Goal: Task Accomplishment & Management: Use online tool/utility

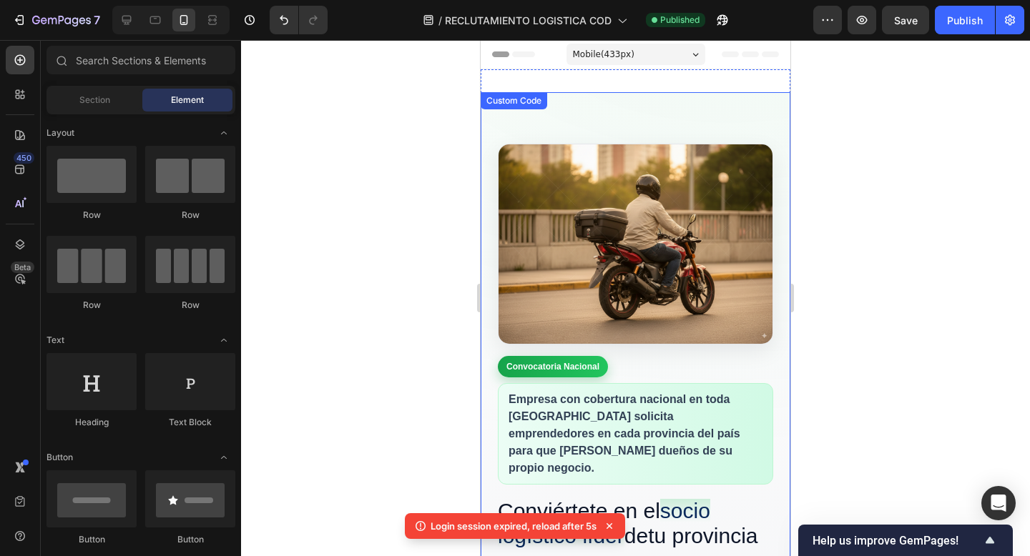
scroll to position [566, 0]
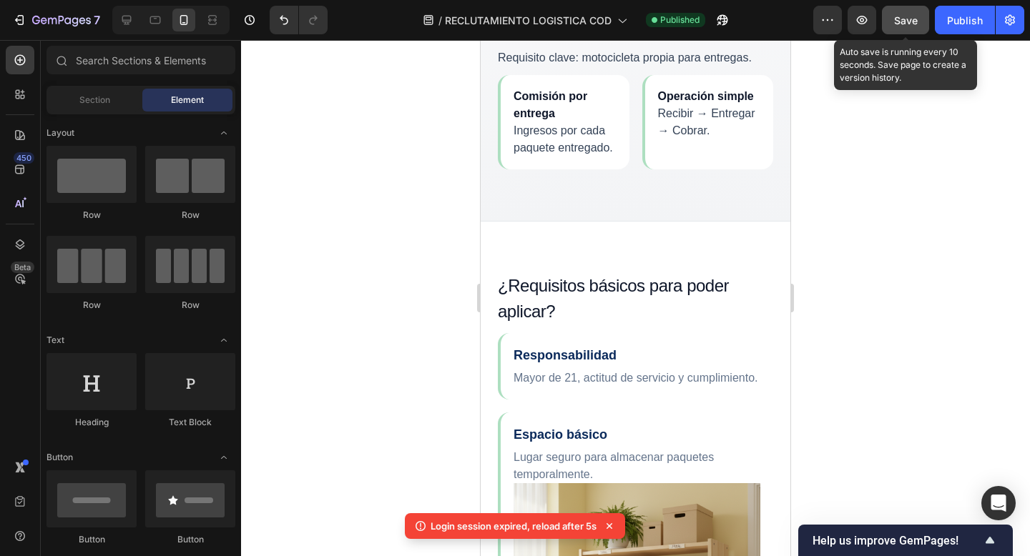
click at [908, 19] on span "Save" at bounding box center [906, 20] width 24 height 12
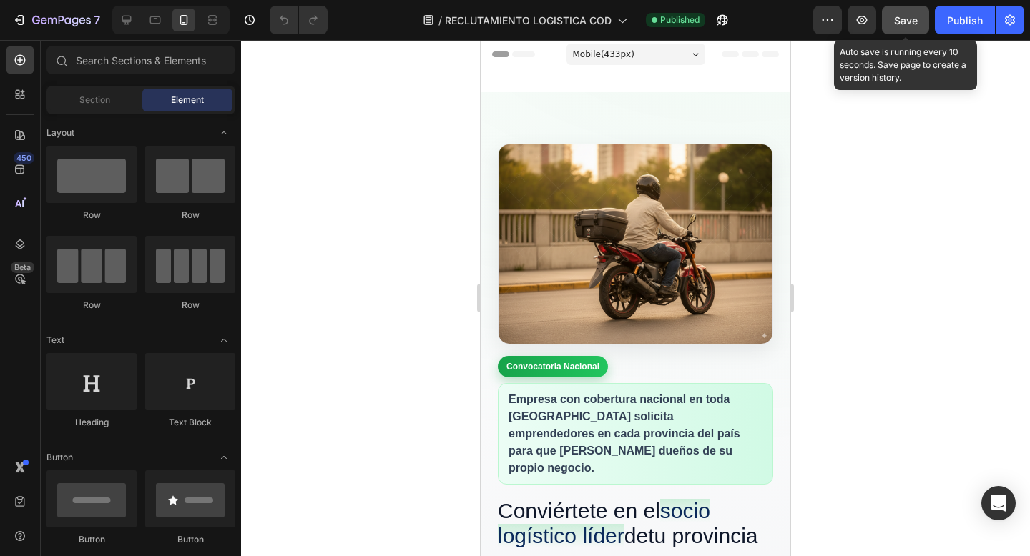
click at [900, 24] on span "Save" at bounding box center [906, 20] width 24 height 12
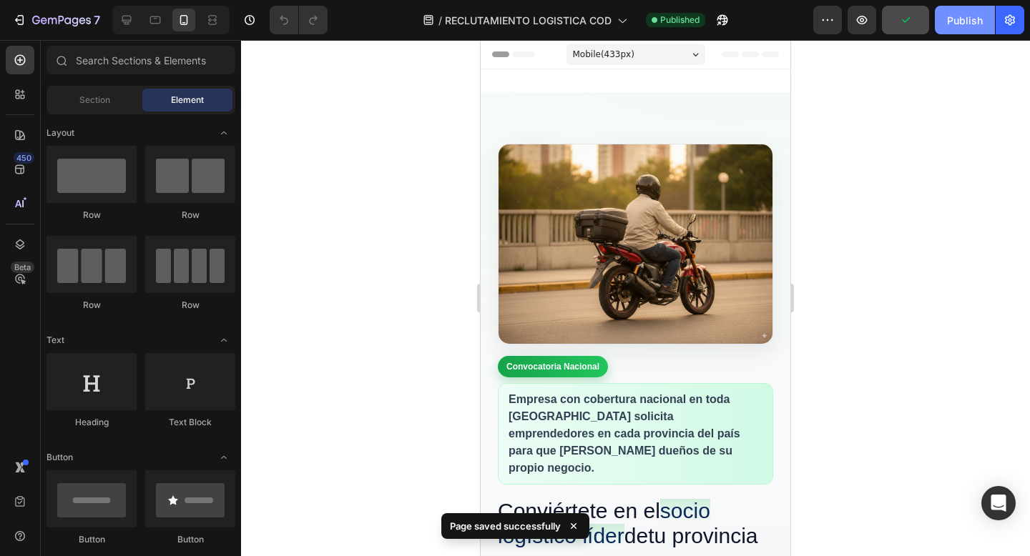
click at [960, 24] on div "Publish" at bounding box center [965, 20] width 36 height 15
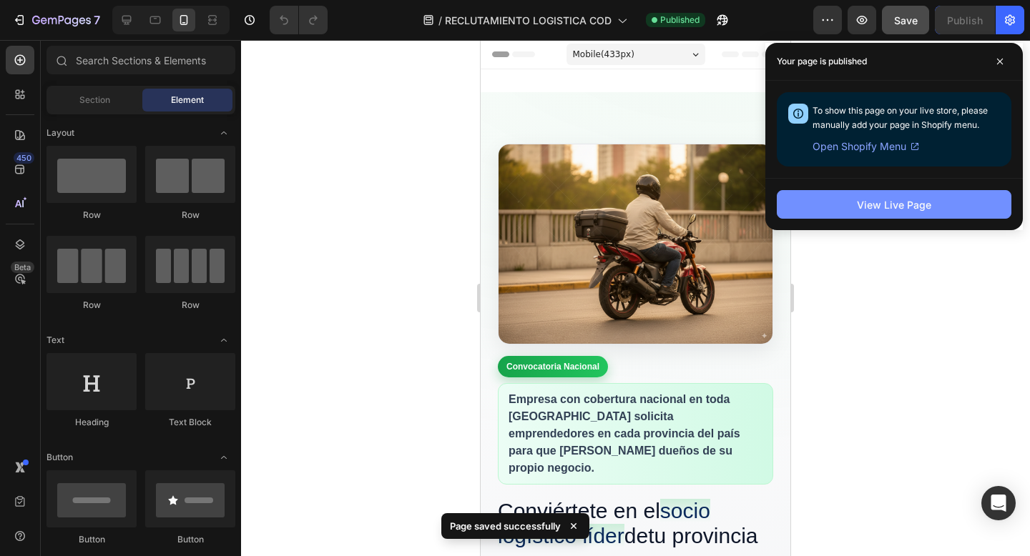
click at [902, 196] on button "View Live Page" at bounding box center [894, 204] width 235 height 29
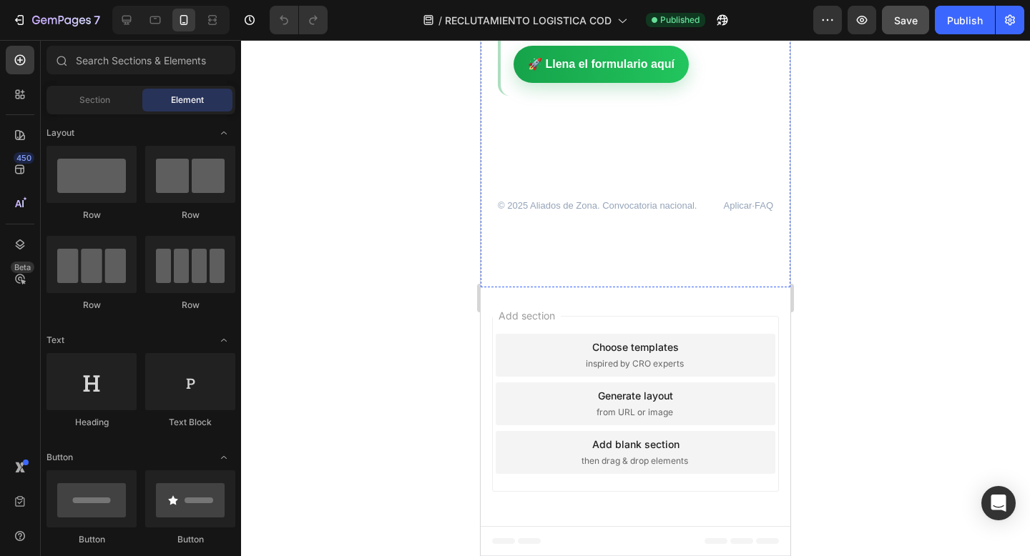
scroll to position [2981, 0]
click at [727, 34] on p "Postúlate [DATE]. Te contactaremos por WhatsApp tras validar tu información." at bounding box center [636, 15] width 247 height 39
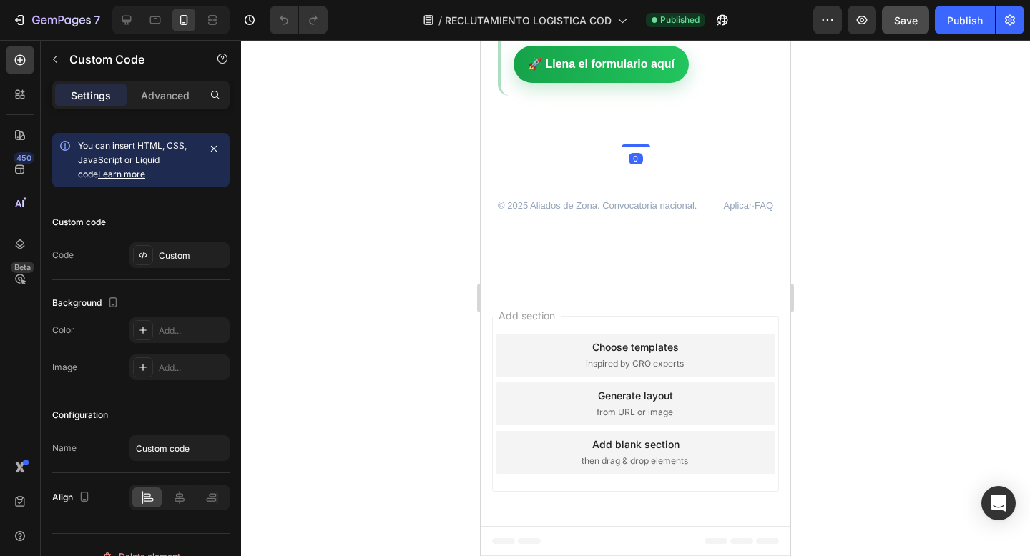
click at [727, 34] on p "Postúlate [DATE]. Te contactaremos por WhatsApp tras validar tu información." at bounding box center [636, 15] width 247 height 39
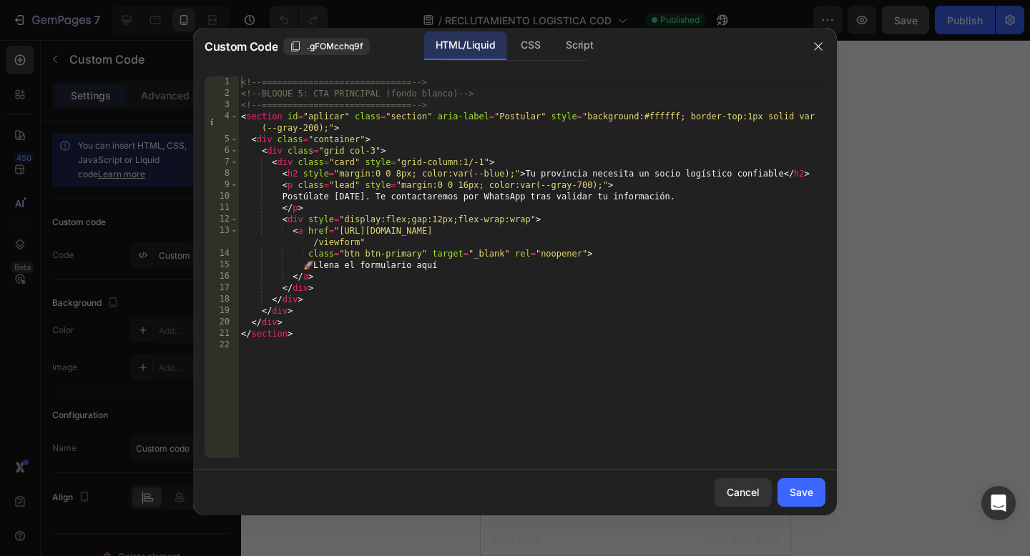
click at [609, 374] on div "<!-- ============================= --> <!-- BLOQUE 5: CTA PRINCIPAL (fondo blan…" at bounding box center [531, 279] width 587 height 405
type textarea "</section>"
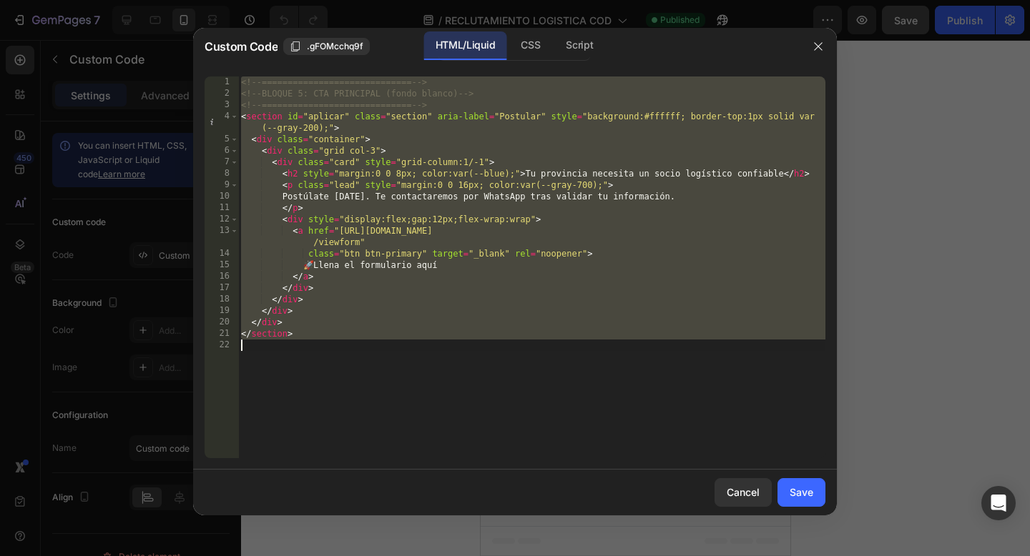
paste textarea
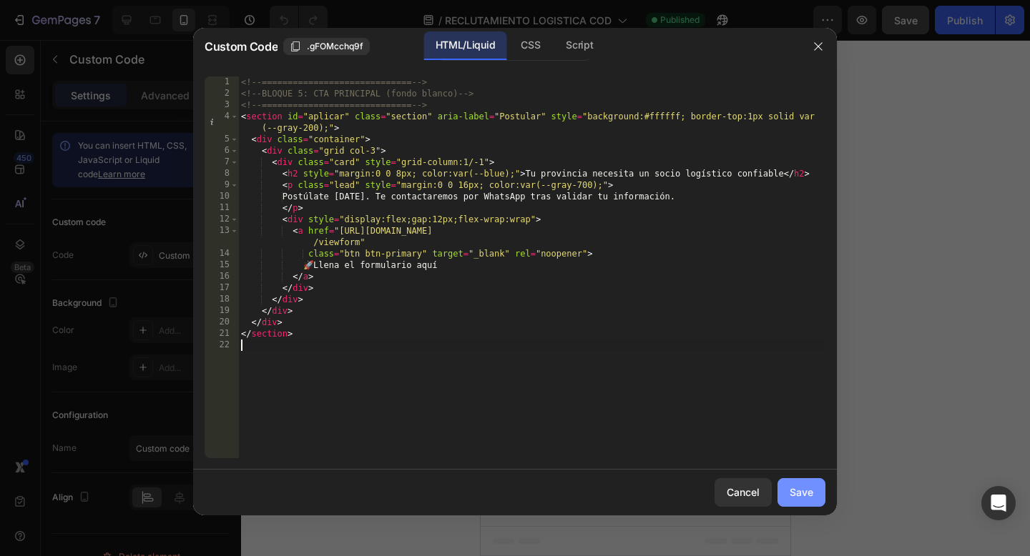
click at [800, 488] on div "Save" at bounding box center [801, 492] width 24 height 15
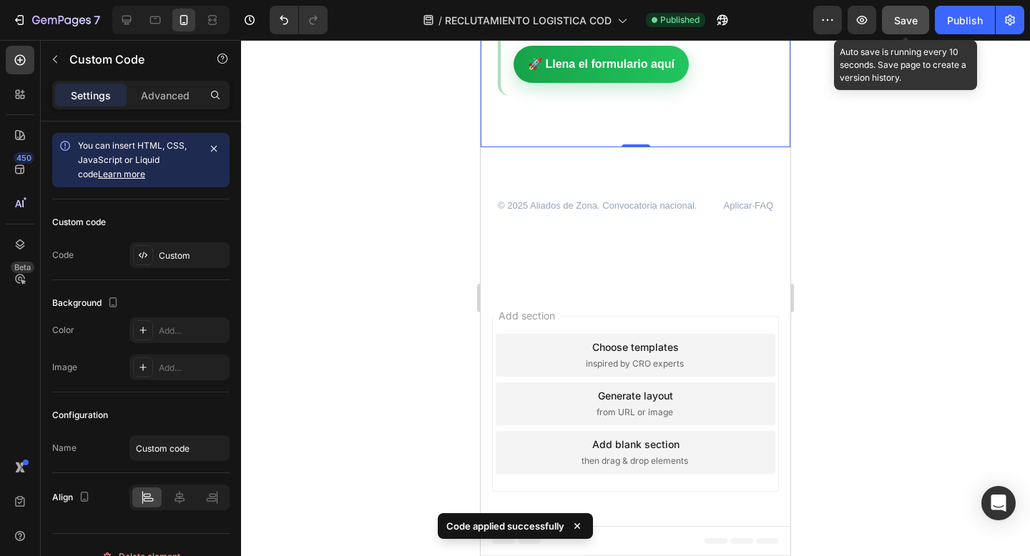
click at [909, 24] on span "Save" at bounding box center [906, 20] width 24 height 12
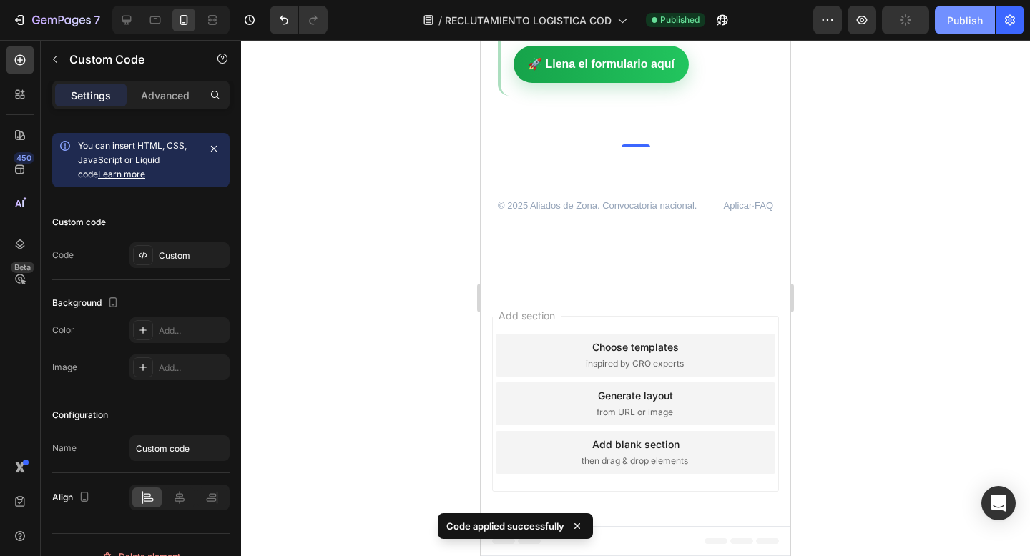
click at [966, 24] on div "Publish" at bounding box center [965, 20] width 36 height 15
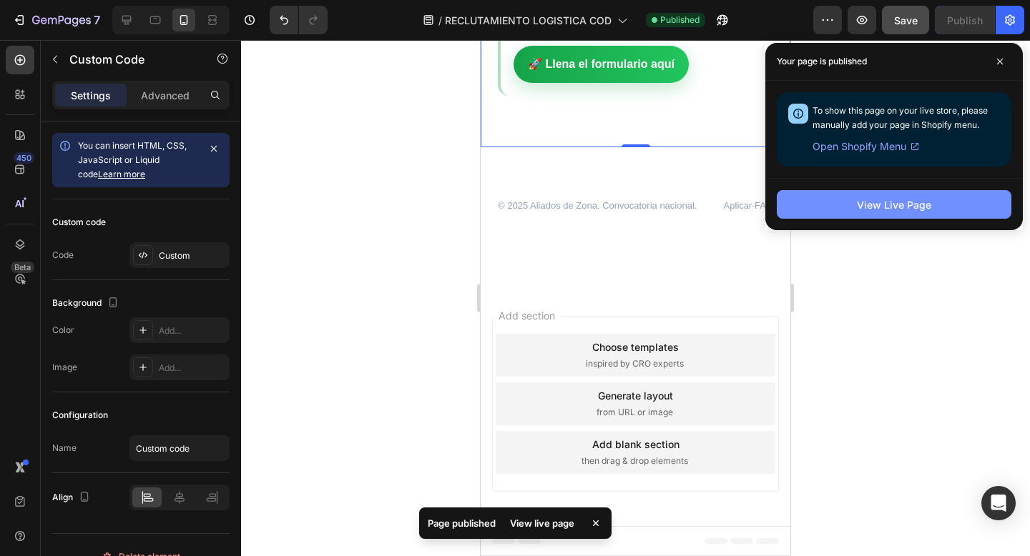
click at [887, 201] on div "View Live Page" at bounding box center [894, 204] width 74 height 15
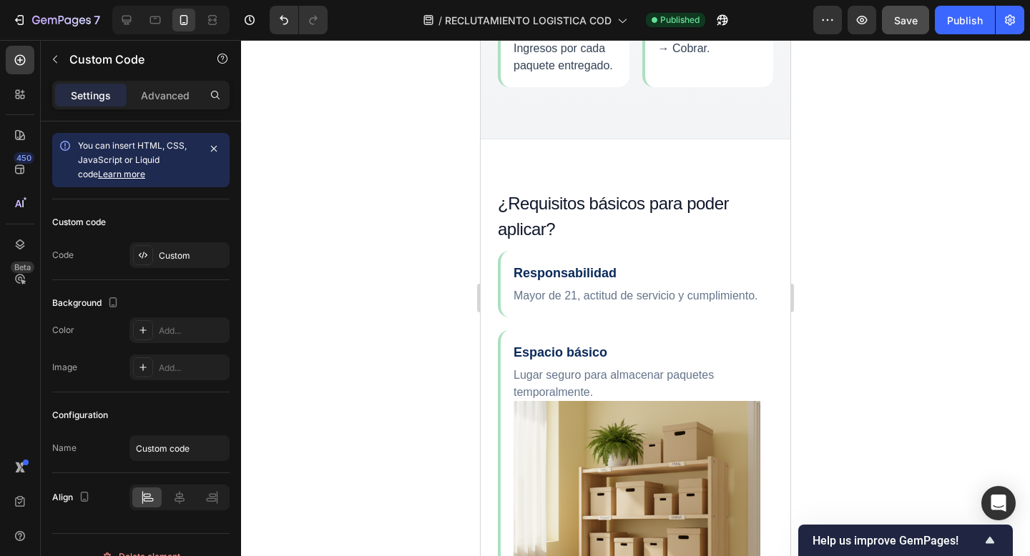
scroll to position [661, 0]
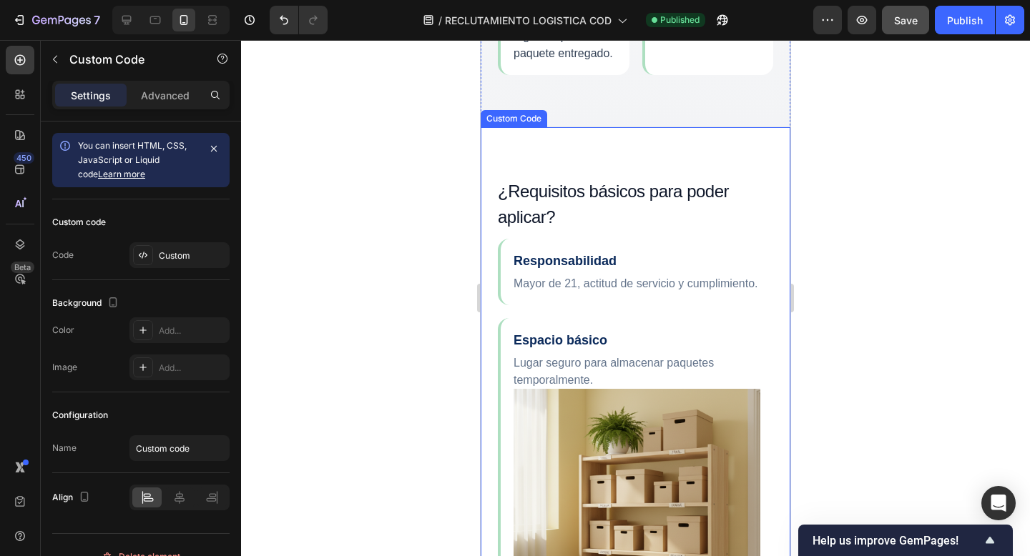
click at [687, 252] on h3 "Responsabilidad" at bounding box center [636, 261] width 247 height 19
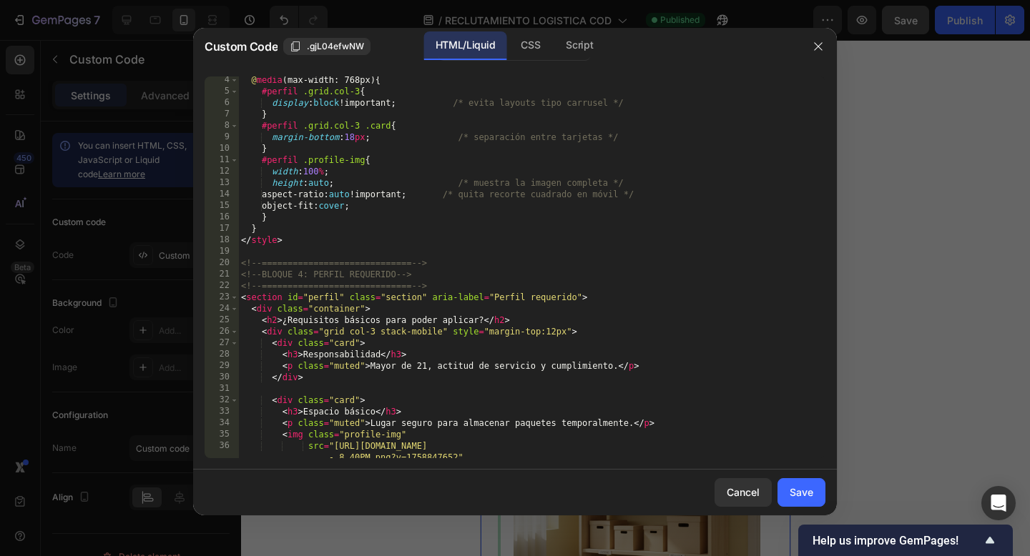
scroll to position [36, 0]
type textarea "<p class="muted">Mayor de 21, actitud de servicio y cumplimiento.</p>"
drag, startPoint x: 610, startPoint y: 365, endPoint x: 370, endPoint y: 368, distance: 240.3
click at [370, 368] on div "@ media (max-width: 768px) { #perfil .grid.col-3 { display : block !important ;…" at bounding box center [531, 276] width 587 height 405
click at [521, 383] on div "@ media (max-width: 768px) { #perfil .grid.col-3 { display : block !important ;…" at bounding box center [531, 276] width 587 height 405
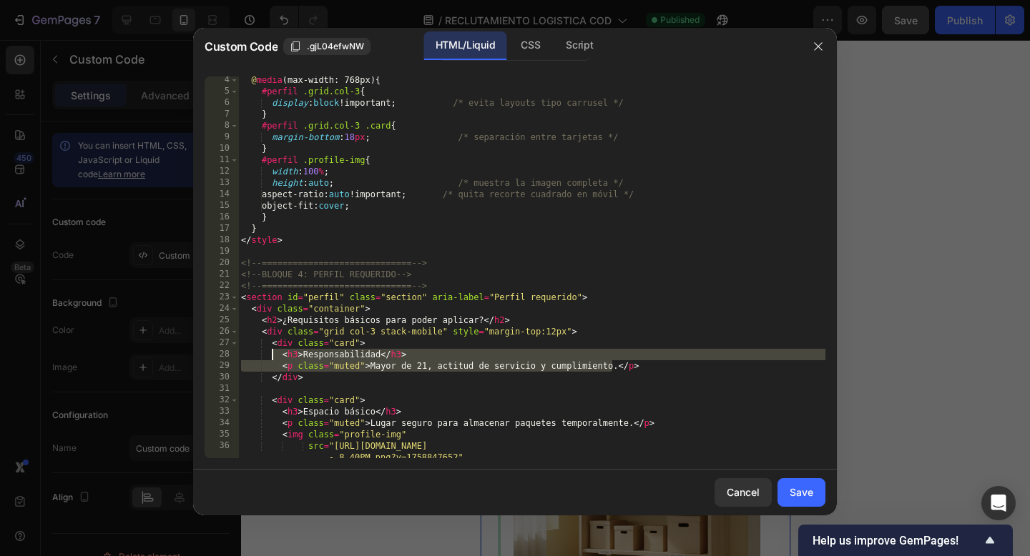
drag, startPoint x: 614, startPoint y: 368, endPoint x: 273, endPoint y: 358, distance: 340.5
click at [273, 358] on div "@ media (max-width: 768px) { #perfil .grid.col-3 { display : block !important ;…" at bounding box center [531, 276] width 587 height 405
type textarea "<h3>Responsabilidad</h3> <p class="muted">Mayor de 21, actitud de servicio y cu…"
drag, startPoint x: 310, startPoint y: 379, endPoint x: 277, endPoint y: 355, distance: 41.1
click at [277, 355] on div "@ media (max-width: 768px) { #perfil .grid.col-3 { display : block !important ;…" at bounding box center [531, 276] width 587 height 405
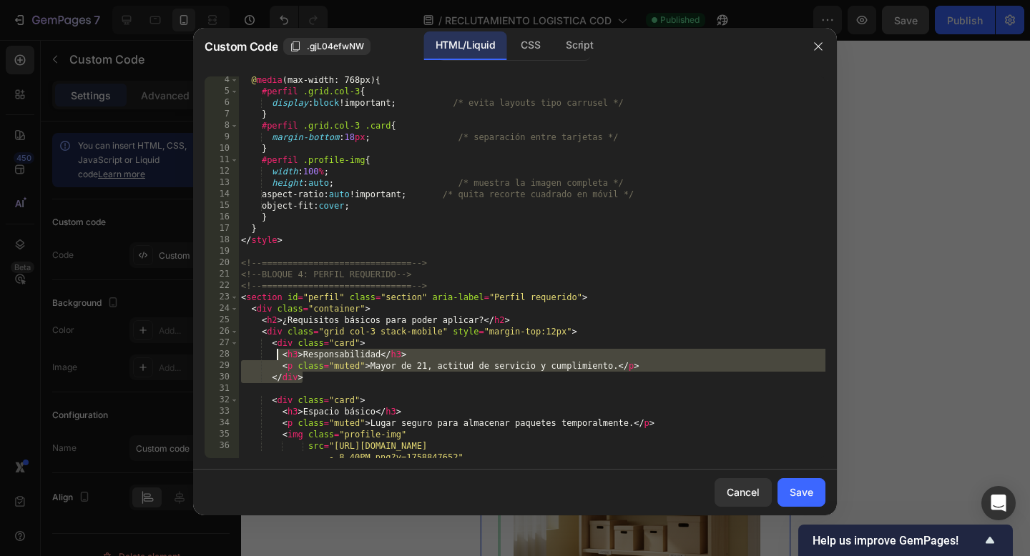
paste textarea
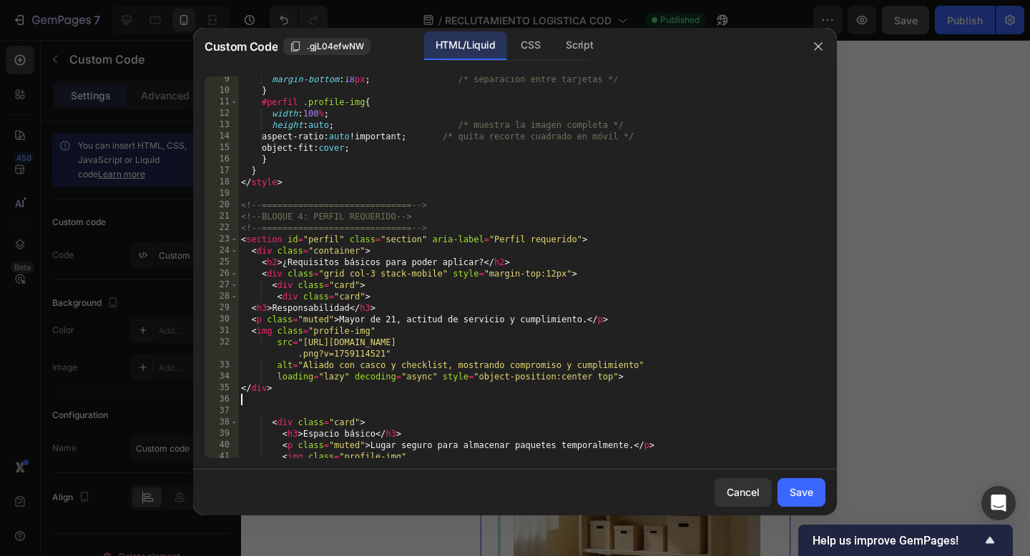
scroll to position [94, 0]
type textarea "<div class="card">"
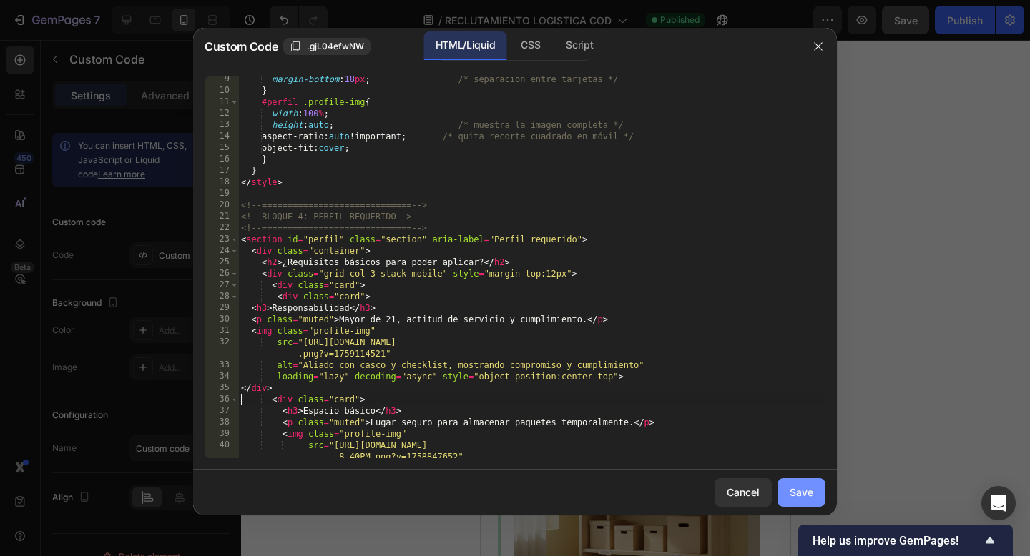
click at [812, 491] on div "Save" at bounding box center [801, 492] width 24 height 15
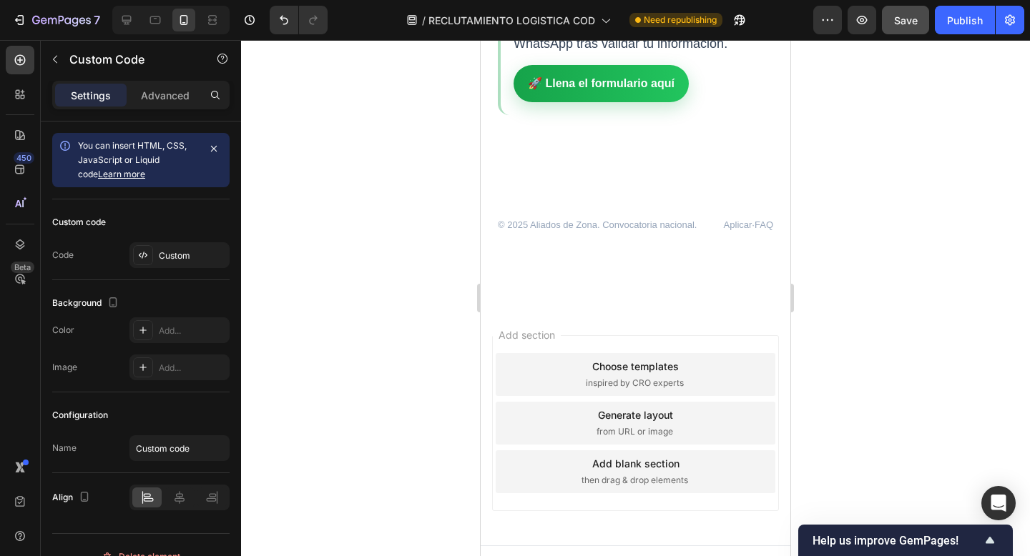
scroll to position [3117, 0]
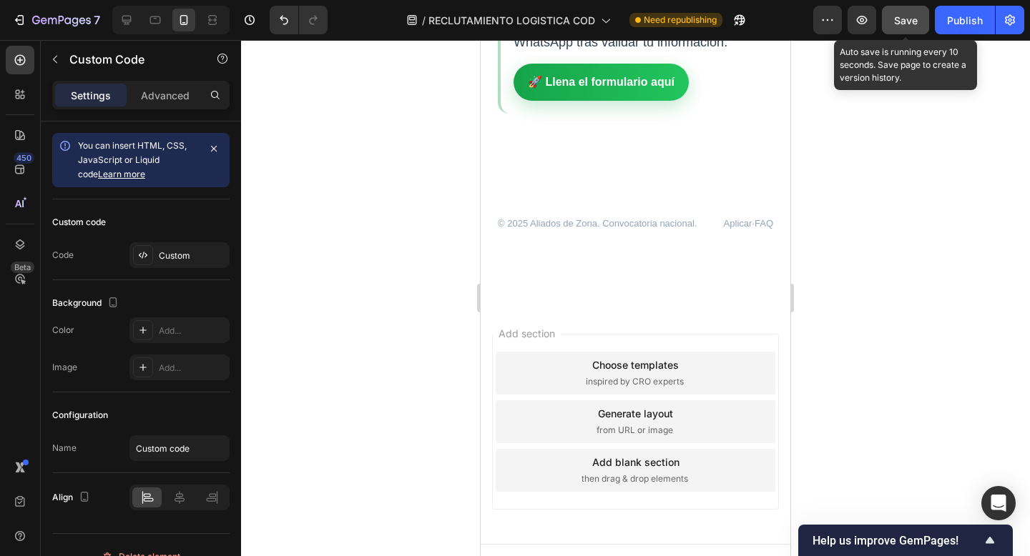
click at [905, 16] on span "Save" at bounding box center [906, 20] width 24 height 12
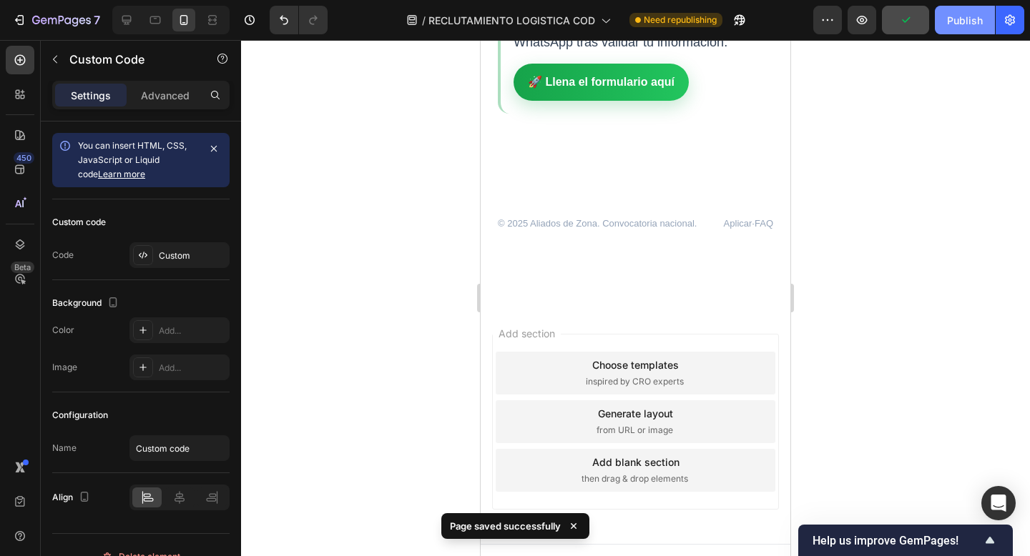
click at [957, 20] on div "Publish" at bounding box center [965, 20] width 36 height 15
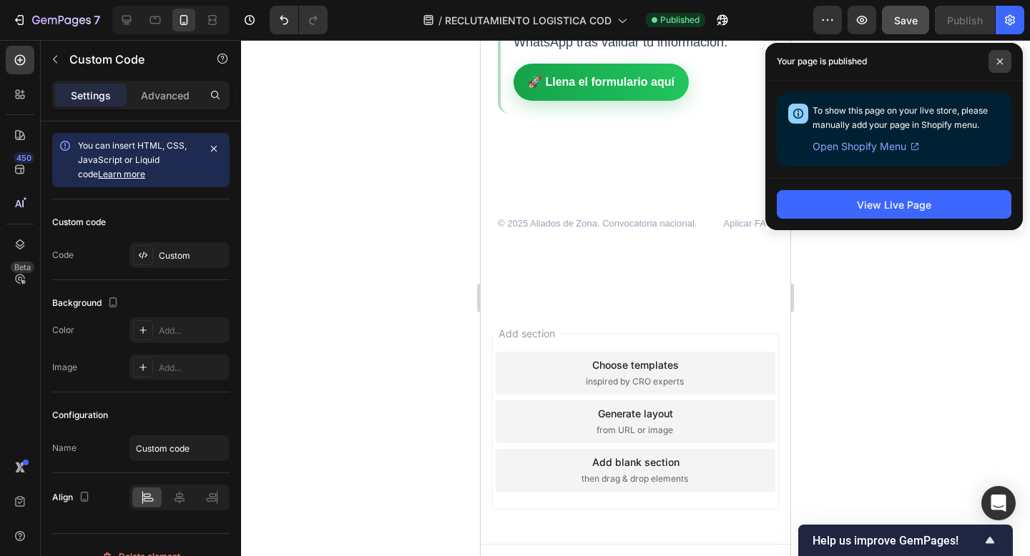
click at [998, 60] on icon at bounding box center [999, 61] width 7 height 7
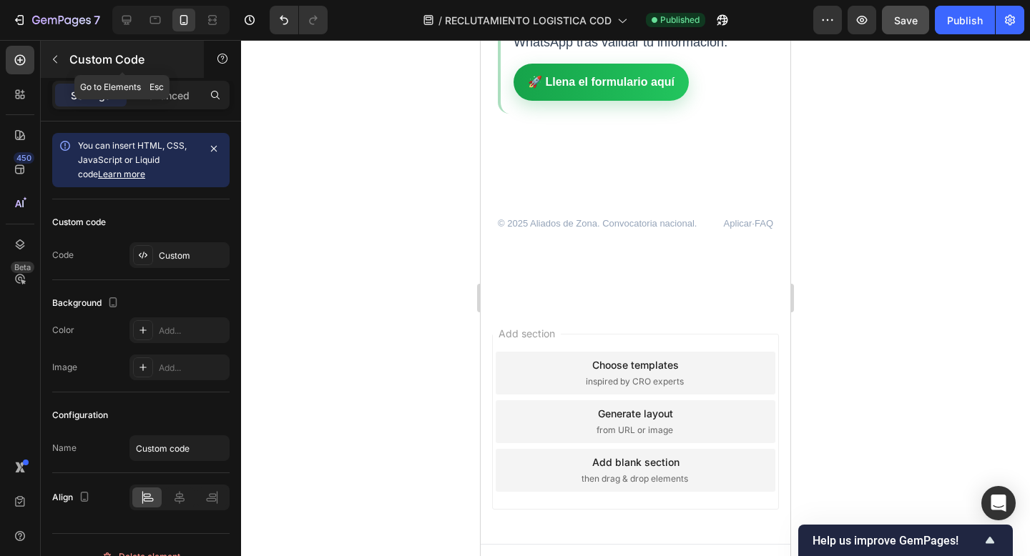
click at [52, 51] on button "button" at bounding box center [55, 59] width 23 height 23
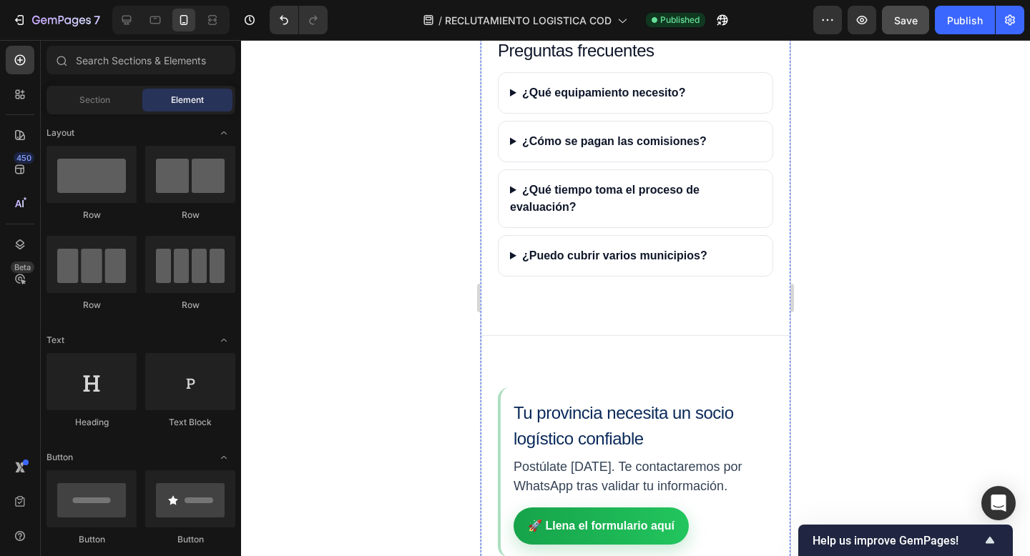
scroll to position [2661, 0]
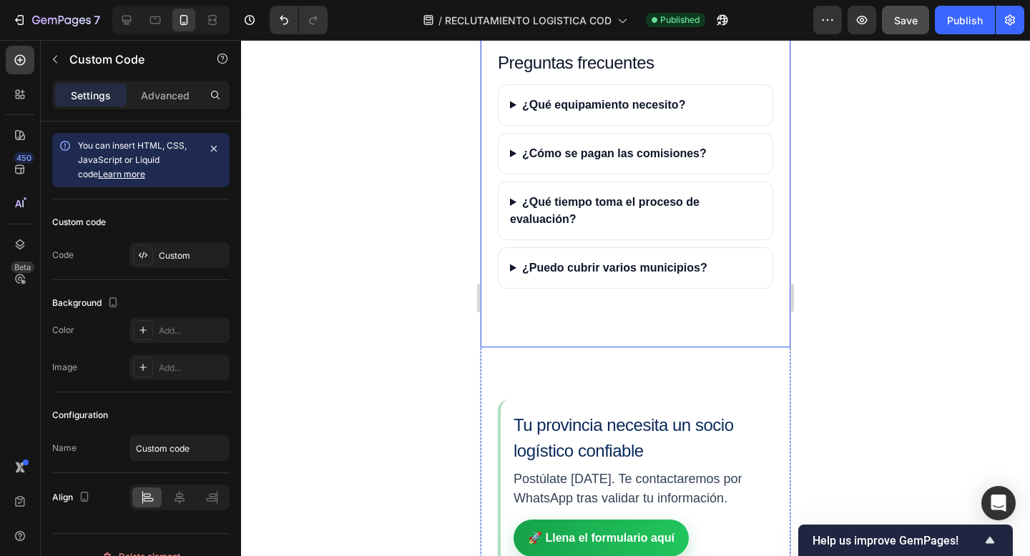
click at [596, 240] on div "Preguntas frecuentes ¿Qué equipamiento necesito? Motocicleta en buen estado y c…" at bounding box center [636, 173] width 310 height 280
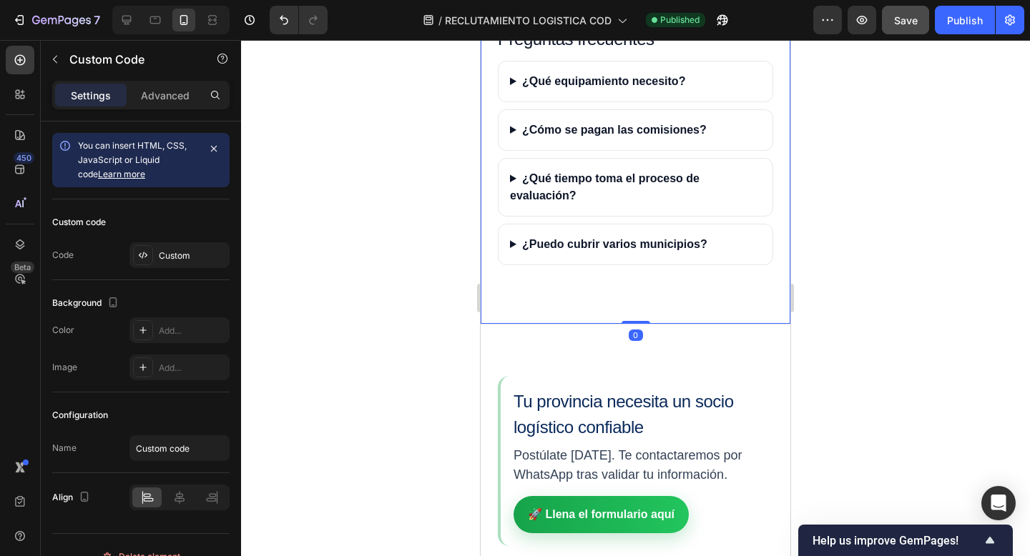
scroll to position [2861, 0]
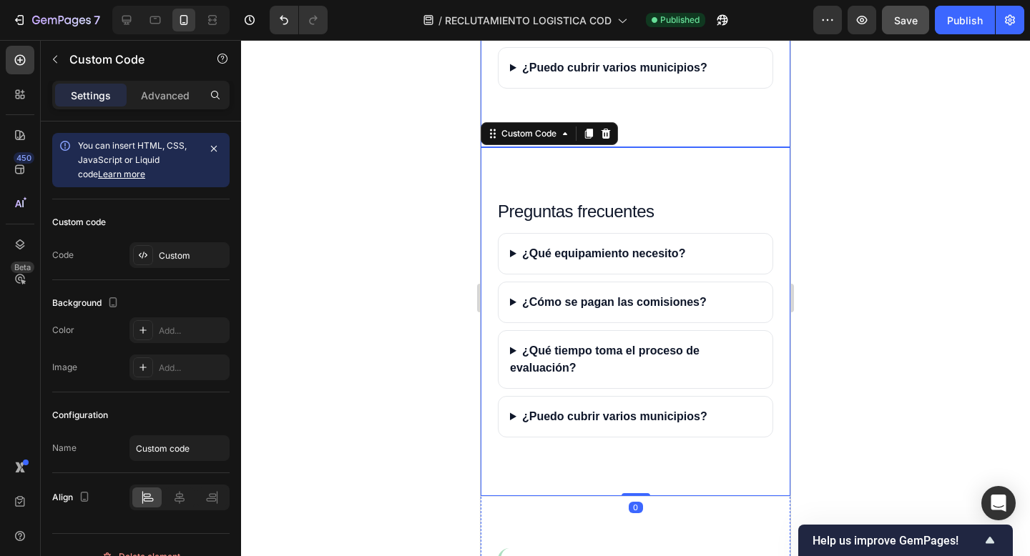
click at [589, 39] on summary "¿Qué tiempo toma el proceso de evaluación?" at bounding box center [635, 10] width 274 height 57
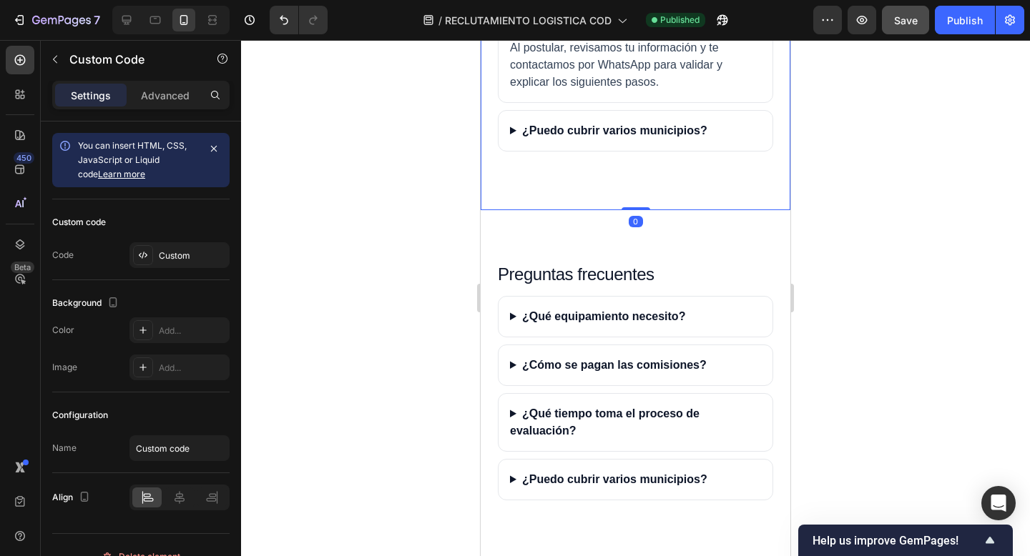
click at [589, 39] on summary "¿Qué tiempo toma el proceso de evaluación?" at bounding box center [635, 10] width 274 height 57
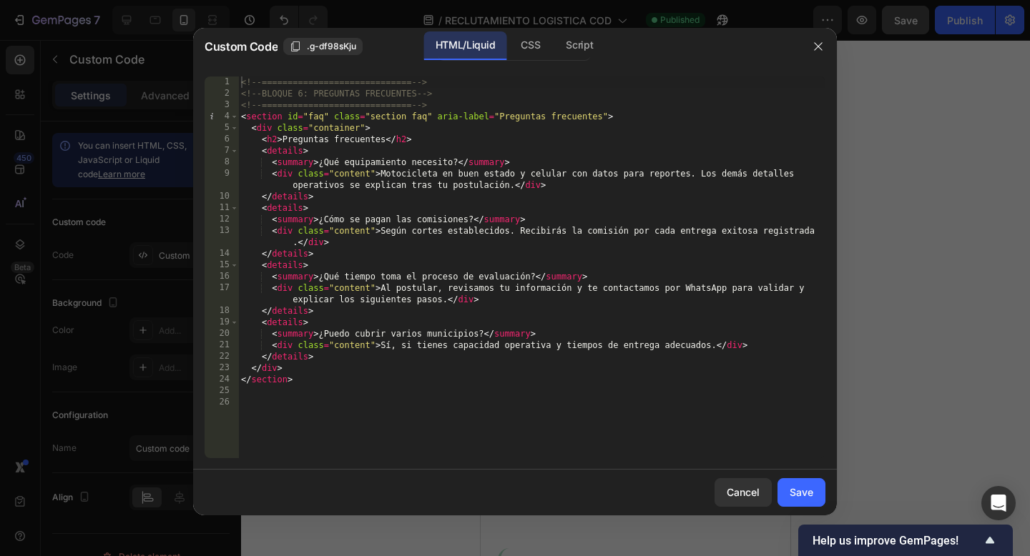
type textarea "</details>"
click at [589, 192] on div "<!-- ============================= --> <!-- BLOQUE 6: PREGUNTAS FRECUENTES --> …" at bounding box center [531, 279] width 587 height 405
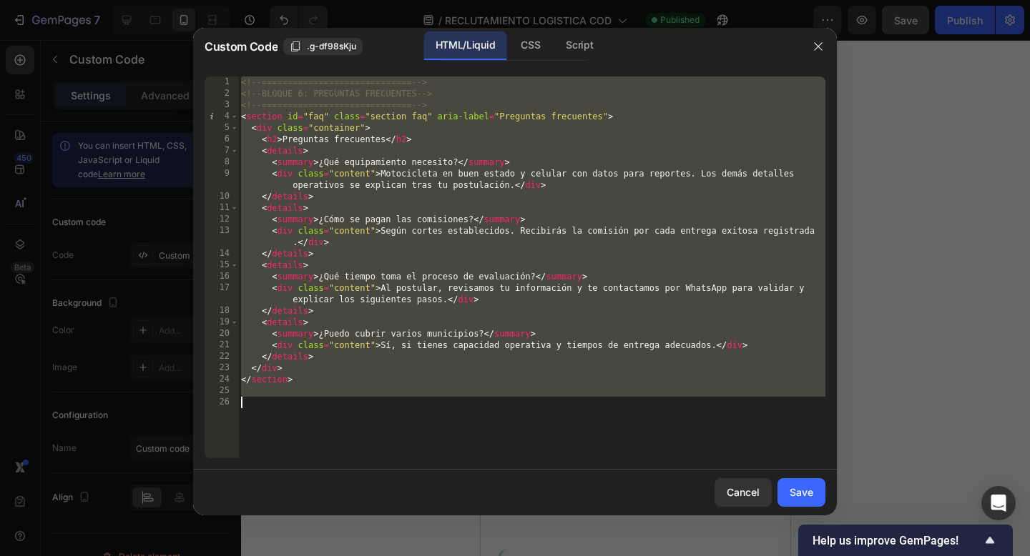
scroll to position [19, 0]
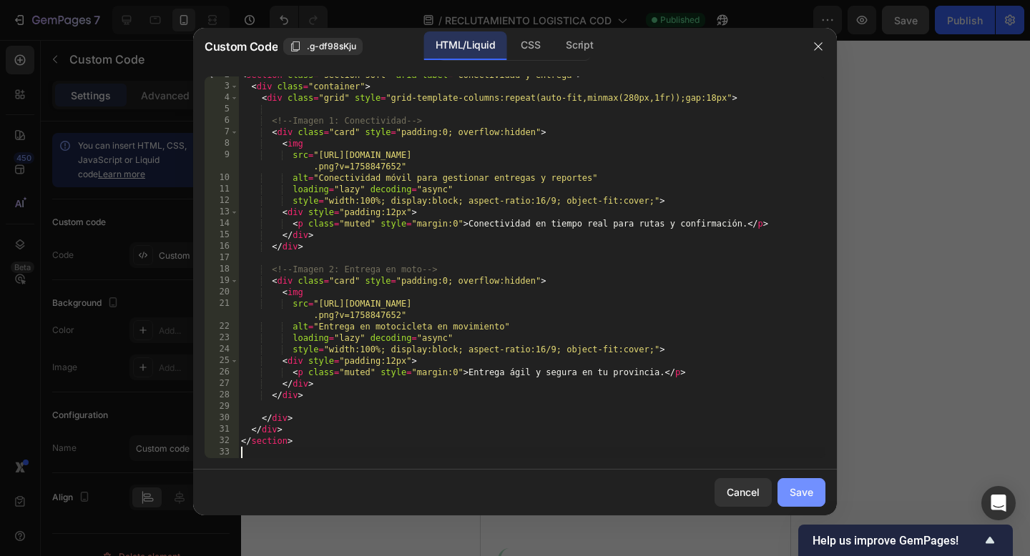
click at [799, 488] on div "Save" at bounding box center [801, 492] width 24 height 15
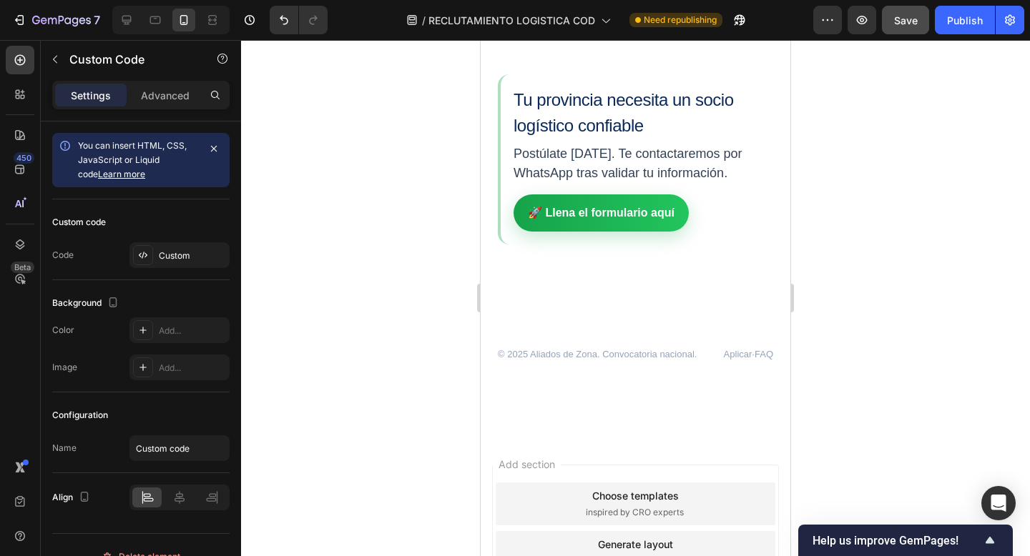
scroll to position [3500, 0]
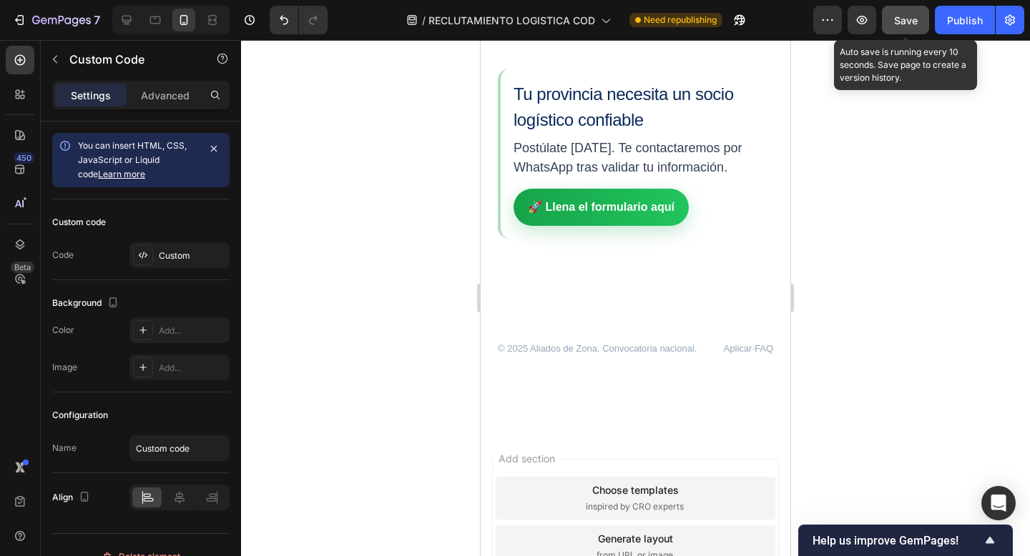
click at [905, 15] on span "Save" at bounding box center [906, 20] width 24 height 12
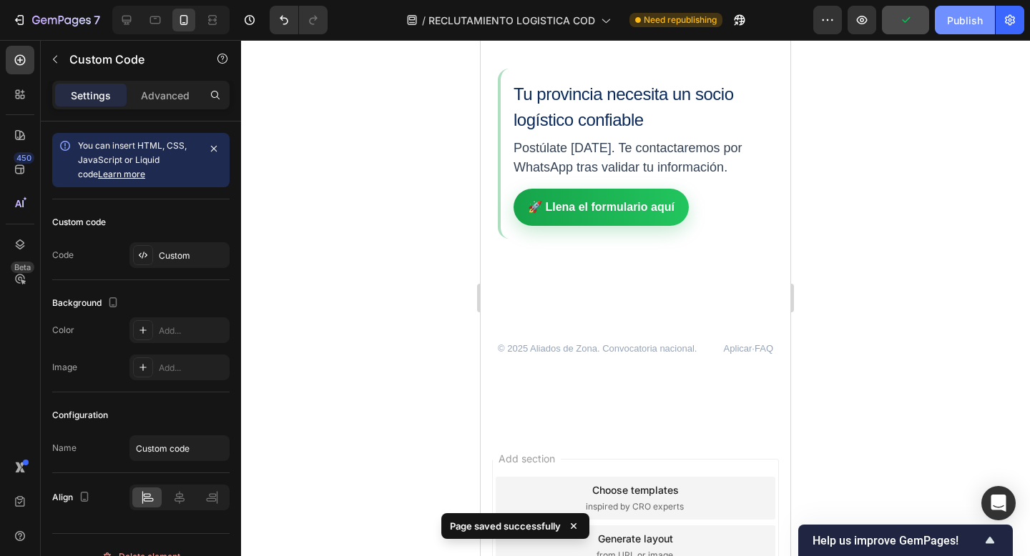
click at [976, 15] on div "Publish" at bounding box center [965, 20] width 36 height 15
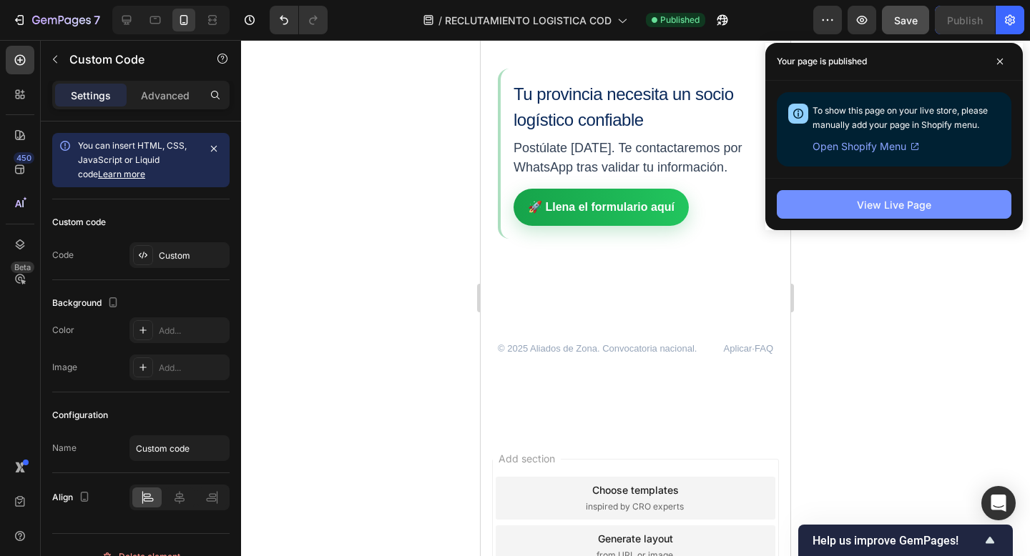
click at [895, 200] on div "View Live Page" at bounding box center [894, 204] width 74 height 15
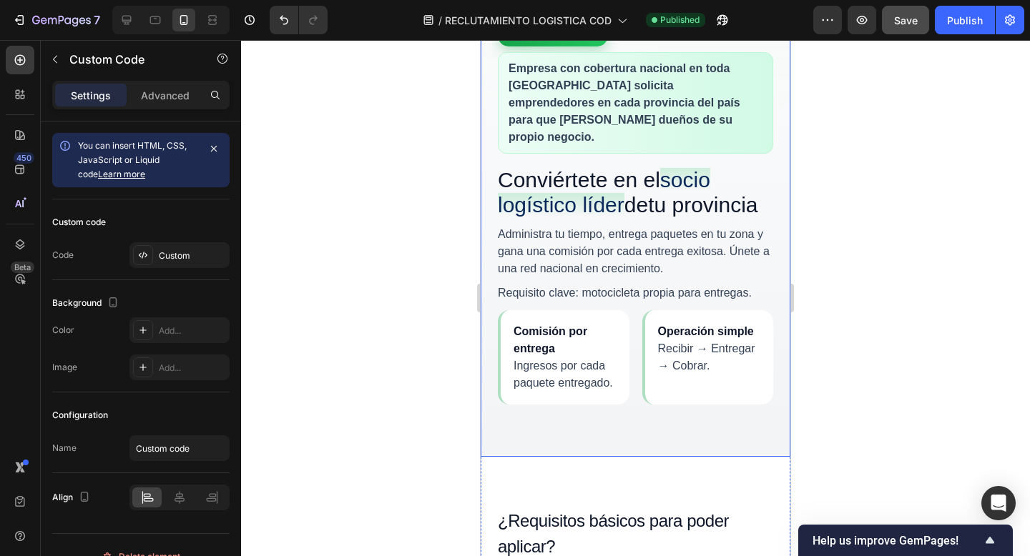
scroll to position [330, 0]
click at [663, 240] on p "Administra tu tiempo, entrega paquetes en tu zona y gana una comisión por cada …" at bounding box center [635, 252] width 275 height 51
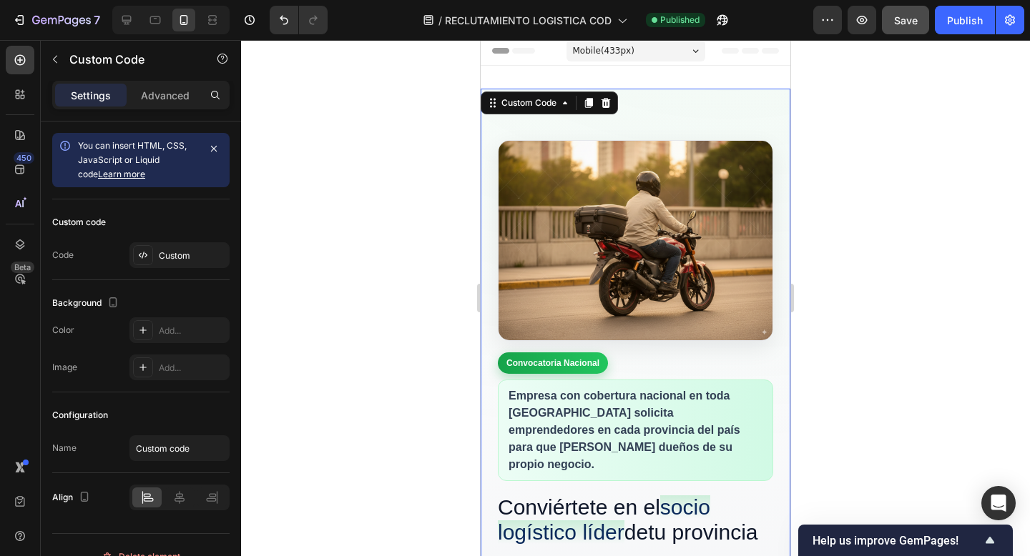
scroll to position [0, 0]
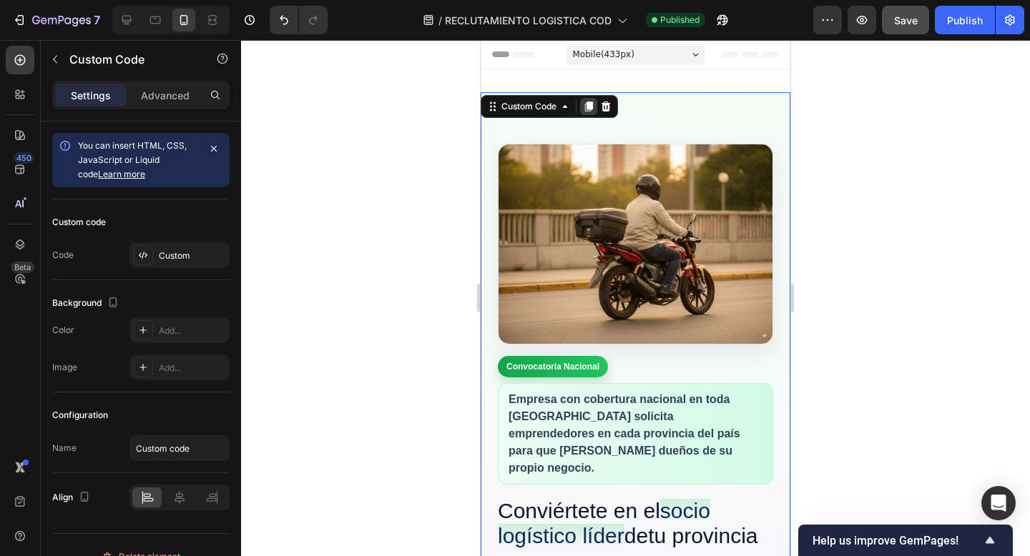
click at [587, 102] on icon at bounding box center [589, 107] width 8 height 10
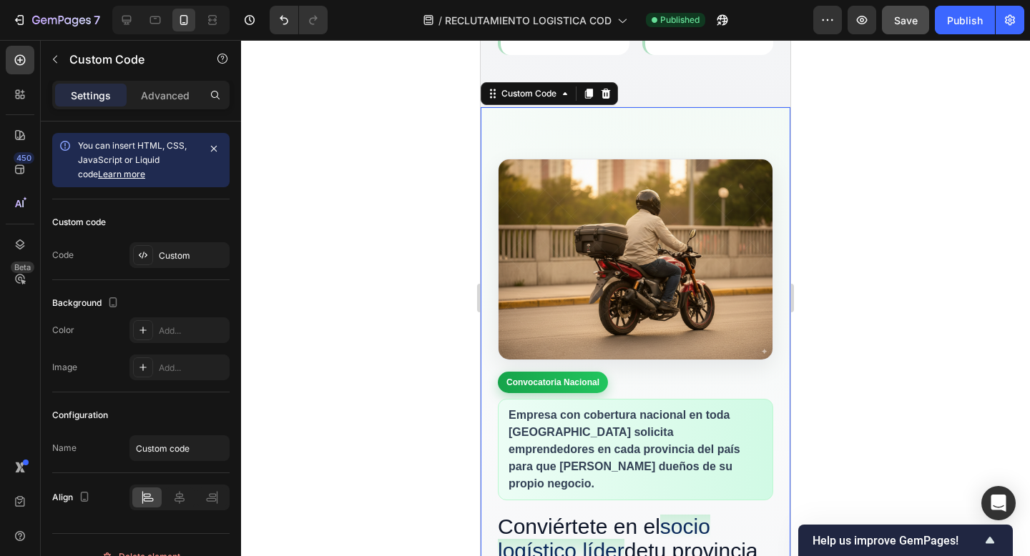
scroll to position [682, 0]
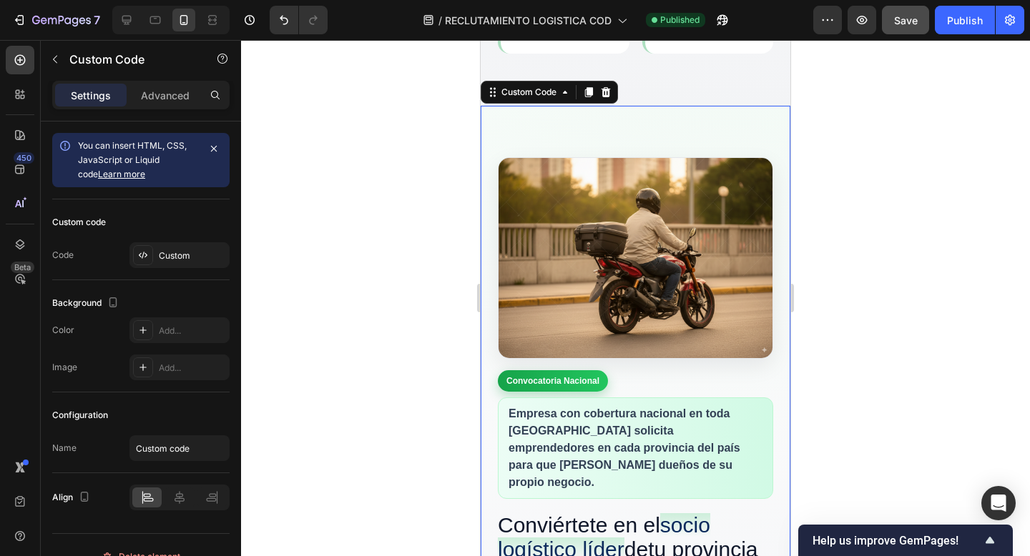
click at [594, 191] on img "Hero" at bounding box center [635, 258] width 274 height 200
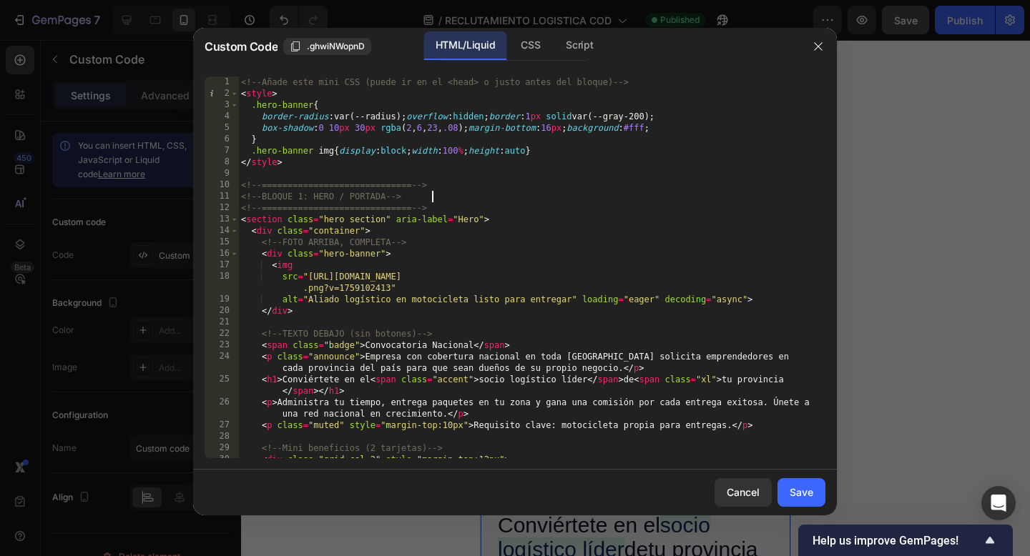
click at [594, 191] on div "<!-- Añade este mini CSS (puede ir en el <head> o justo antes del bloque) --> <…" at bounding box center [531, 279] width 587 height 405
type textarea "</section>"
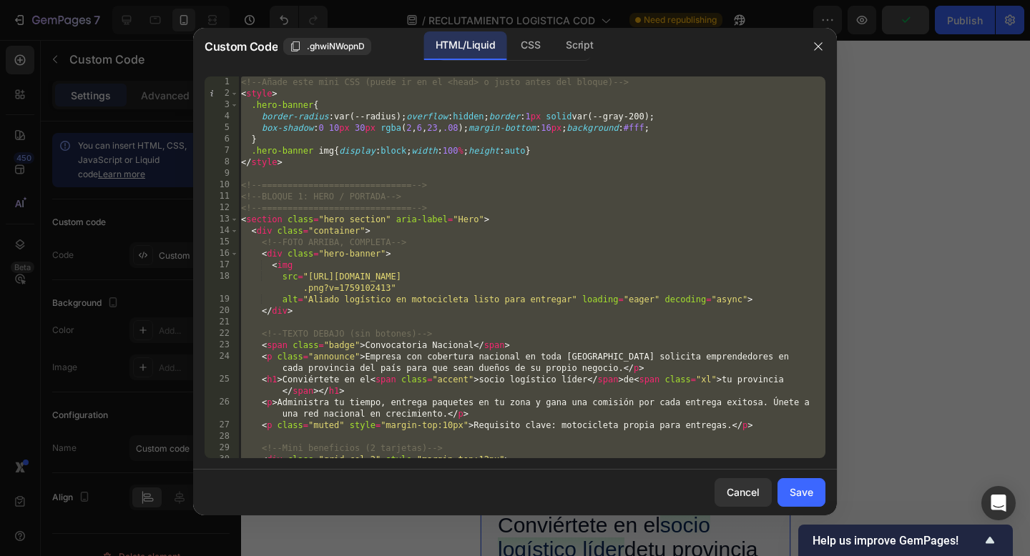
paste textarea
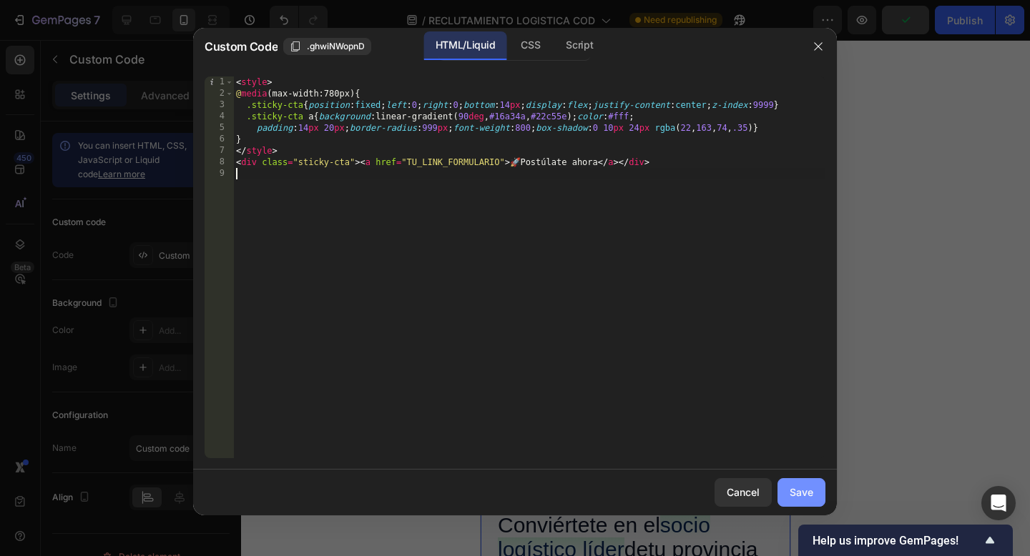
click at [800, 491] on div "Save" at bounding box center [801, 492] width 24 height 15
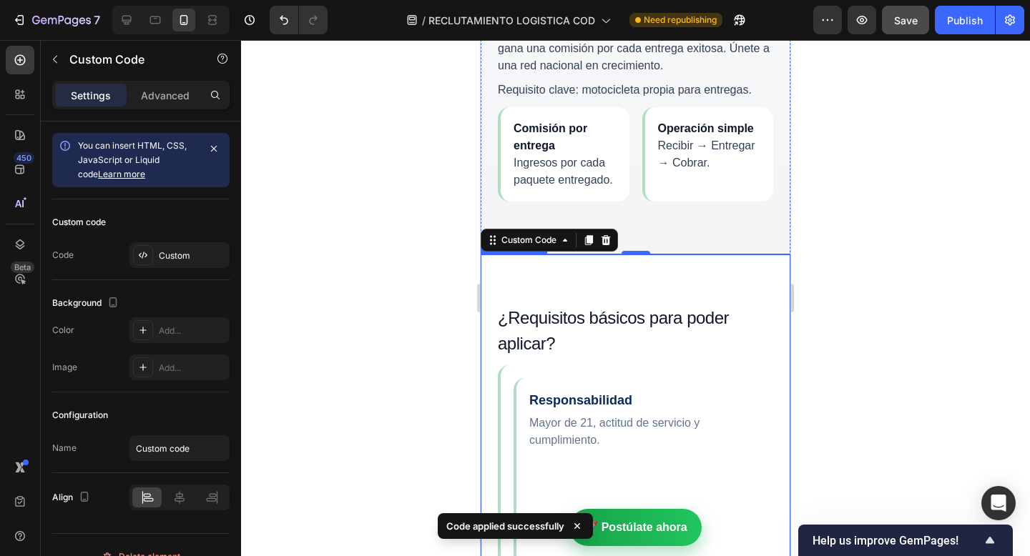
scroll to position [533, 0]
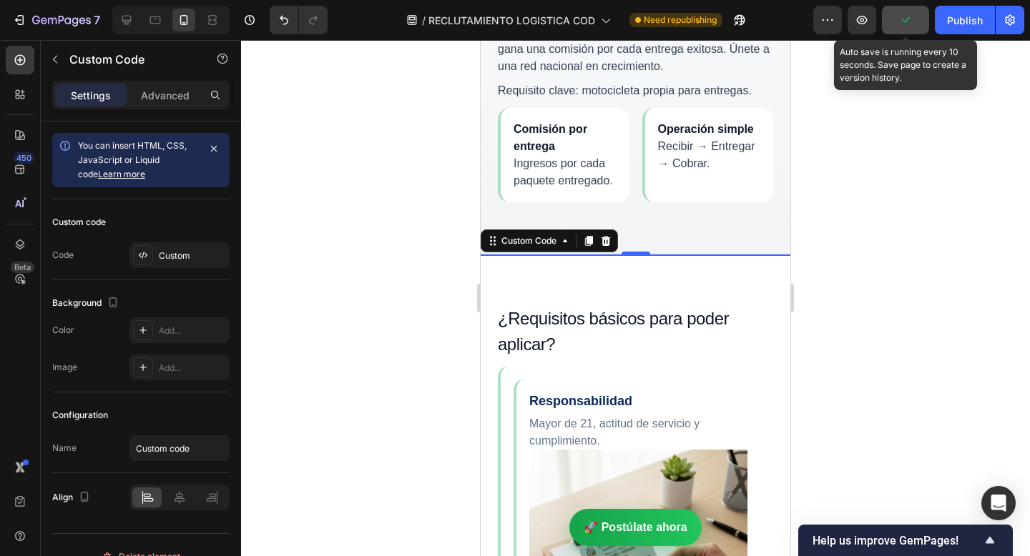
click at [903, 23] on icon "button" at bounding box center [905, 20] width 14 height 14
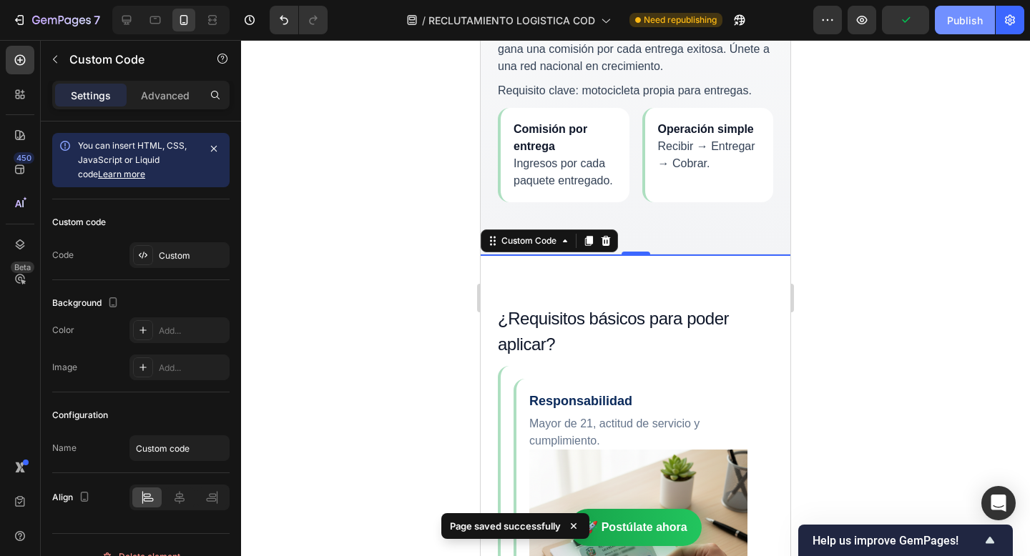
click at [967, 23] on div "Publish" at bounding box center [965, 20] width 36 height 15
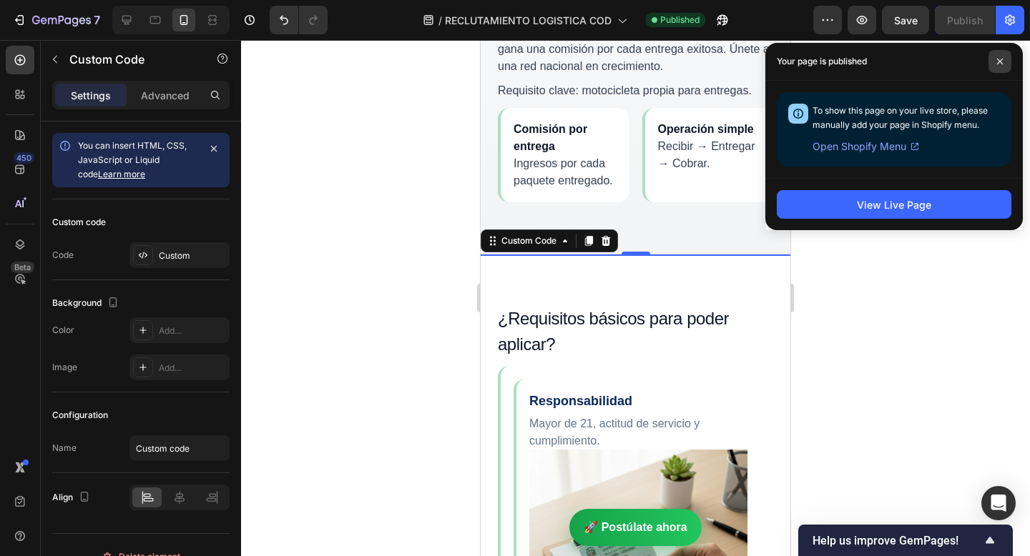
click at [999, 63] on icon at bounding box center [999, 61] width 7 height 7
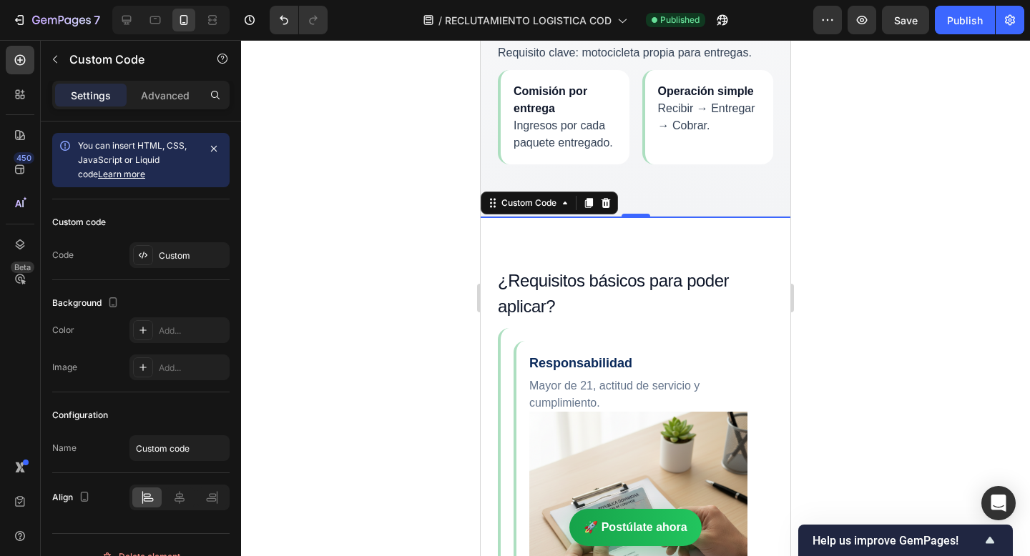
scroll to position [554, 0]
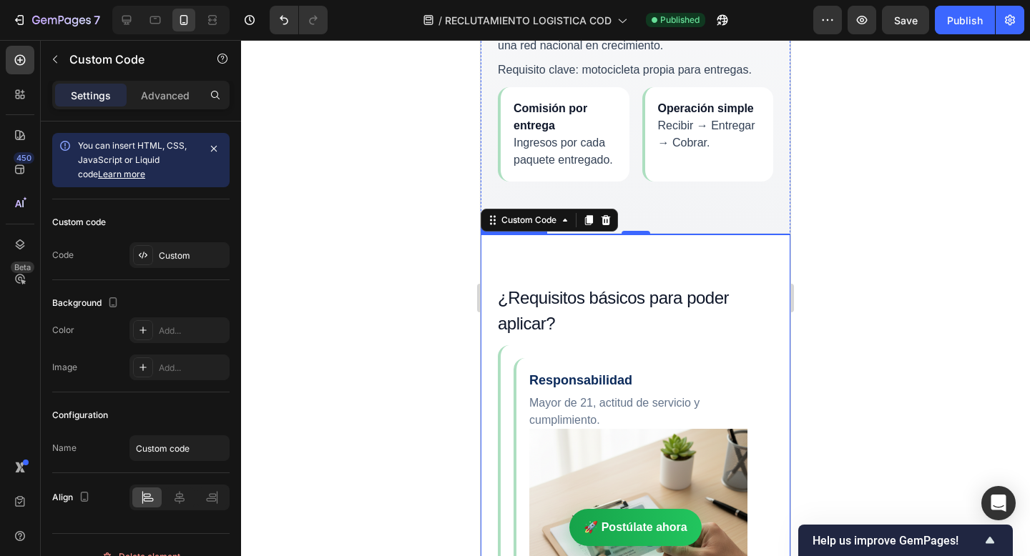
click at [632, 521] on link "🚀 Postúlate ahora" at bounding box center [635, 527] width 132 height 37
click at [643, 524] on link "🚀 Postúlate ahora" at bounding box center [635, 527] width 132 height 37
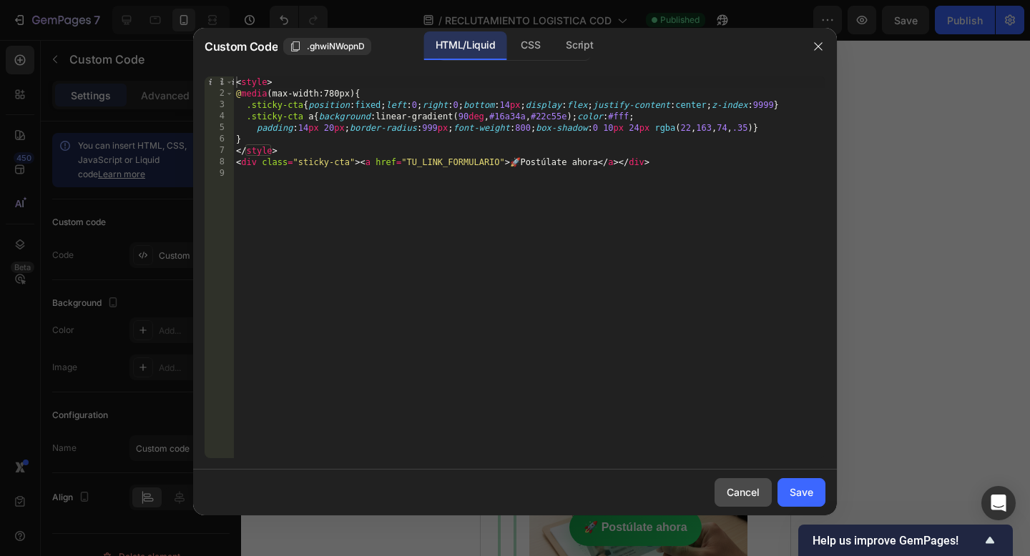
click at [746, 494] on div "Cancel" at bounding box center [743, 492] width 33 height 15
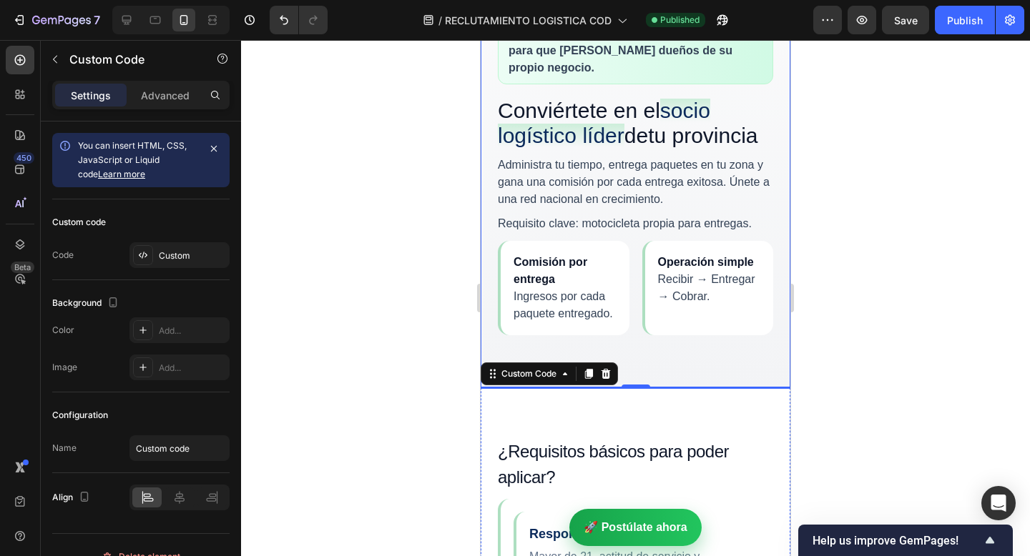
scroll to position [0, 0]
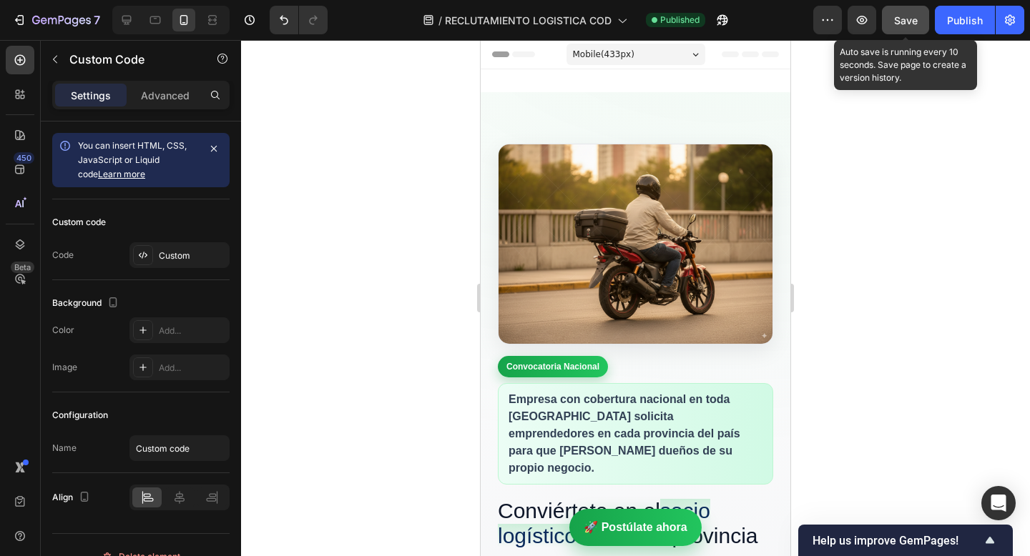
click at [898, 21] on span "Save" at bounding box center [906, 20] width 24 height 12
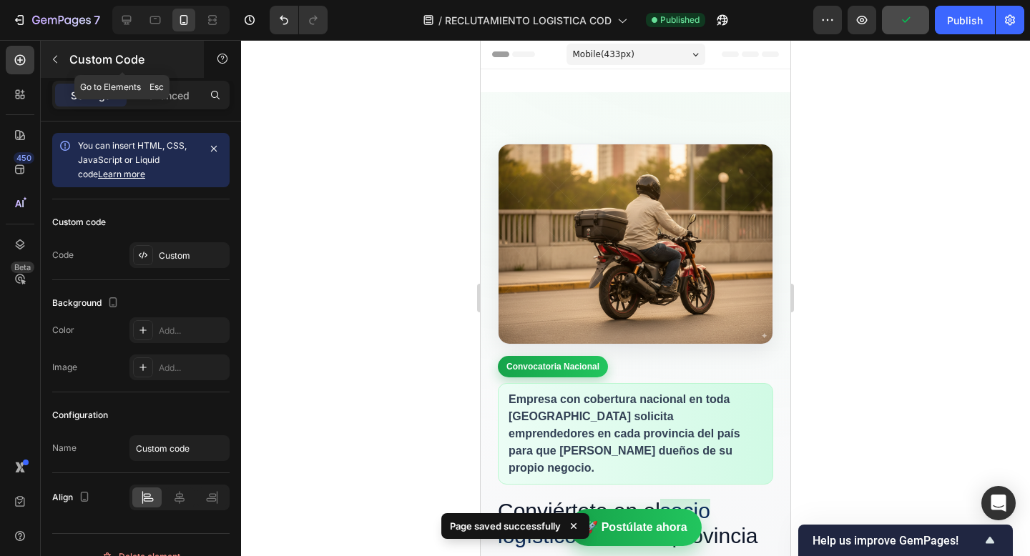
click at [53, 56] on icon "button" at bounding box center [54, 59] width 11 height 11
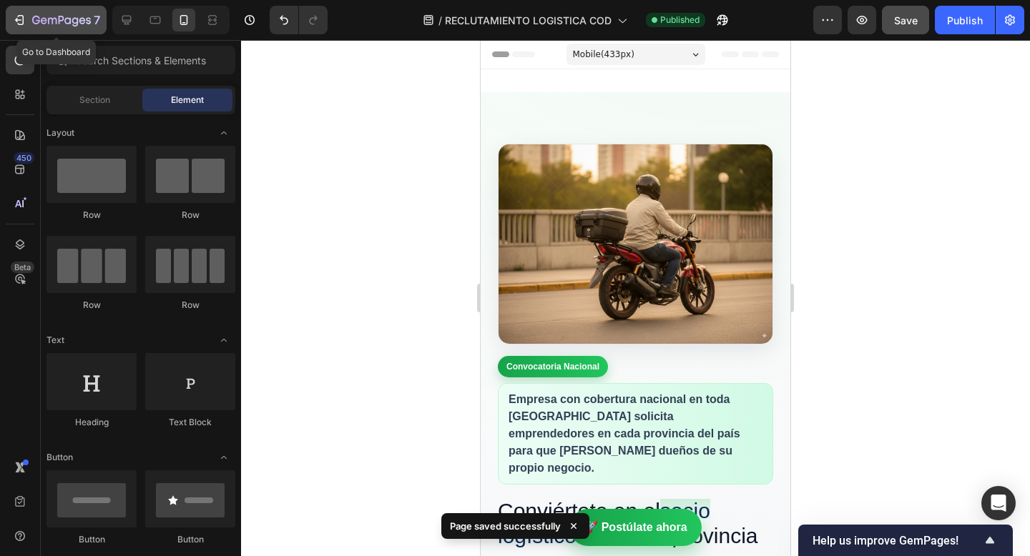
click at [19, 22] on icon "button" at bounding box center [19, 20] width 14 height 14
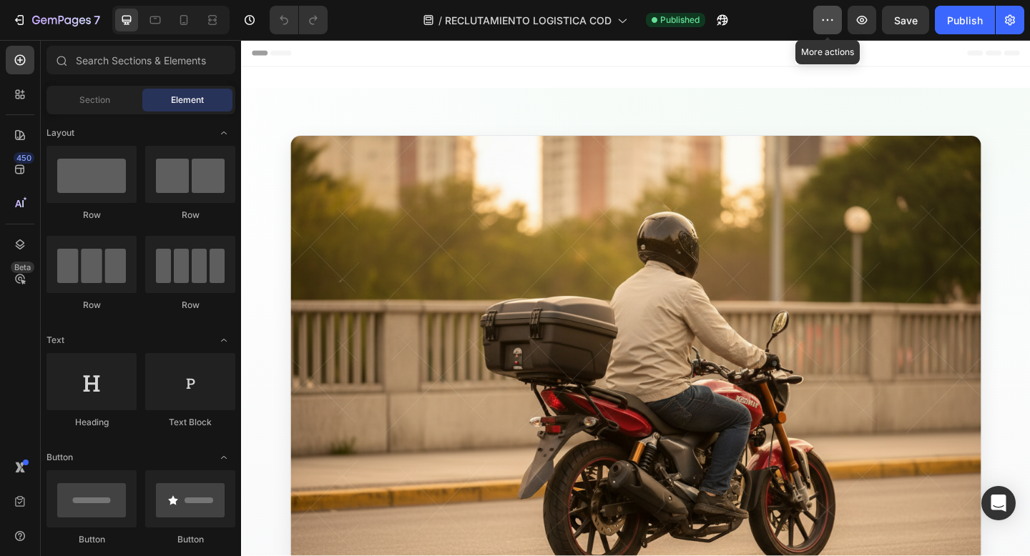
click at [834, 21] on icon "button" at bounding box center [827, 20] width 14 height 14
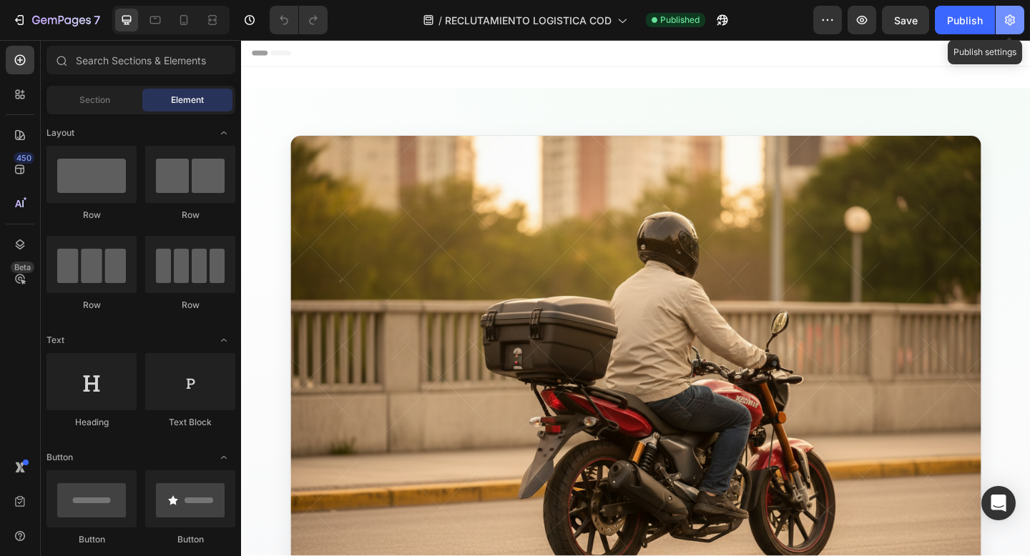
click at [1011, 24] on icon "button" at bounding box center [1010, 20] width 14 height 14
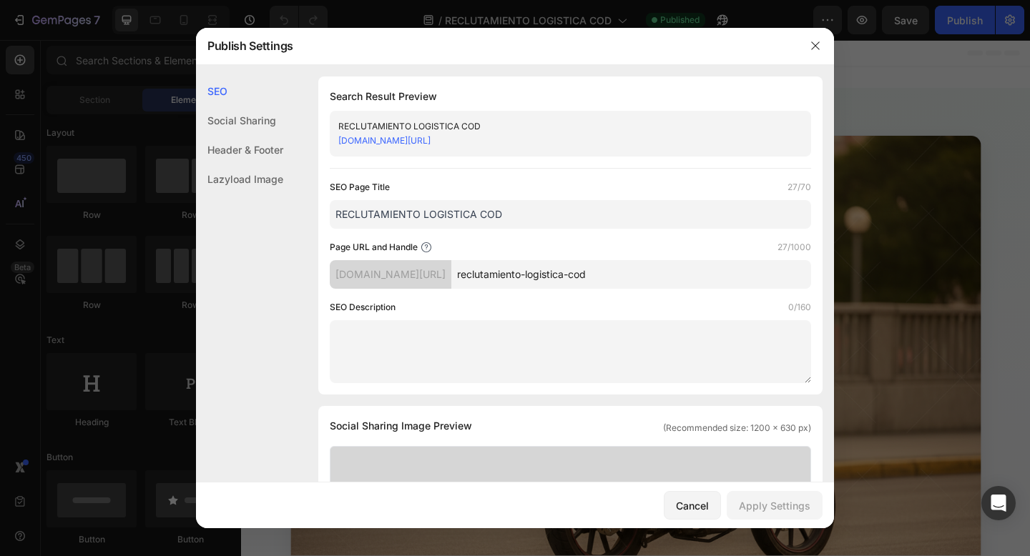
drag, startPoint x: 547, startPoint y: 210, endPoint x: 275, endPoint y: 210, distance: 271.7
paste input "Aliados de Zona – Convocatoria Nacional (RD)"
type input "Aliados de Zona – Convocatoria Nacional (RD)"
click at [401, 359] on textarea at bounding box center [570, 351] width 481 height 63
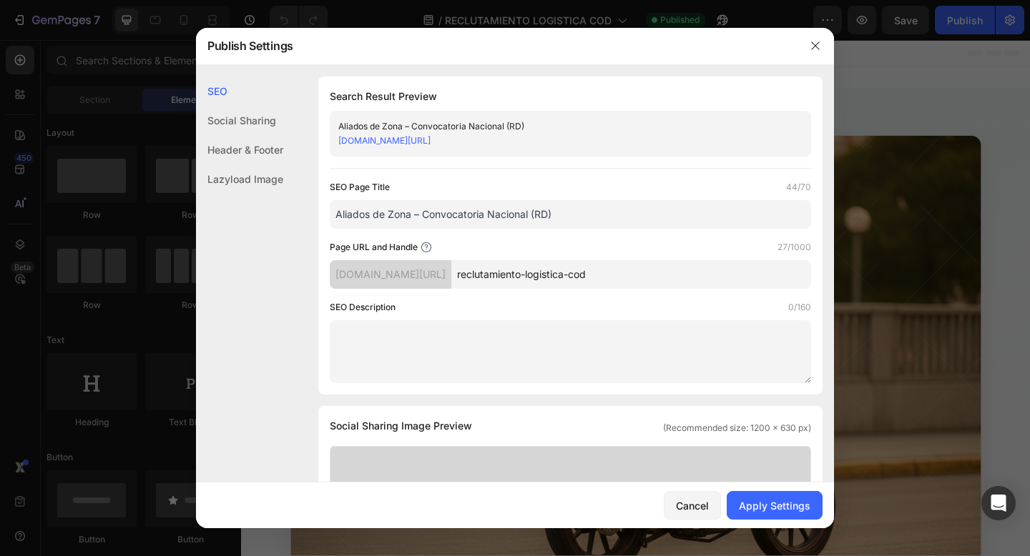
paste textarea "Conviértete en socio logístico en tu provincia. Moto propia, 21+, celular con d…"
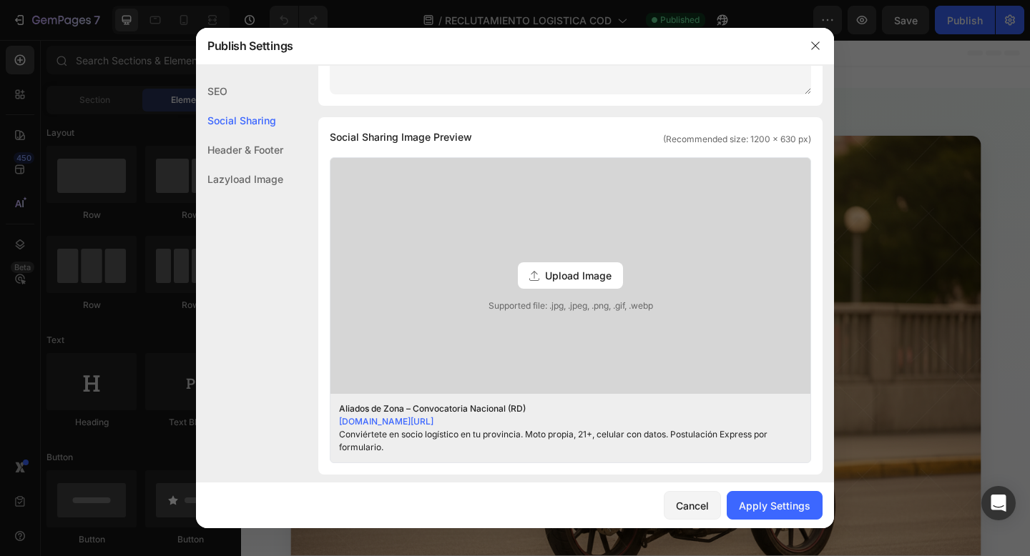
scroll to position [302, 0]
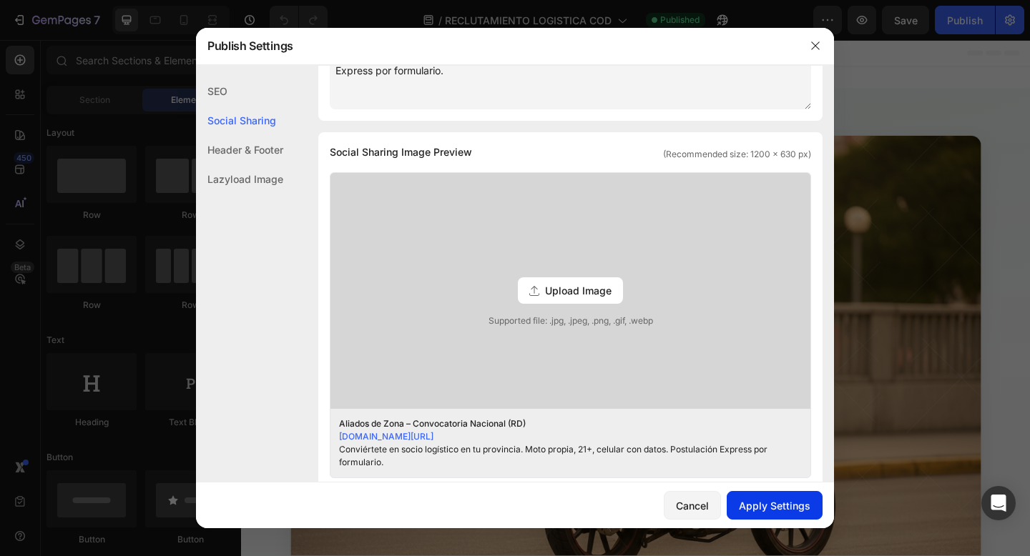
type textarea "Conviértete en socio logístico en tu provincia. Moto propia, 21+, celular con d…"
click at [796, 509] on div "Apply Settings" at bounding box center [775, 505] width 72 height 15
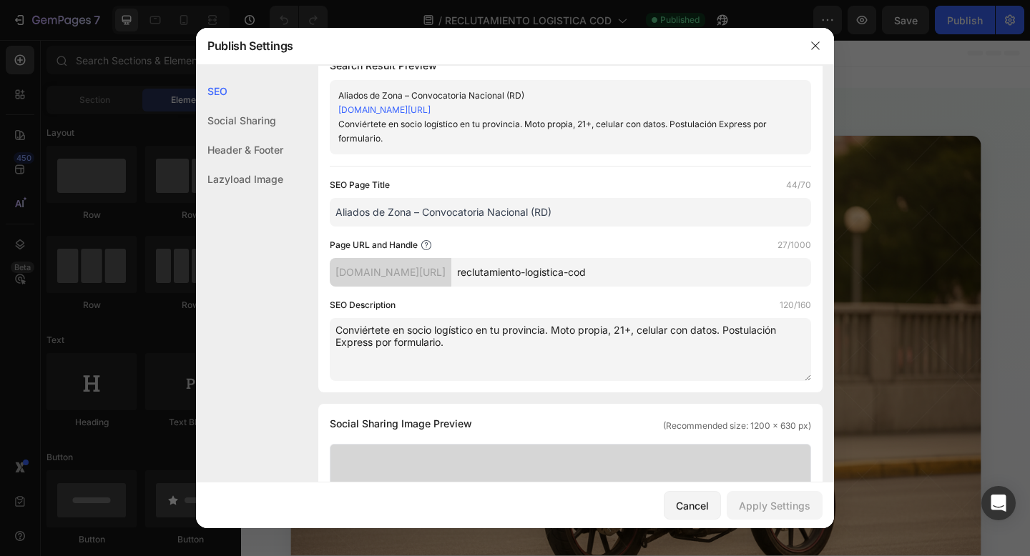
scroll to position [0, 0]
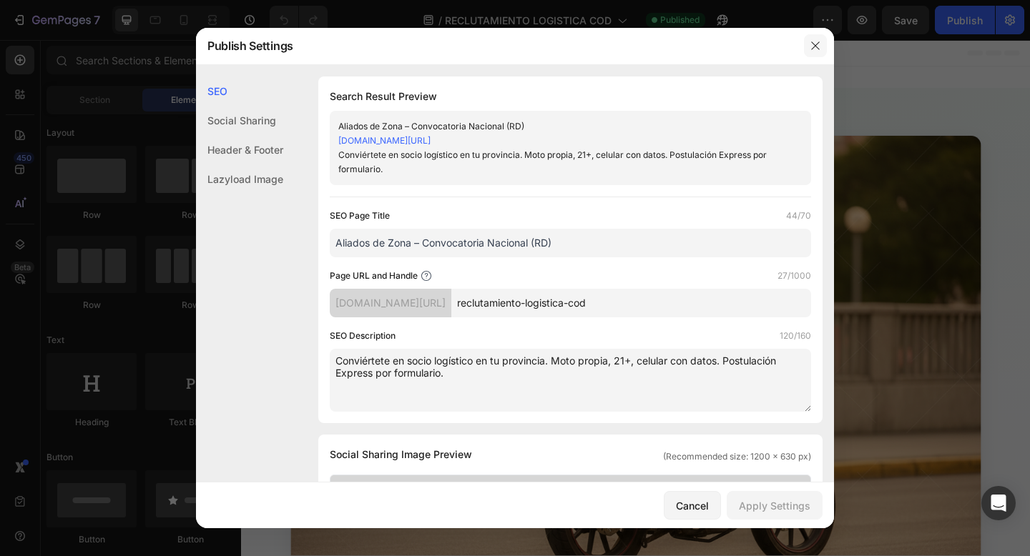
click at [816, 46] on icon "button" at bounding box center [815, 46] width 8 height 8
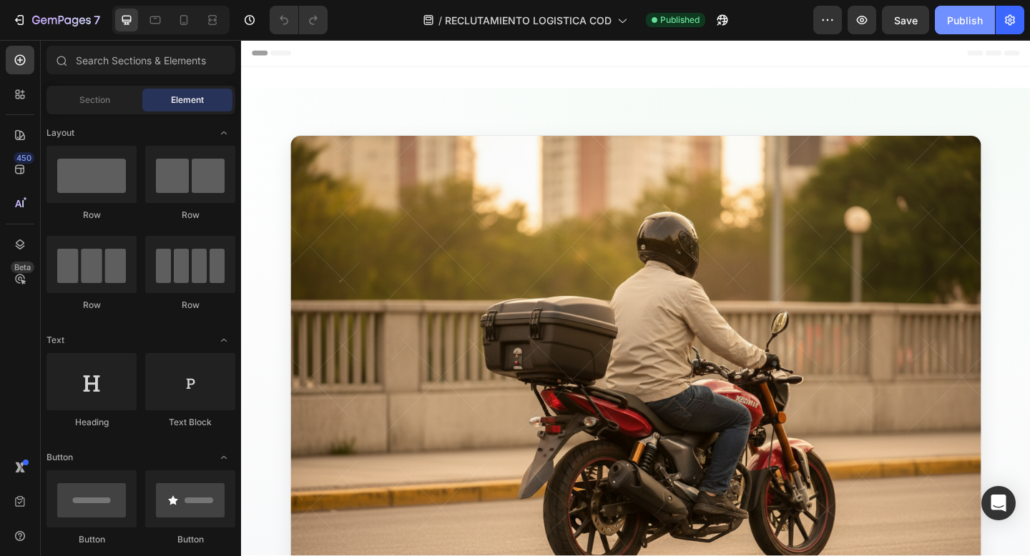
click at [959, 13] on div "Publish" at bounding box center [965, 20] width 36 height 15
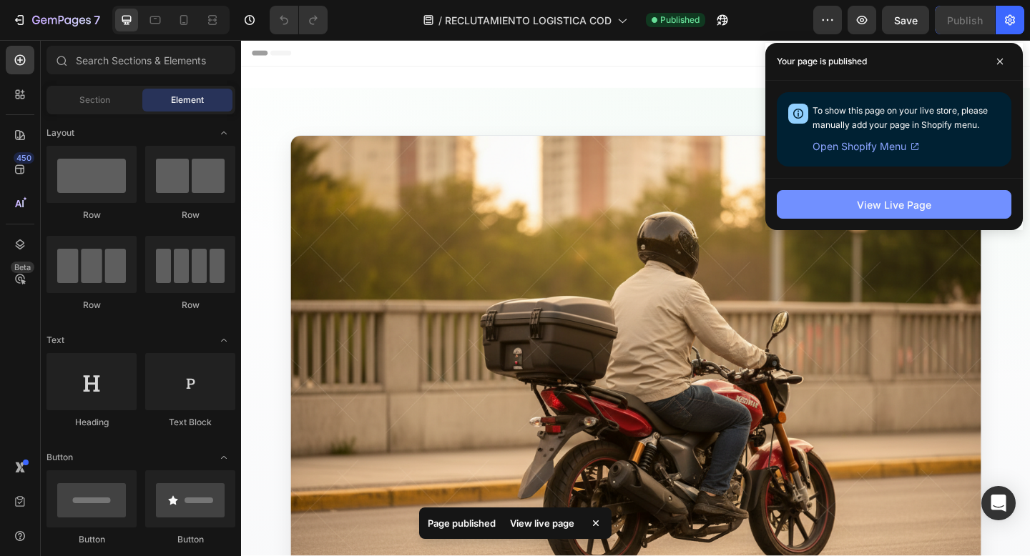
click at [894, 208] on div "View Live Page" at bounding box center [894, 204] width 74 height 15
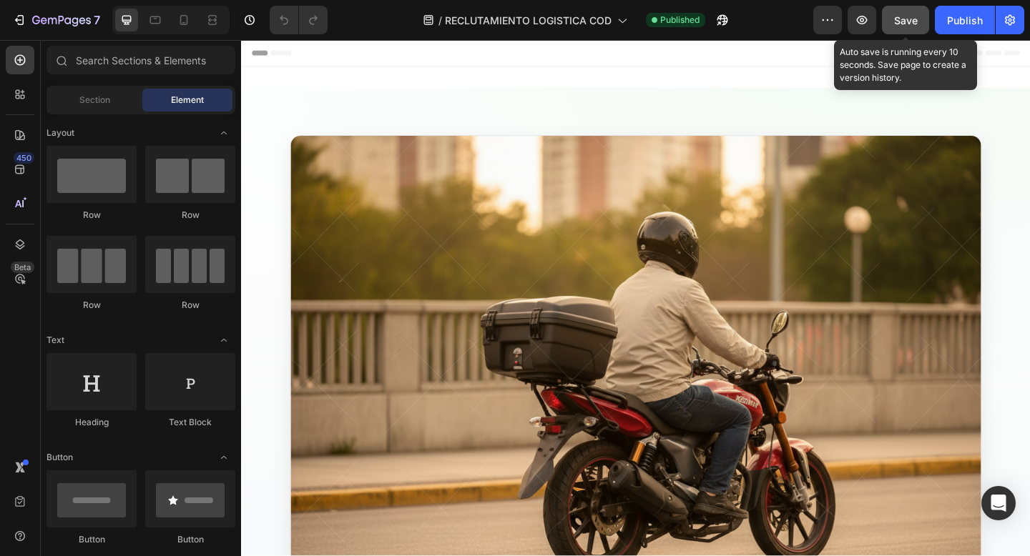
click at [909, 17] on span "Save" at bounding box center [906, 20] width 24 height 12
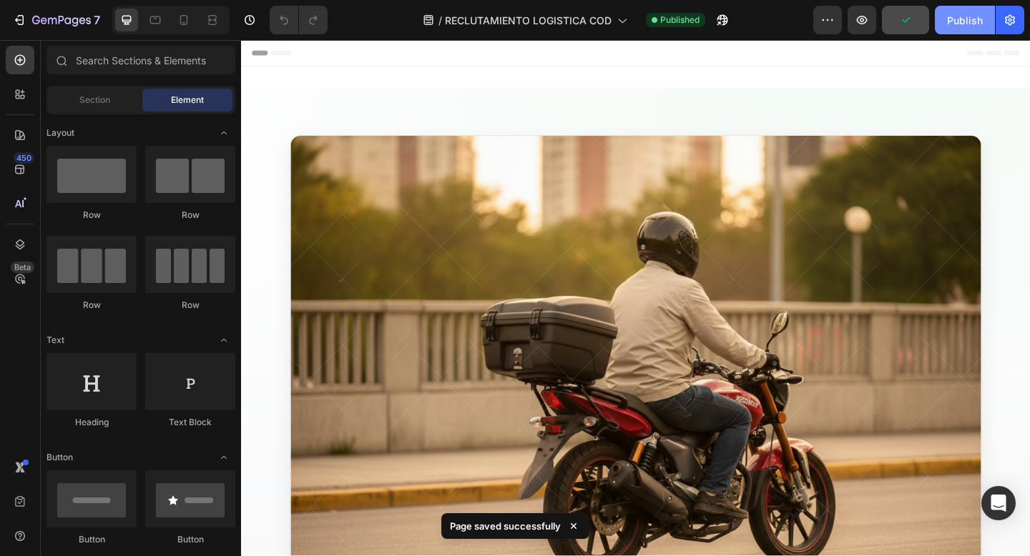
click at [965, 17] on div "Publish" at bounding box center [965, 20] width 36 height 15
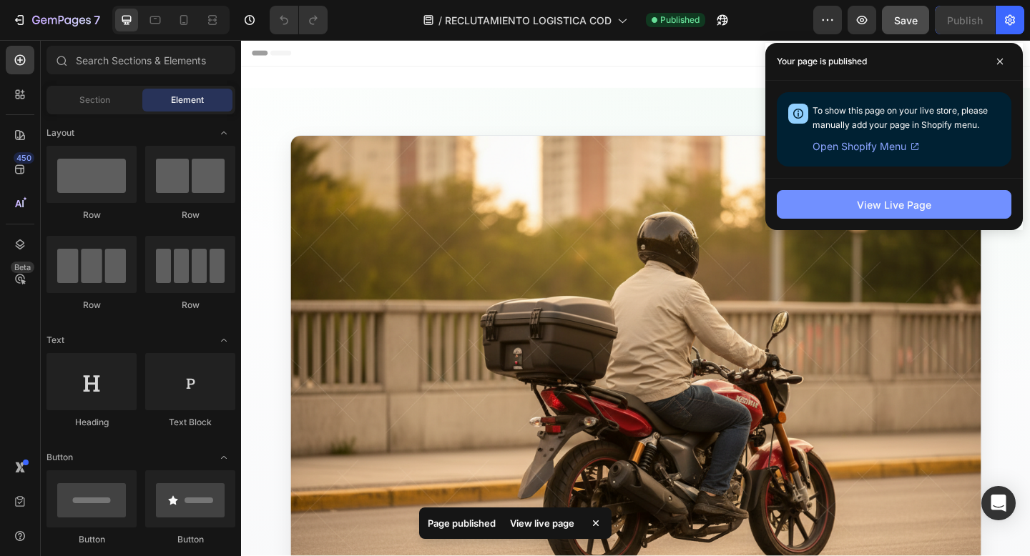
click at [867, 201] on div "View Live Page" at bounding box center [894, 204] width 74 height 15
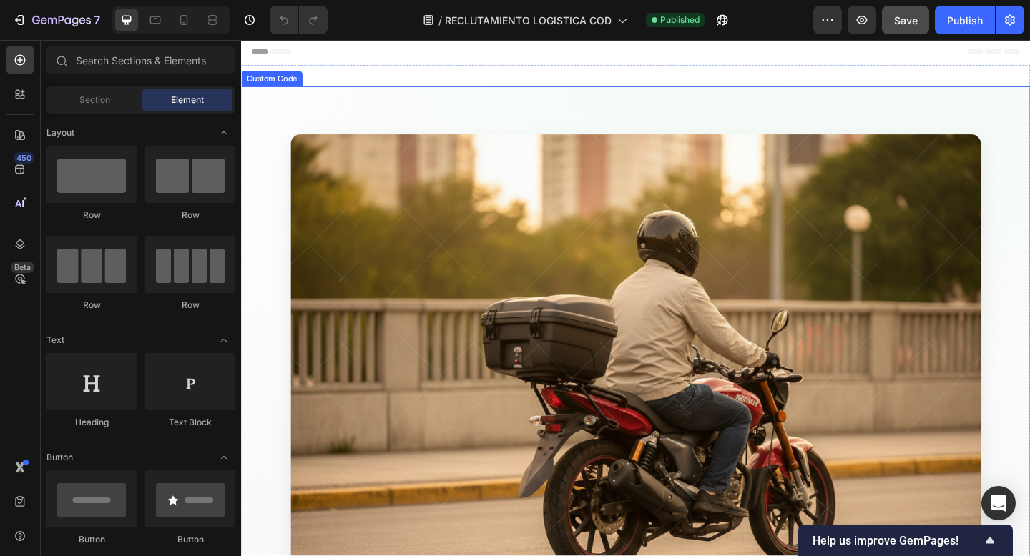
scroll to position [2, 0]
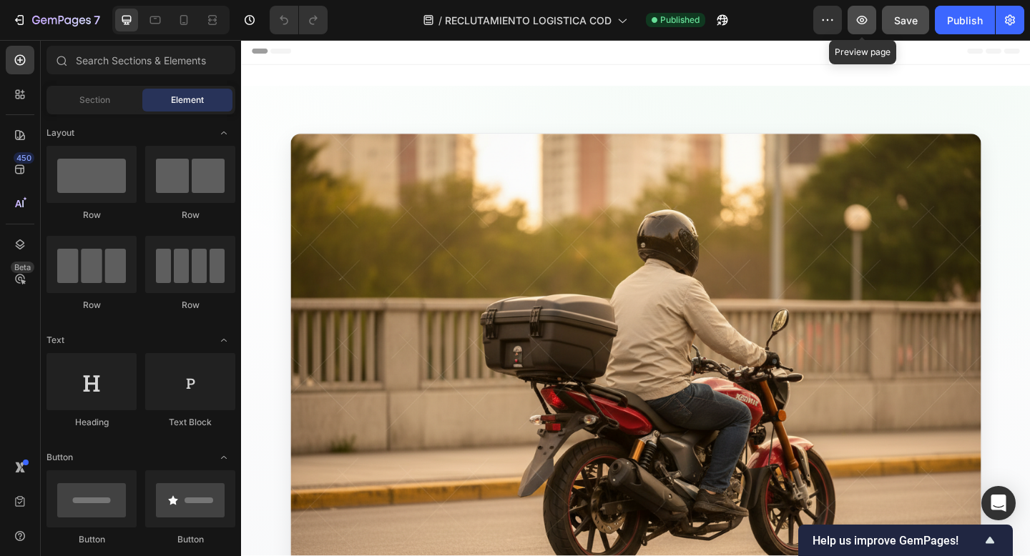
click at [862, 18] on icon "button" at bounding box center [862, 20] width 4 height 4
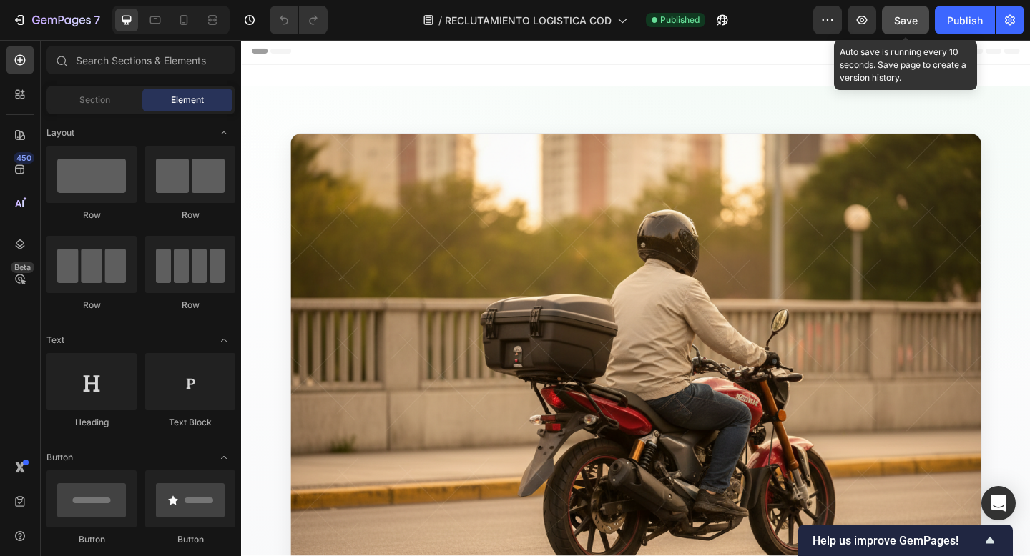
click at [903, 14] on span "Save" at bounding box center [906, 20] width 24 height 12
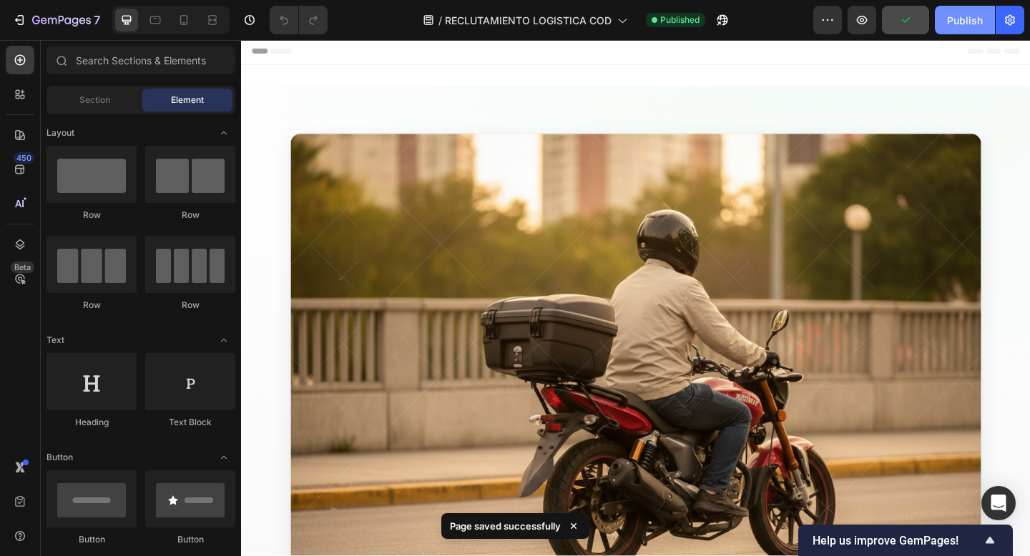
click at [955, 19] on div "Publish" at bounding box center [965, 20] width 36 height 15
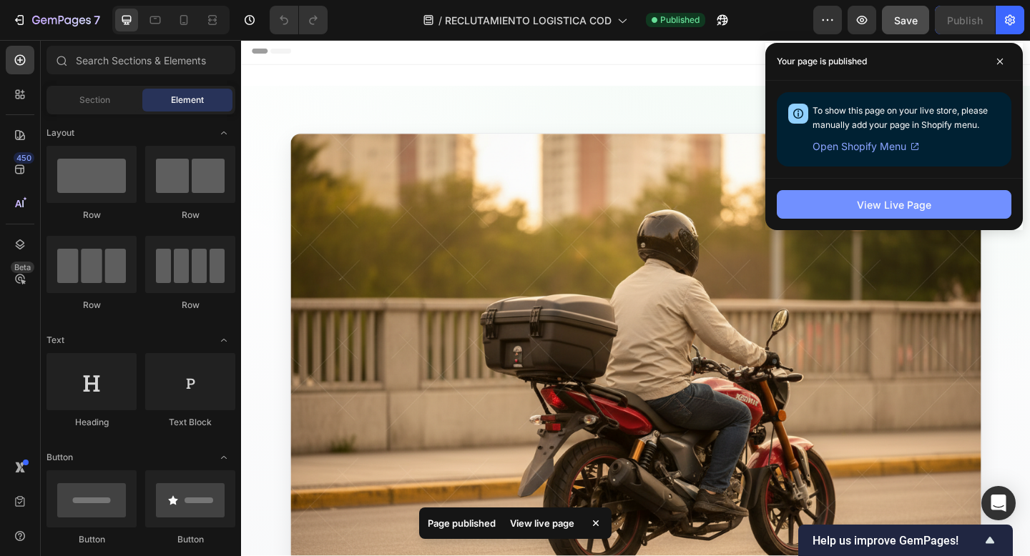
click at [892, 205] on div "View Live Page" at bounding box center [894, 204] width 74 height 15
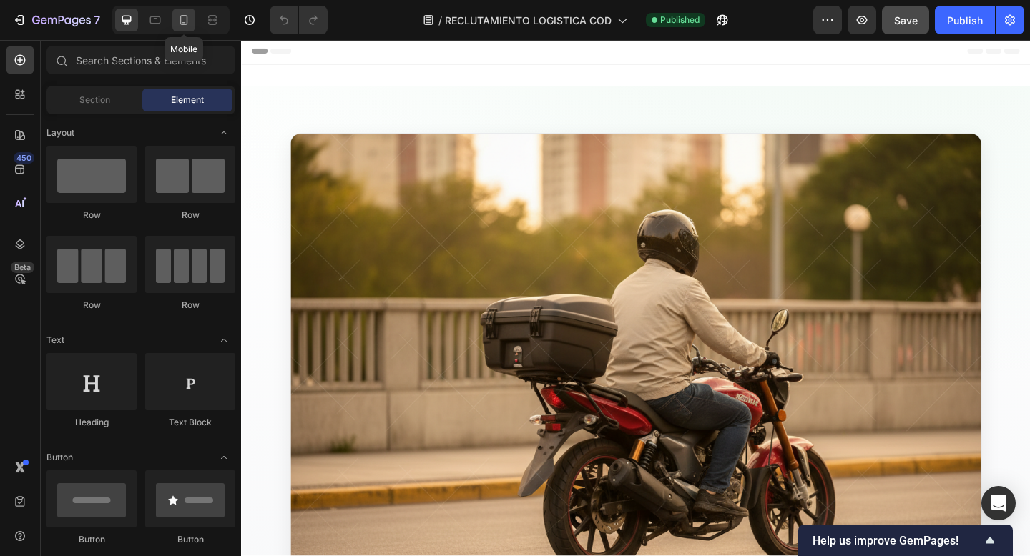
click at [185, 15] on icon at bounding box center [184, 20] width 8 height 10
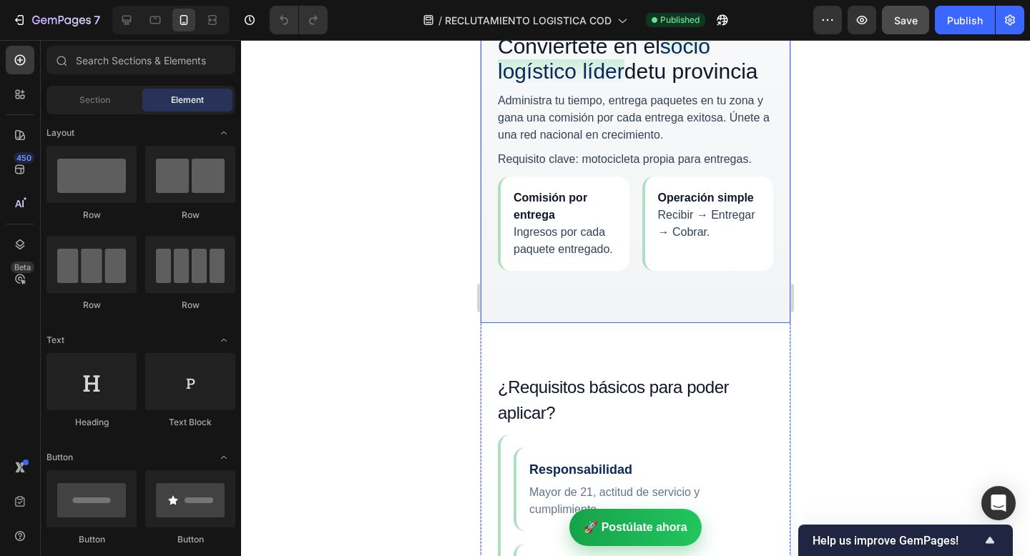
scroll to position [510, 0]
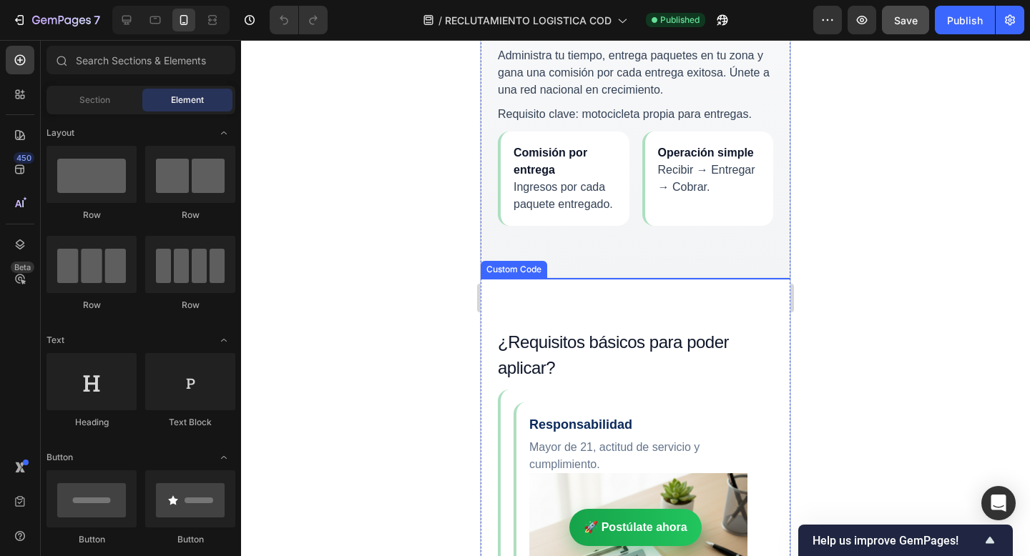
click at [645, 523] on link "🚀 Postúlate ahora" at bounding box center [635, 527] width 132 height 37
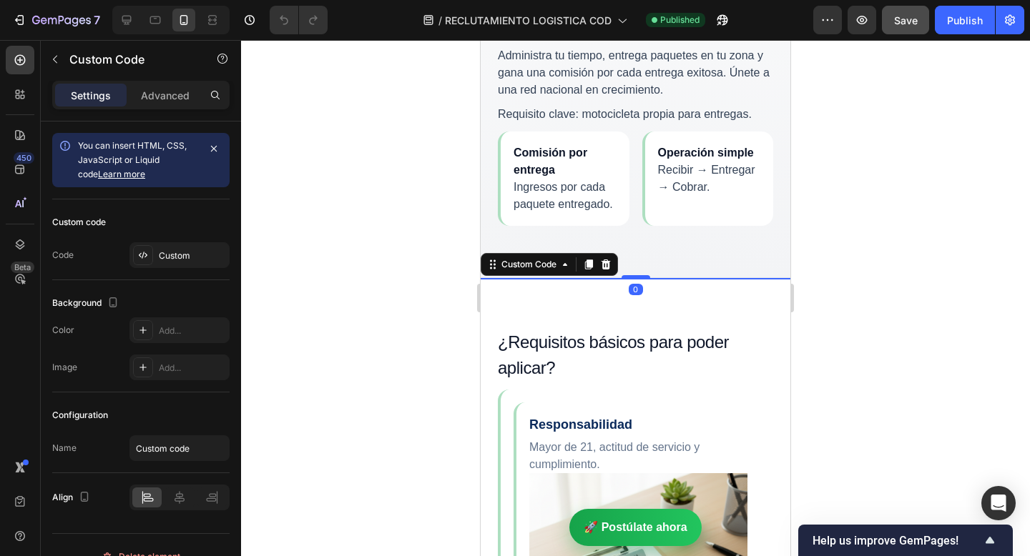
click at [645, 523] on link "🚀 Postúlate ahora" at bounding box center [635, 527] width 132 height 37
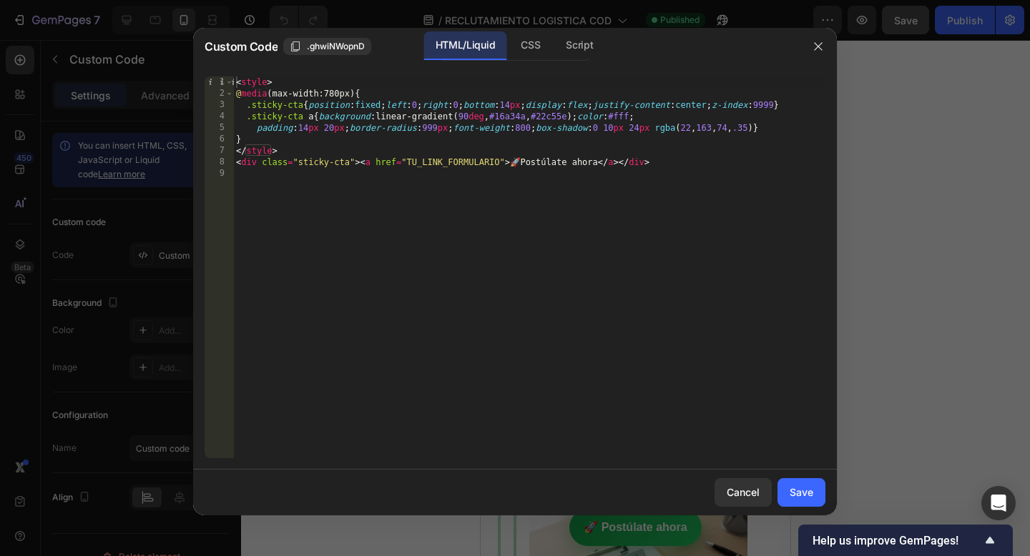
click at [559, 385] on div "< style > @ media (max-width:780px) { .sticky-cta { position : fixed ; left : 0…" at bounding box center [529, 279] width 592 height 405
type textarea "<div class="sticky-cta"><a href="TU_LINK_FORMULARIO">🚀 Postúlate ahora</a></div>"
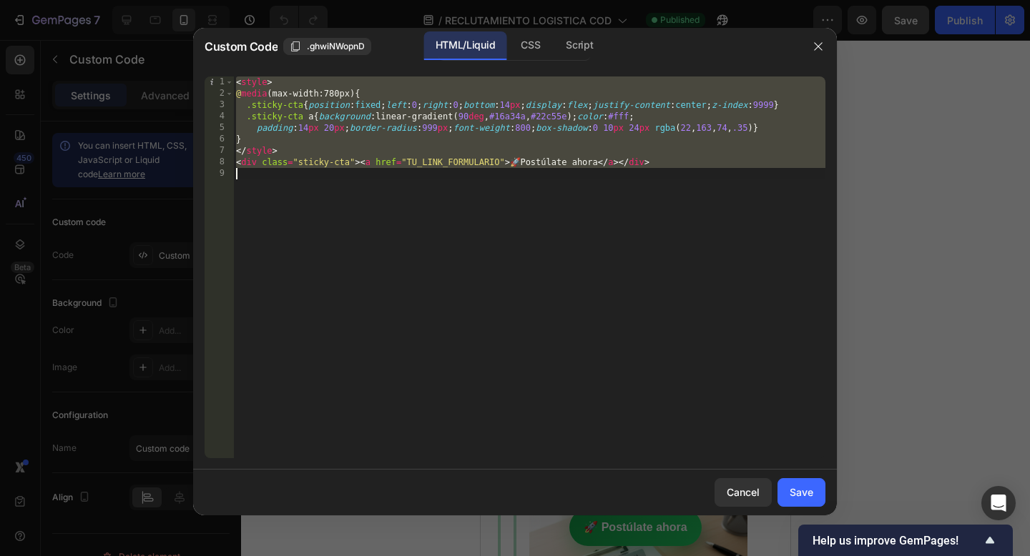
scroll to position [99, 0]
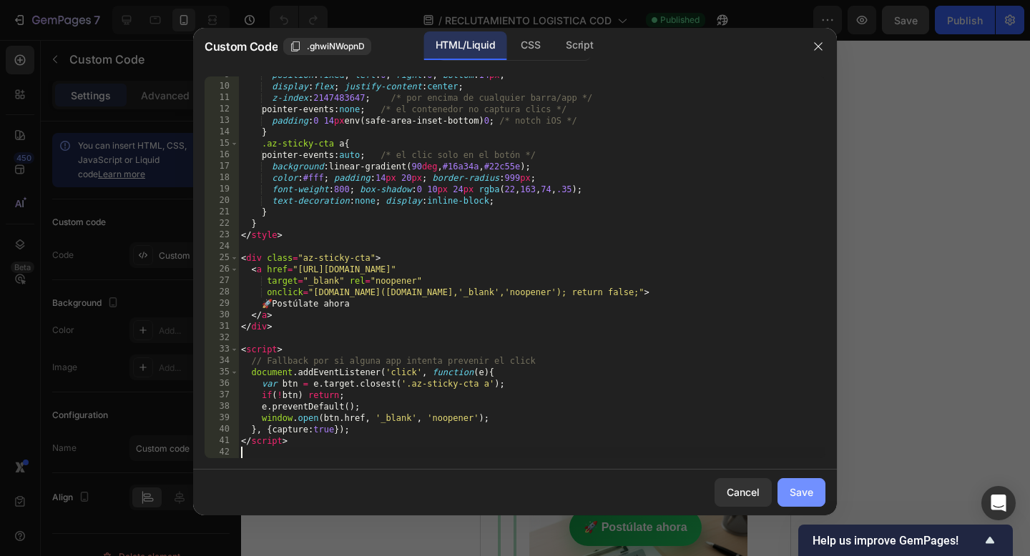
click at [801, 491] on div "Save" at bounding box center [801, 492] width 24 height 15
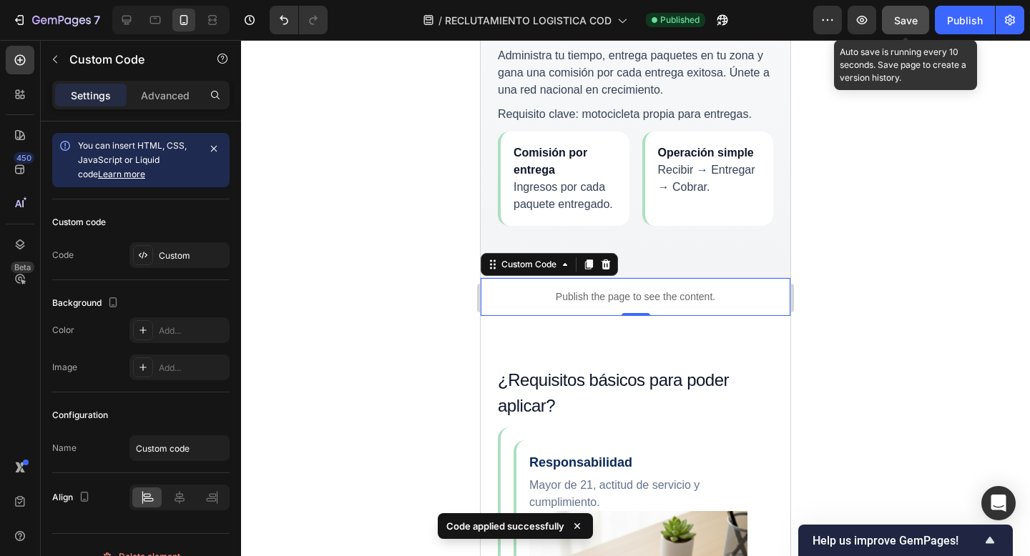
click at [903, 11] on button "Save" at bounding box center [905, 20] width 47 height 29
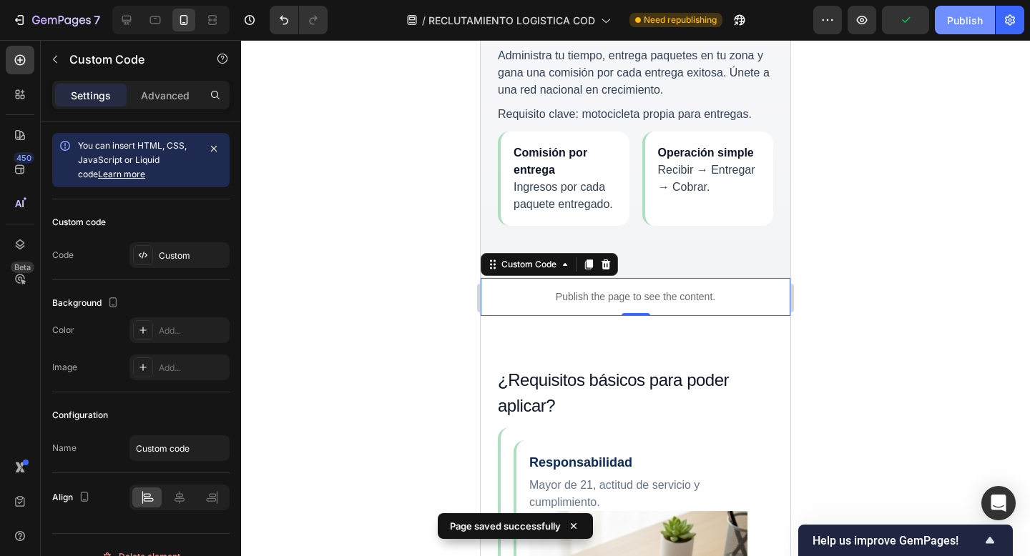
click at [983, 29] on button "Publish" at bounding box center [965, 20] width 60 height 29
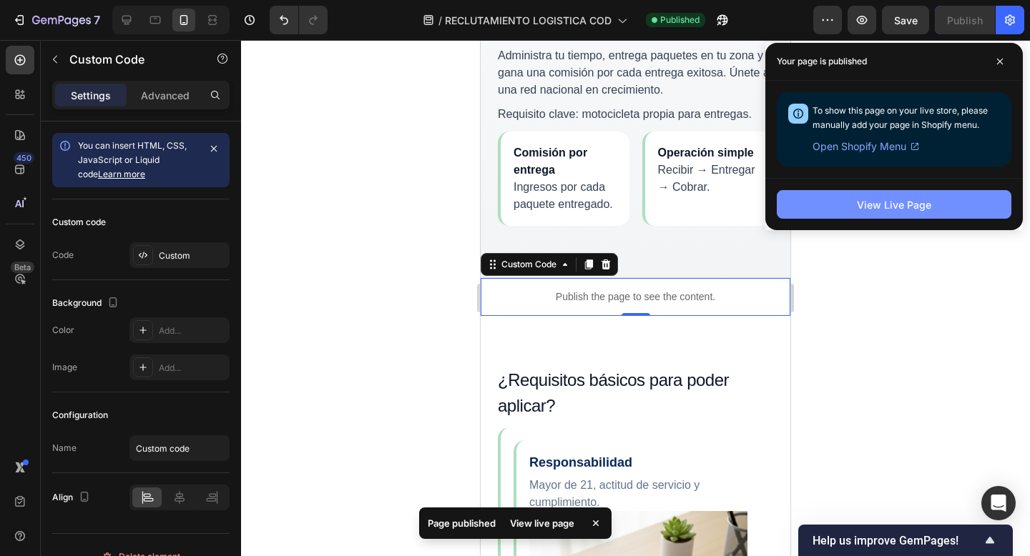
click at [919, 204] on div "View Live Page" at bounding box center [894, 204] width 74 height 15
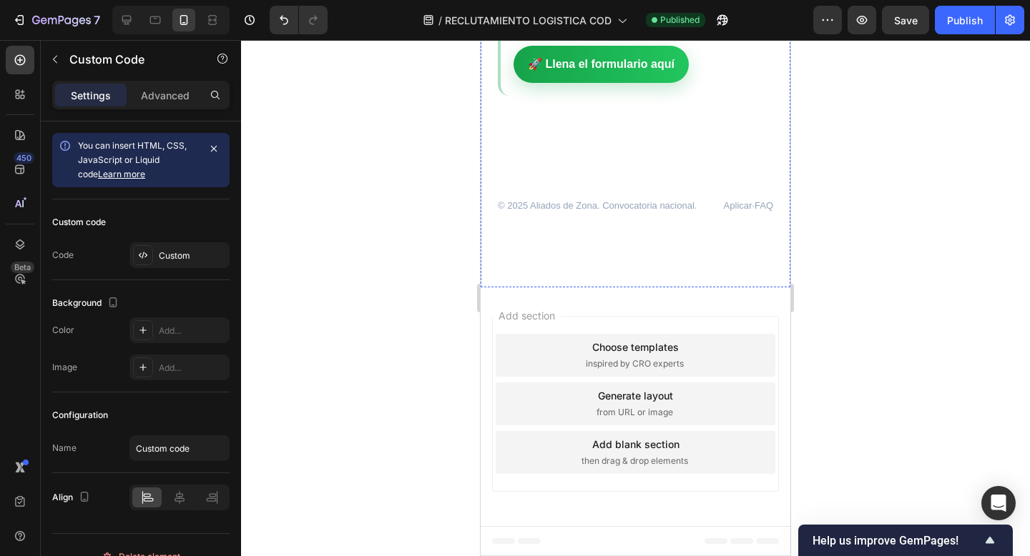
scroll to position [3547, 0]
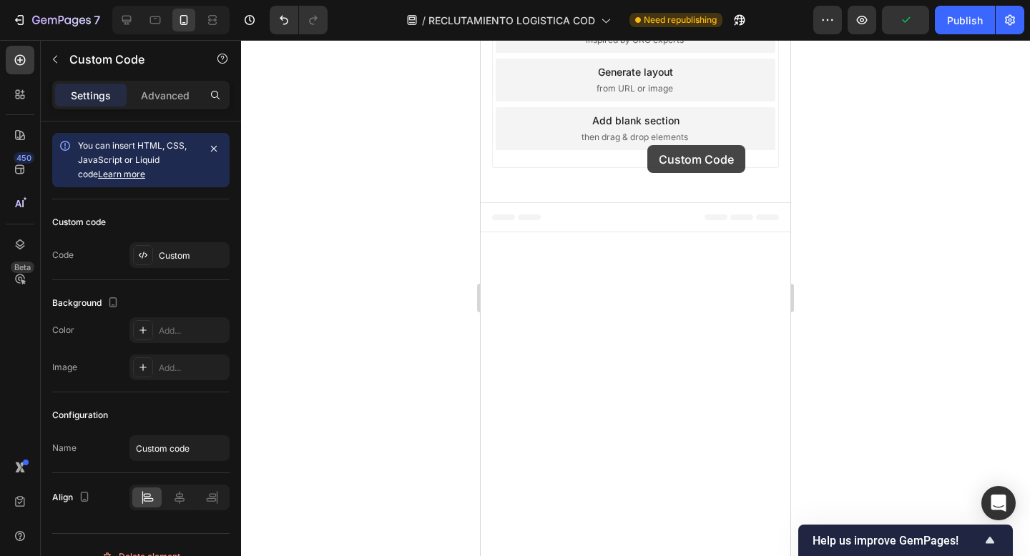
drag, startPoint x: 655, startPoint y: 393, endPoint x: 647, endPoint y: 145, distance: 247.5
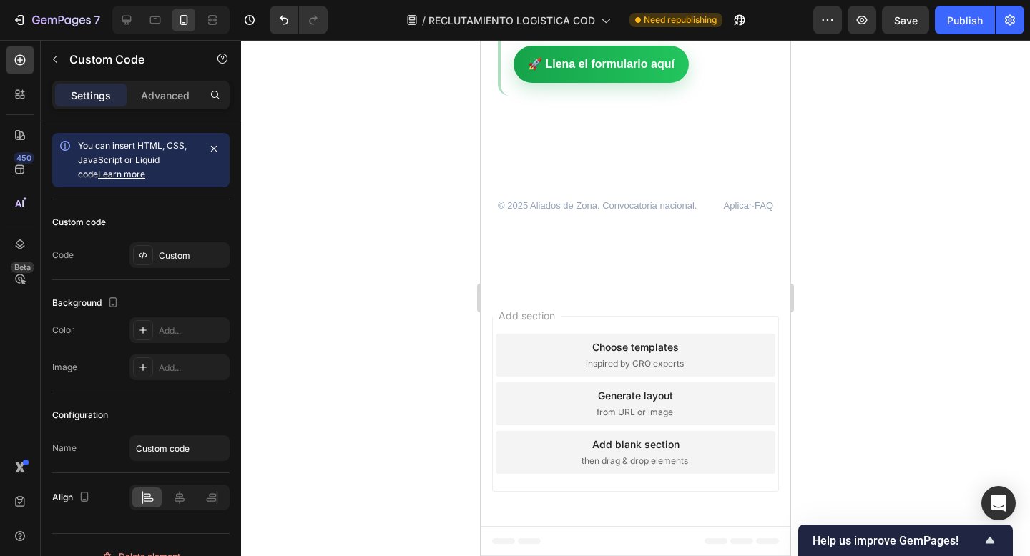
scroll to position [3309, 0]
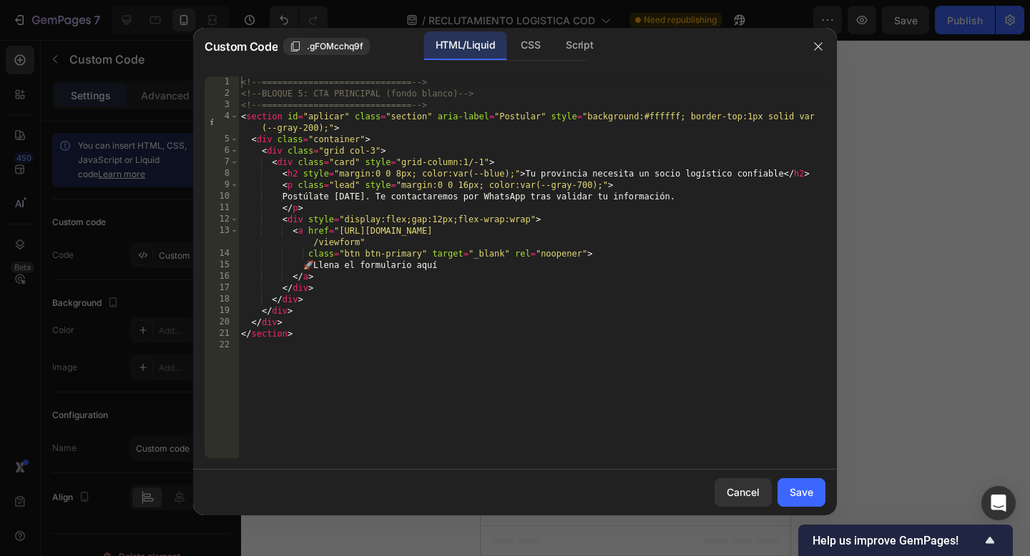
click at [564, 331] on div "<!-- ============================= --> <!-- BLOQUE 5: CTA PRINCIPAL (fondo blan…" at bounding box center [531, 279] width 587 height 405
type textarea "</section>"
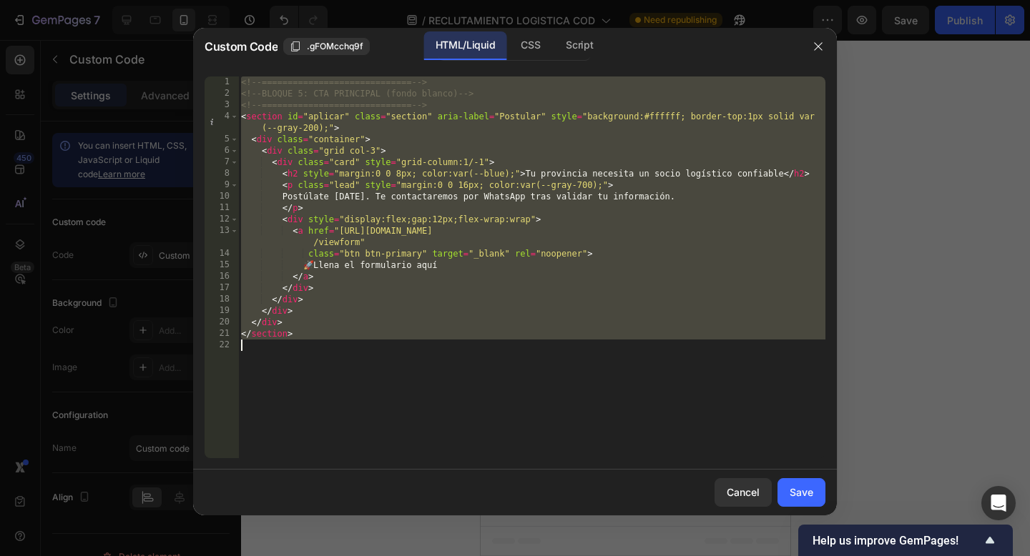
paste textarea
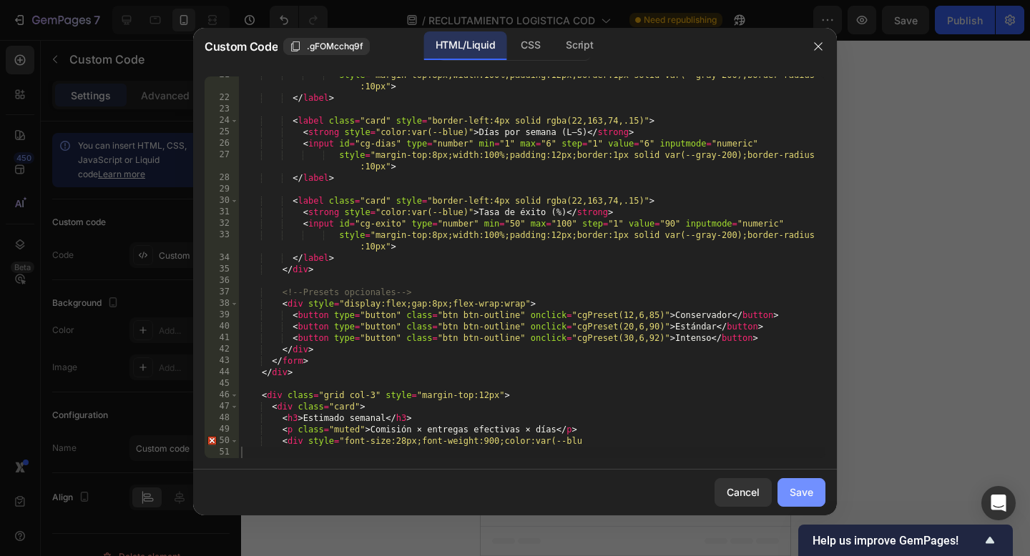
click at [808, 491] on div "Save" at bounding box center [801, 492] width 24 height 15
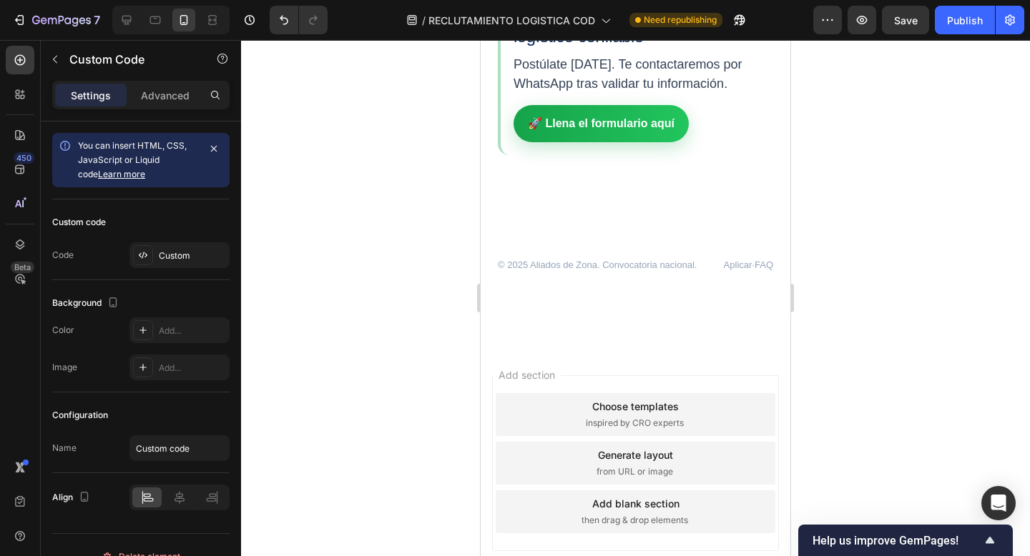
type input "180"
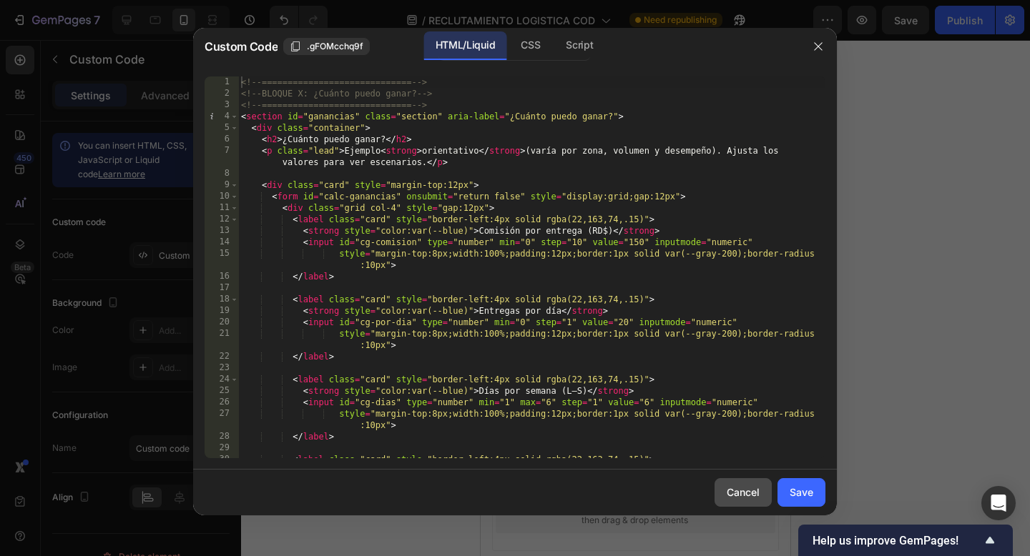
click at [744, 491] on div "Cancel" at bounding box center [743, 492] width 33 height 15
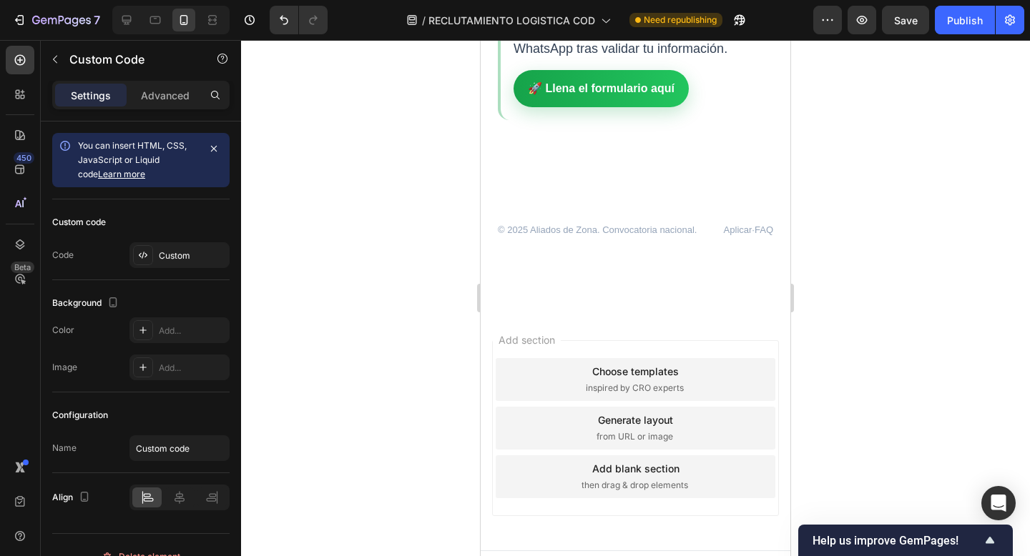
scroll to position [3345, 0]
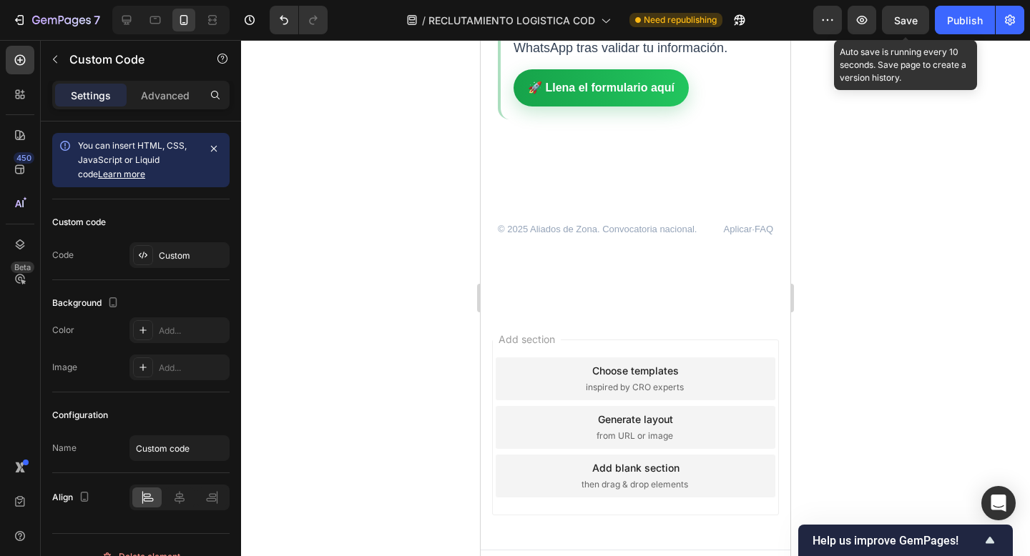
click at [898, 21] on span "Save" at bounding box center [906, 20] width 24 height 12
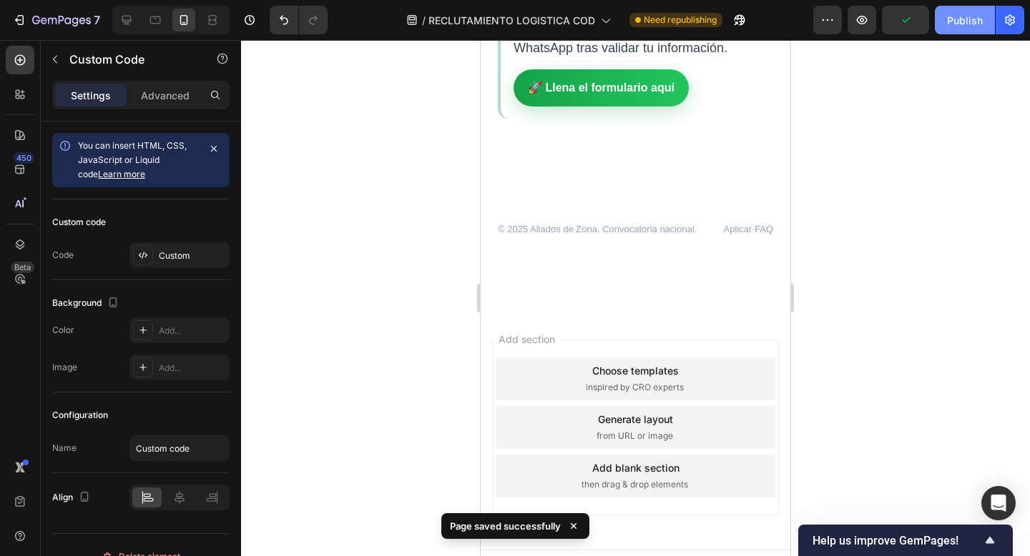
click at [967, 20] on div "Publish" at bounding box center [965, 20] width 36 height 15
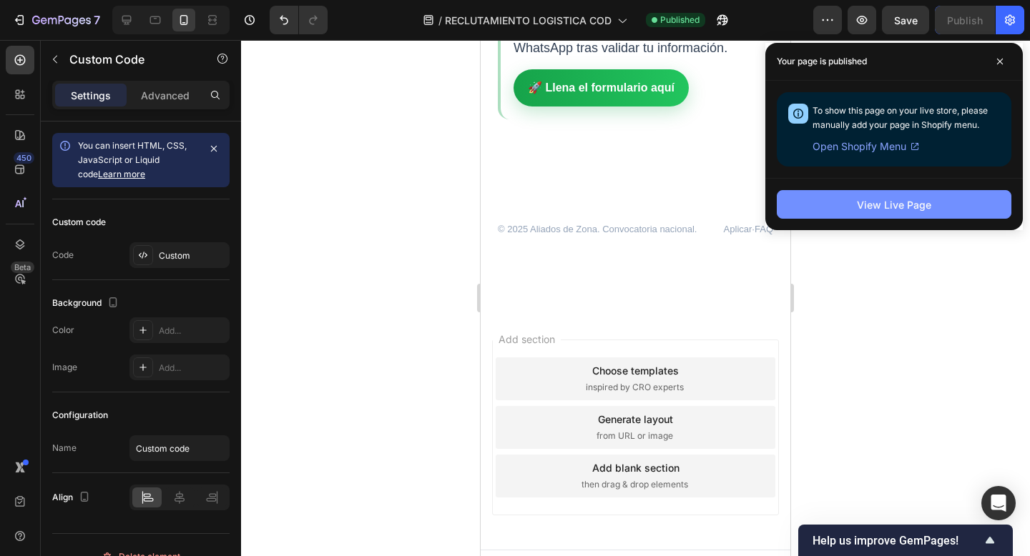
click at [917, 197] on div "View Live Page" at bounding box center [894, 204] width 74 height 15
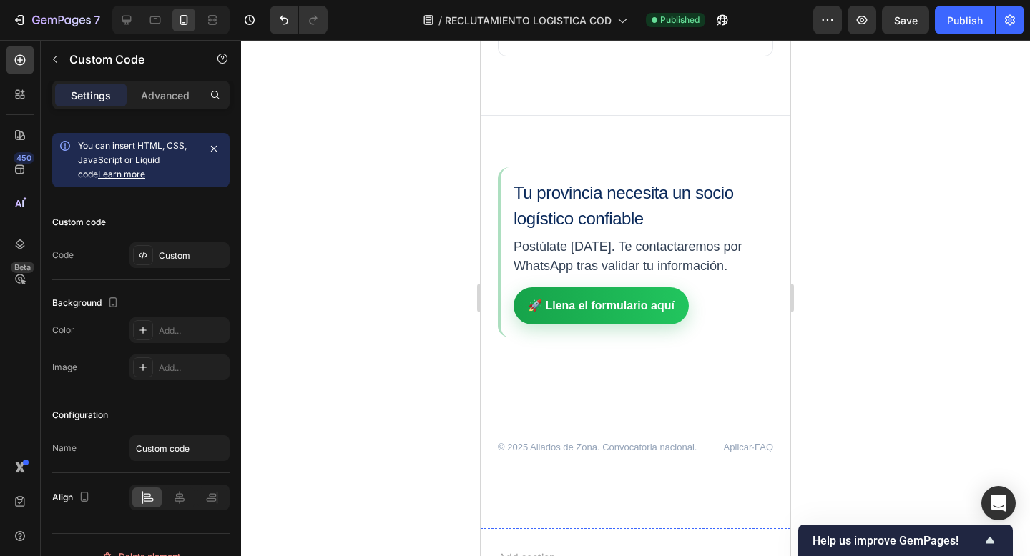
scroll to position [3128, 0]
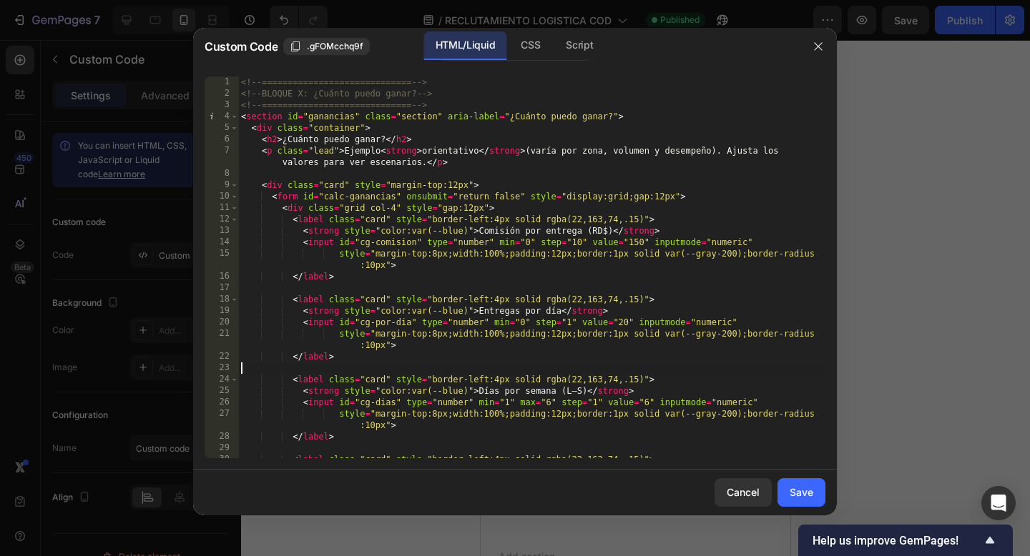
click at [702, 373] on div "<!-- ============================= --> <!-- BLOQUE X: ¿Cuánto puedo ganar? --> …" at bounding box center [531, 279] width 587 height 405
click at [684, 381] on div "<!-- ============================= --> <!-- BLOQUE X: ¿Cuánto puedo ganar? --> …" at bounding box center [531, 279] width 587 height 405
type textarea "<div style="font-size:28px;font-weight:900;color:var(--blu"
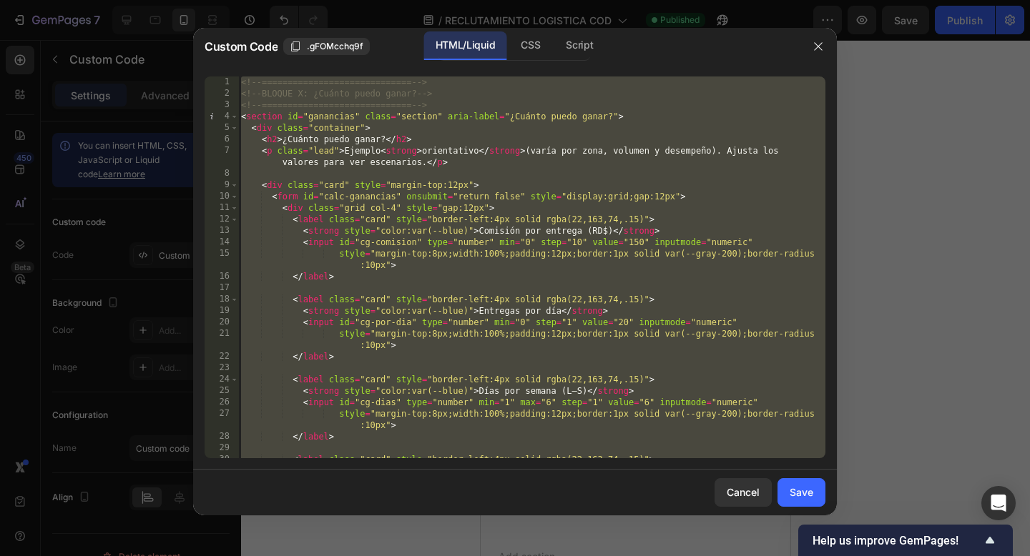
paste textarea
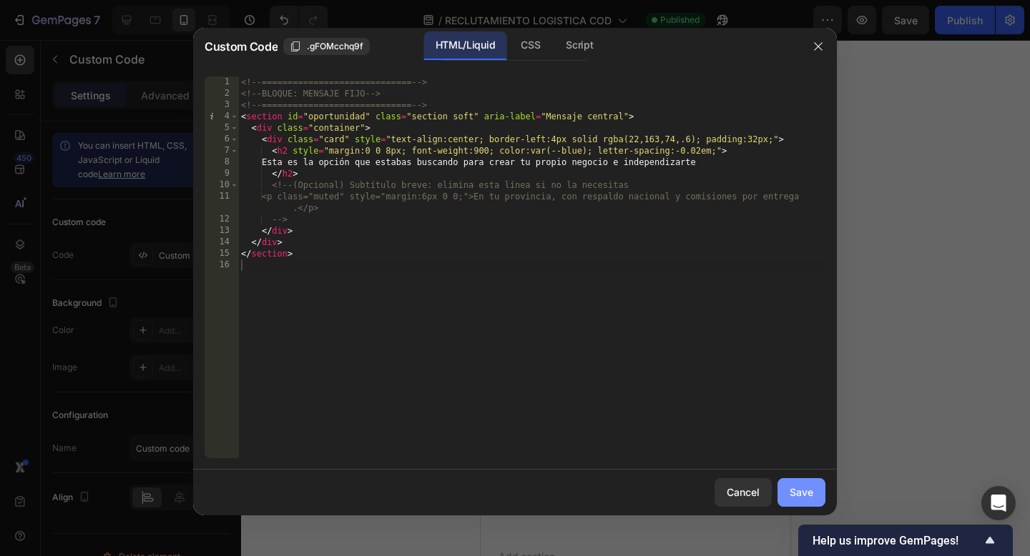
click at [794, 493] on div "Save" at bounding box center [801, 492] width 24 height 15
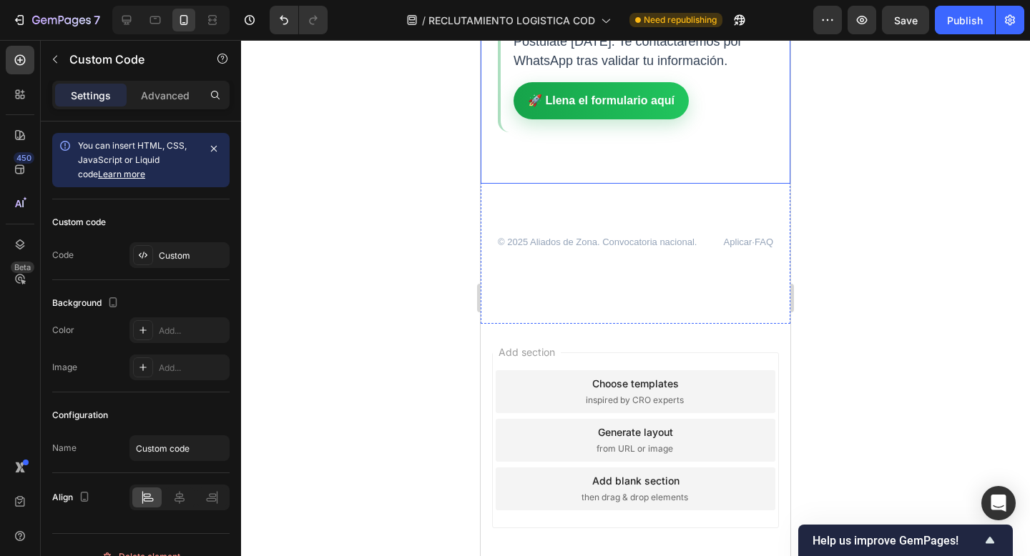
scroll to position [3033, 0]
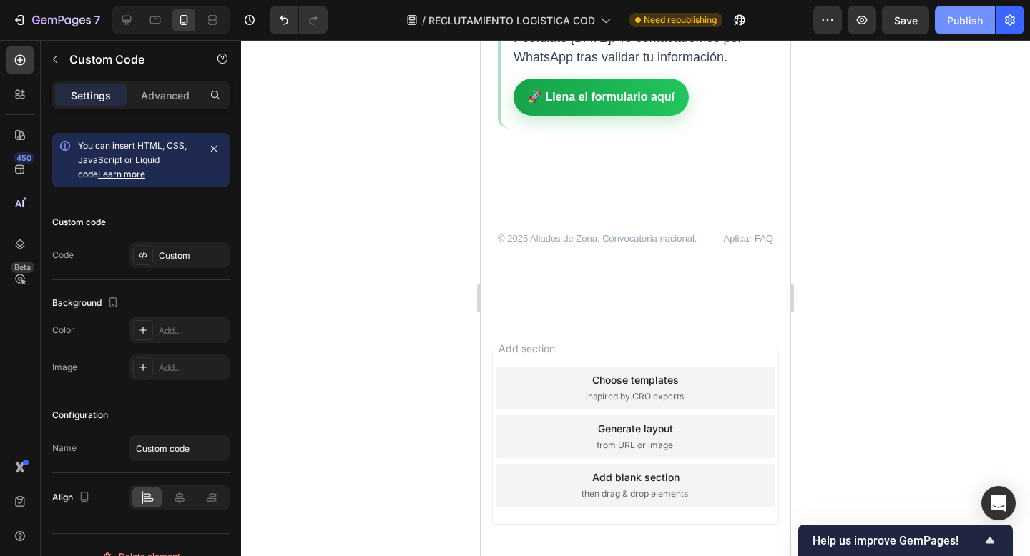
click at [958, 19] on div "Publish" at bounding box center [965, 20] width 36 height 15
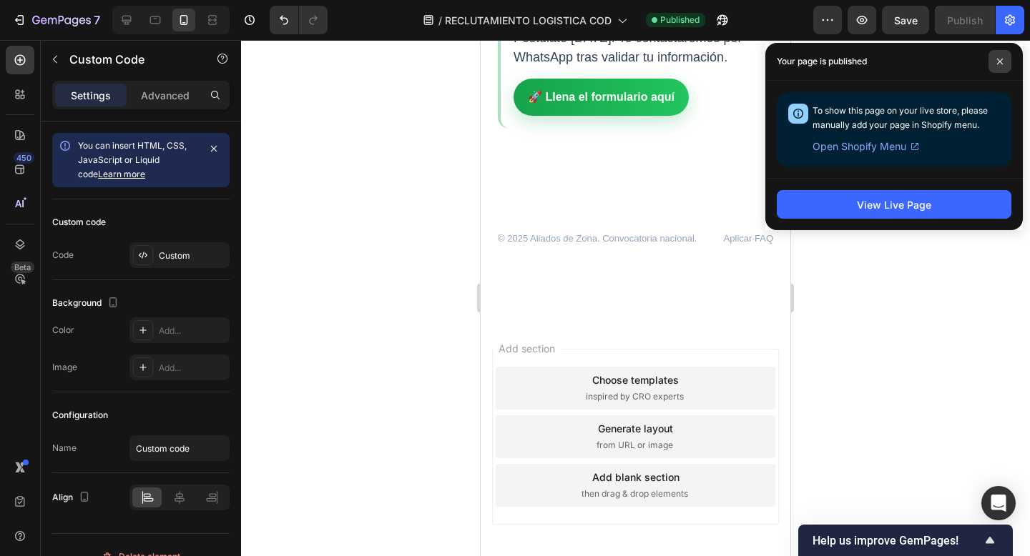
click at [1000, 60] on icon at bounding box center [1000, 62] width 6 height 6
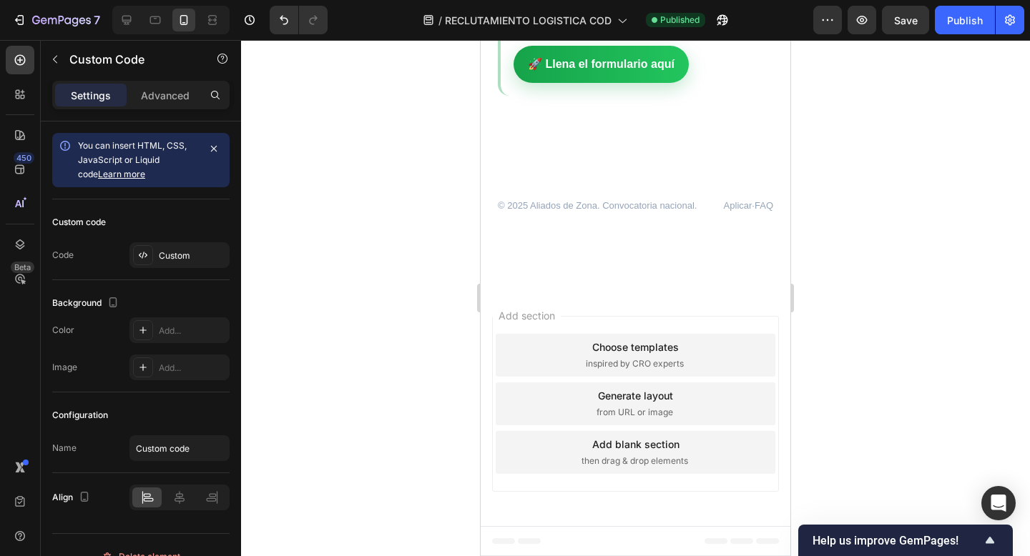
scroll to position [3218, 0]
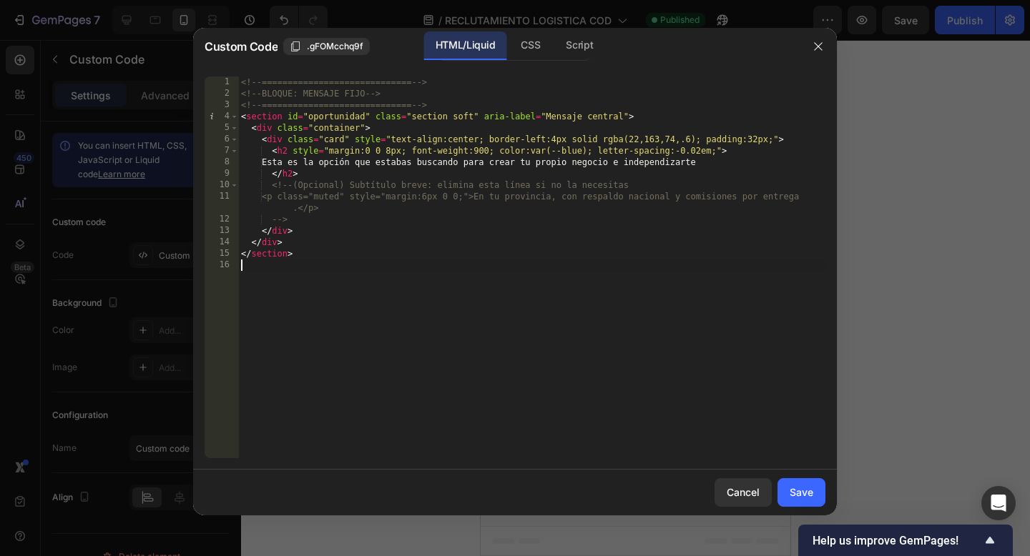
click at [684, 333] on div "<!-- ============================= --> <!-- BLOQUE: MENSAJE FIJO --> <!-- =====…" at bounding box center [531, 279] width 587 height 405
type textarea "</section>"
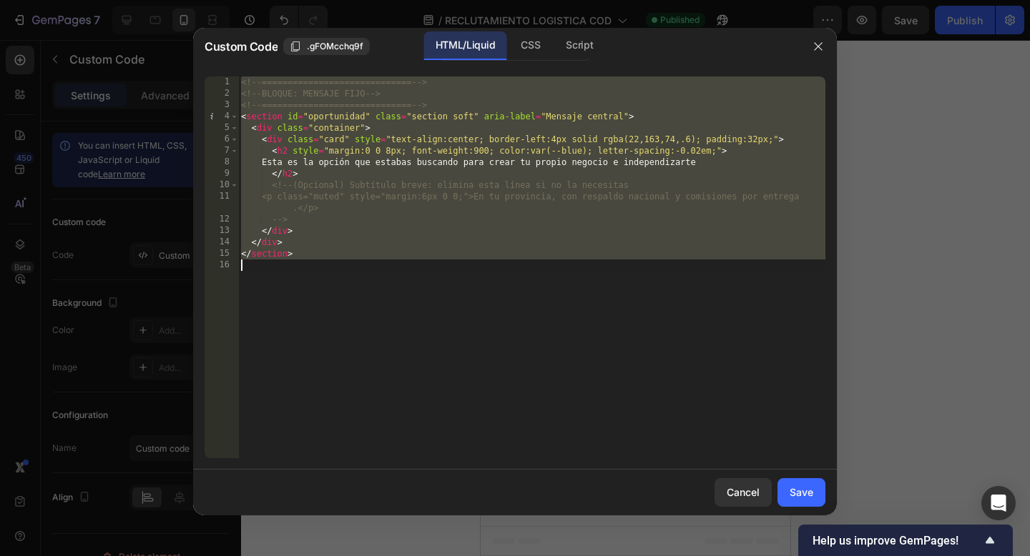
paste textarea
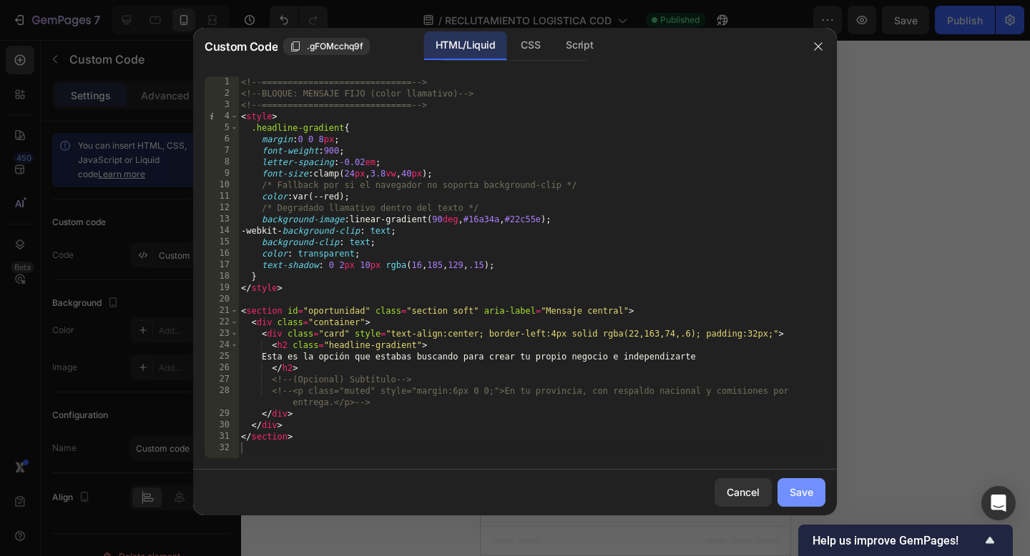
click at [802, 497] on div "Save" at bounding box center [801, 492] width 24 height 15
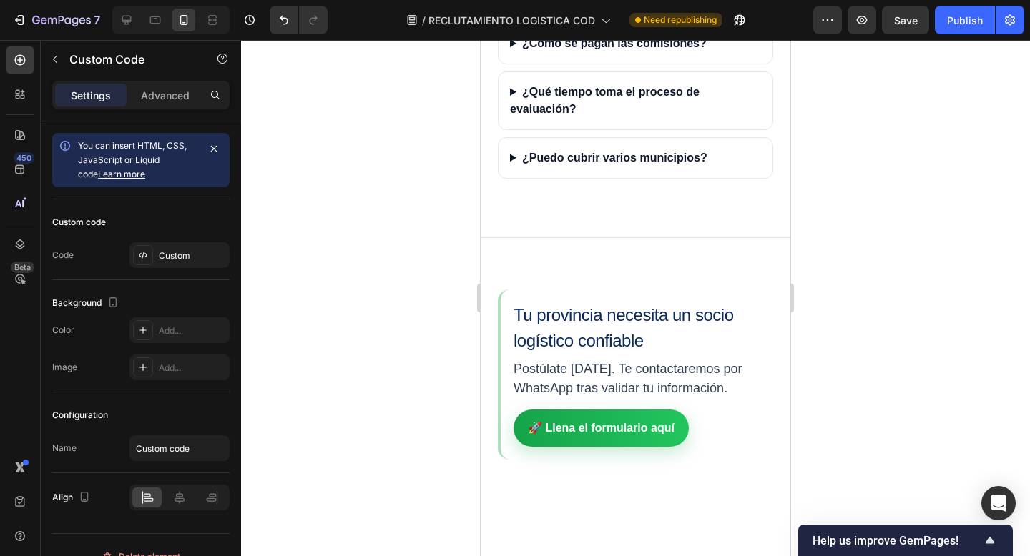
scroll to position [2707, 0]
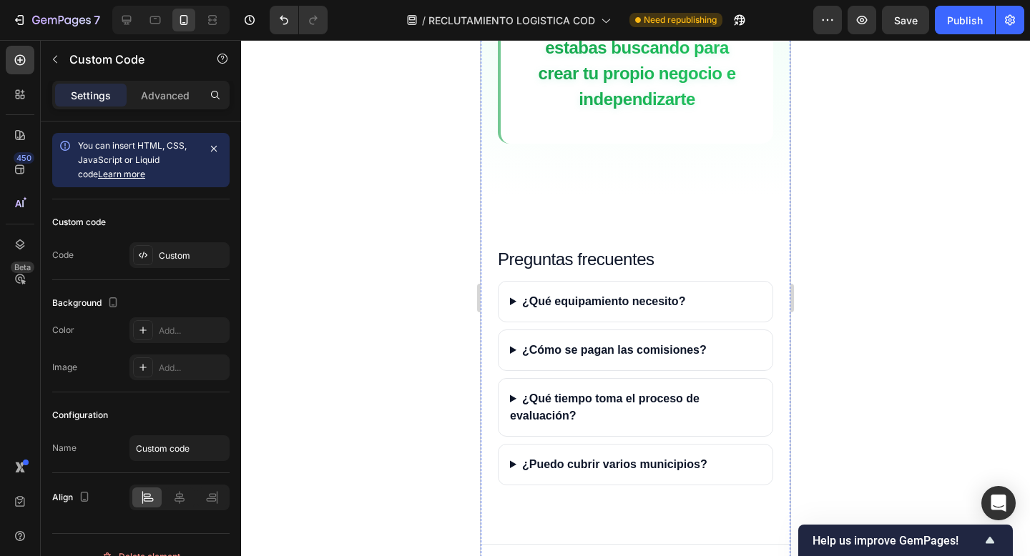
scroll to position [2835, 0]
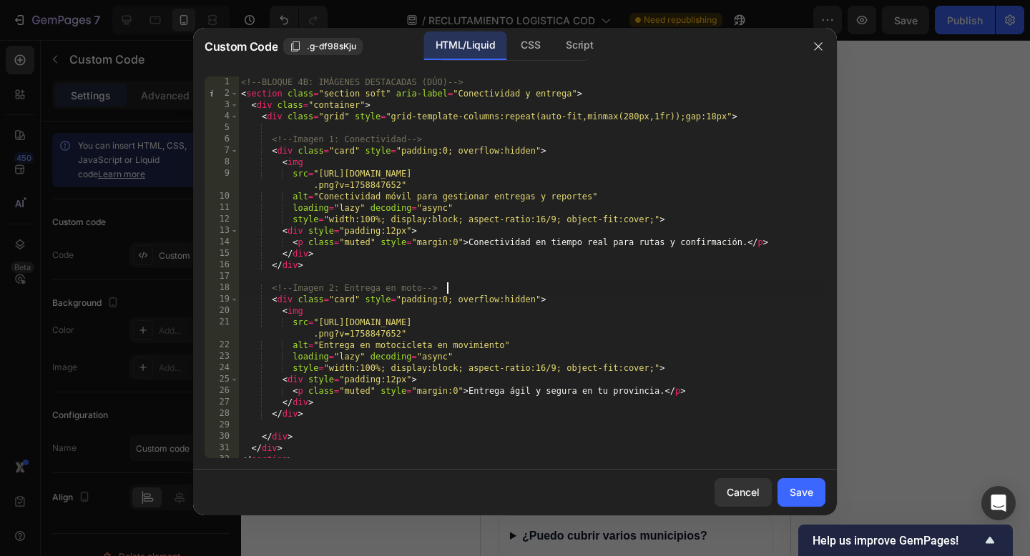
click at [583, 290] on div "<!-- BLOQUE 4B: IMÁGENES DESTACADAS (DÚO) --> < section class = "section soft" …" at bounding box center [531, 279] width 587 height 405
type textarea "</section>"
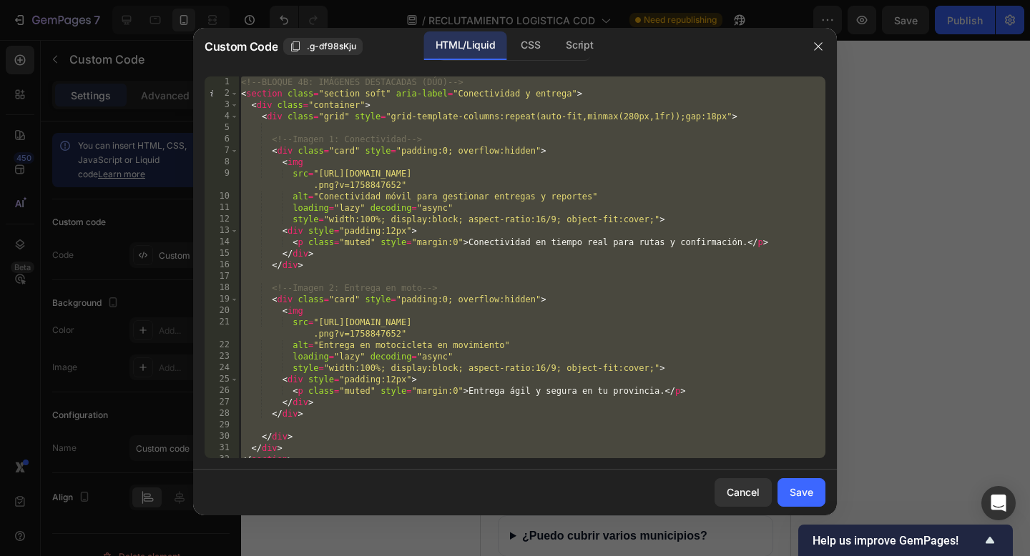
paste textarea
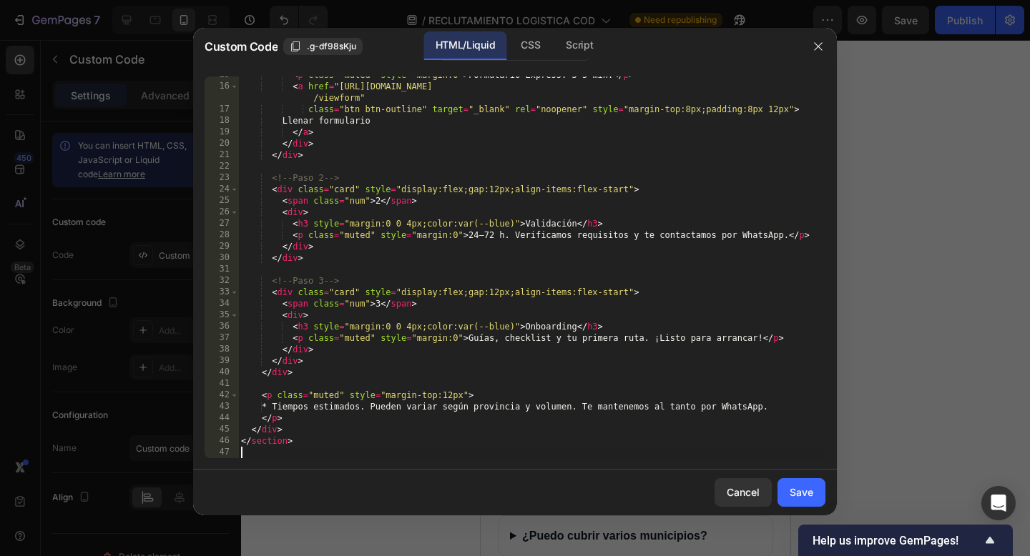
scroll to position [167, 0]
click at [797, 494] on div "Save" at bounding box center [801, 492] width 24 height 15
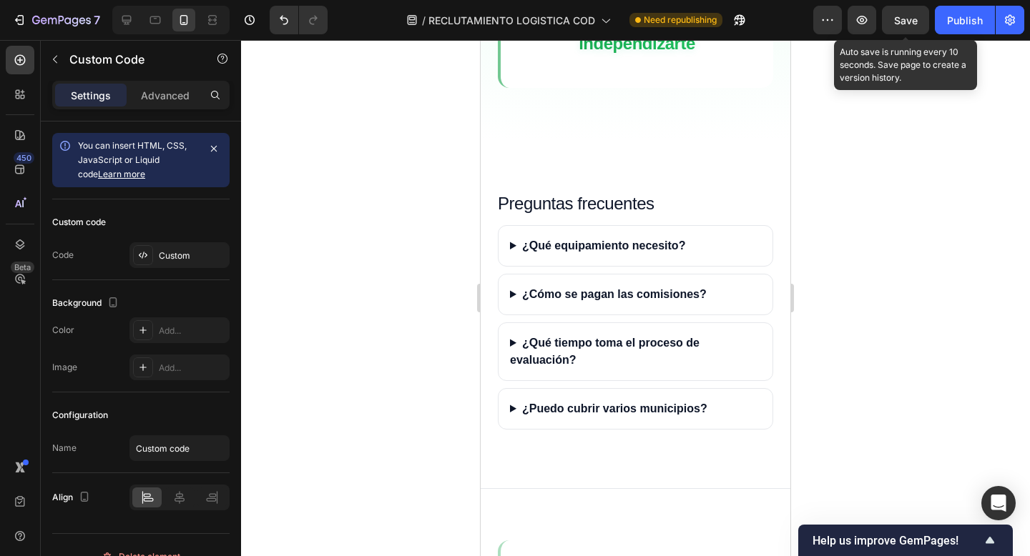
click at [906, 21] on span "Save" at bounding box center [906, 20] width 24 height 12
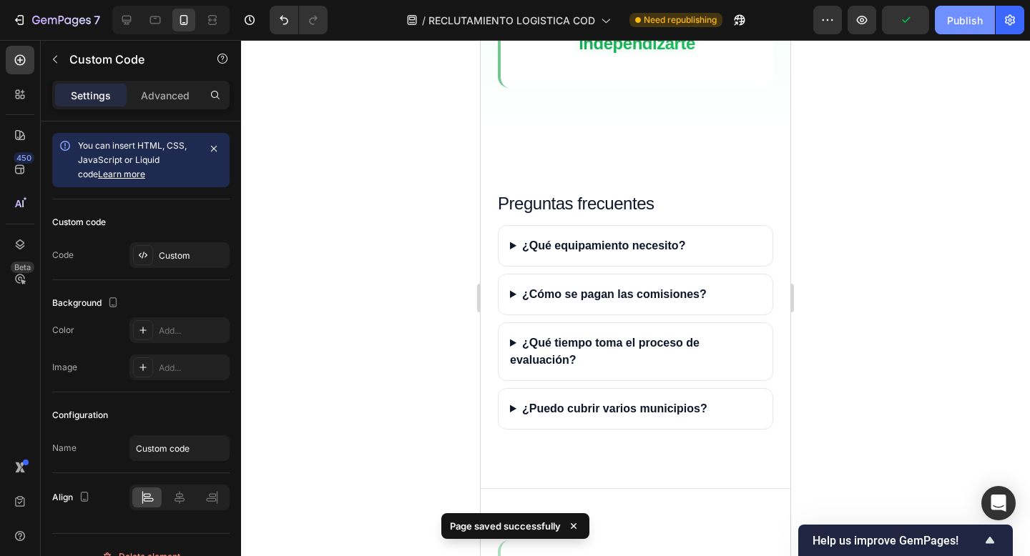
click at [944, 21] on button "Publish" at bounding box center [965, 20] width 60 height 29
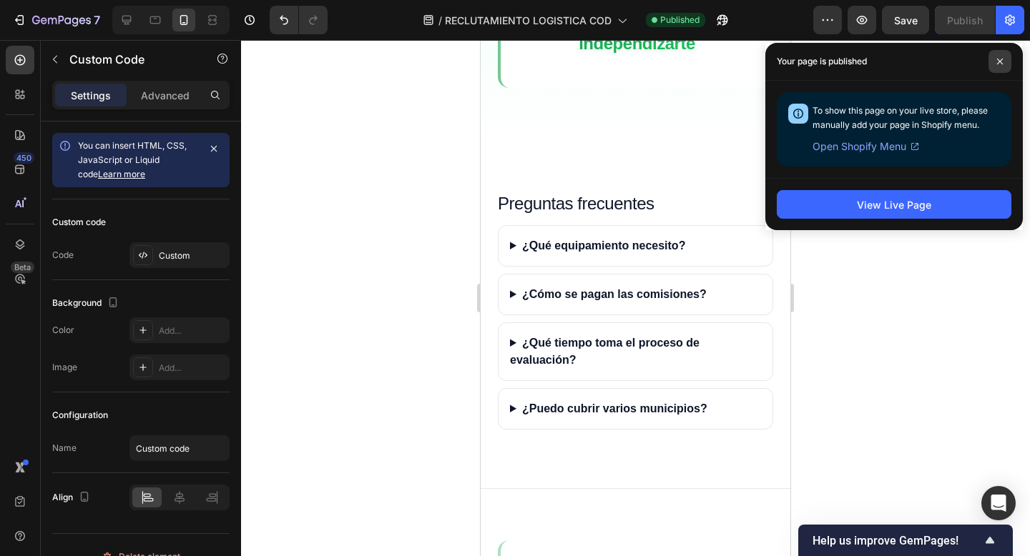
click at [1000, 60] on icon at bounding box center [999, 61] width 7 height 7
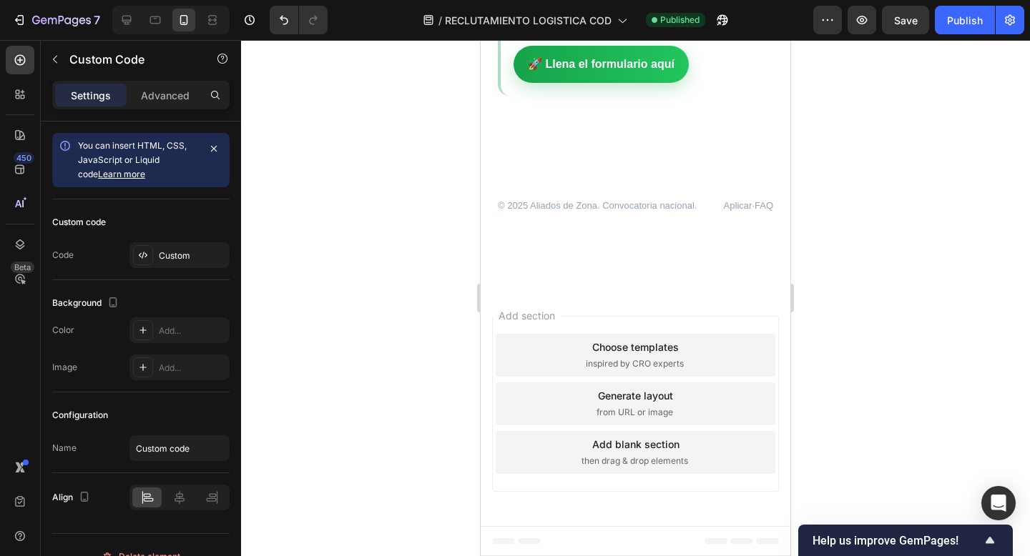
scroll to position [3999, 0]
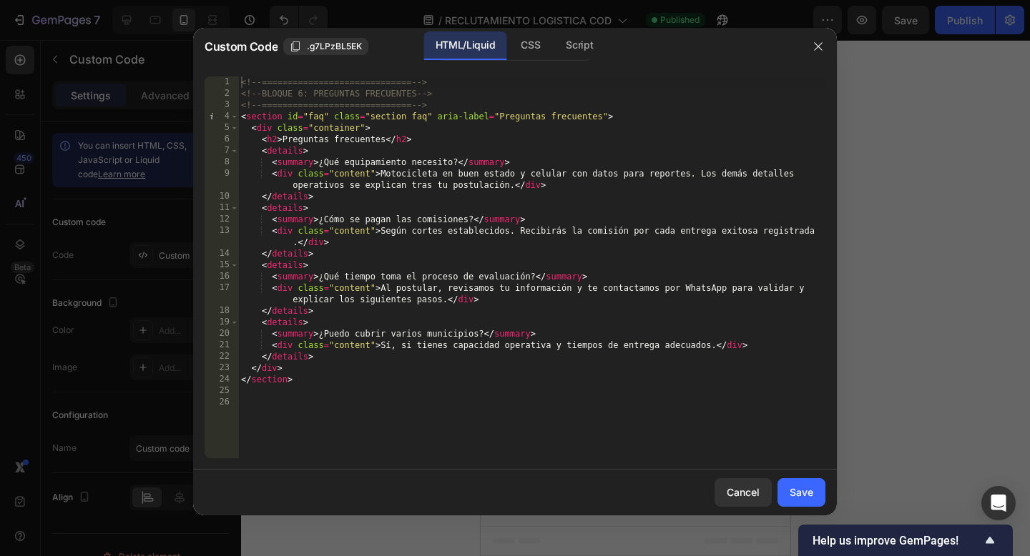
type textarea "<details>"
click at [596, 265] on div "<!-- ============================= --> <!-- BLOQUE 6: PREGUNTAS FRECUENTES --> …" at bounding box center [531, 279] width 587 height 405
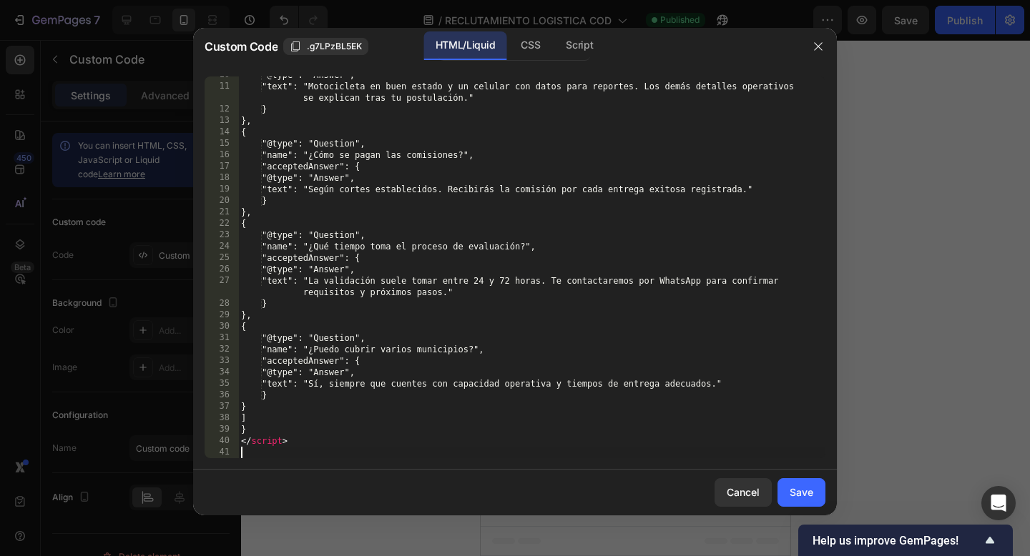
scroll to position [110, 0]
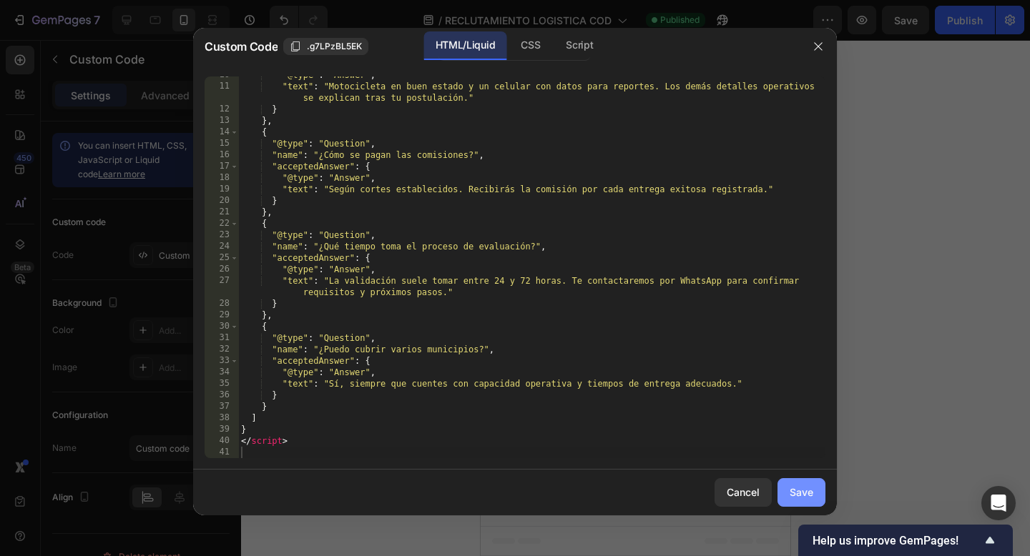
click at [803, 491] on div "Save" at bounding box center [801, 492] width 24 height 15
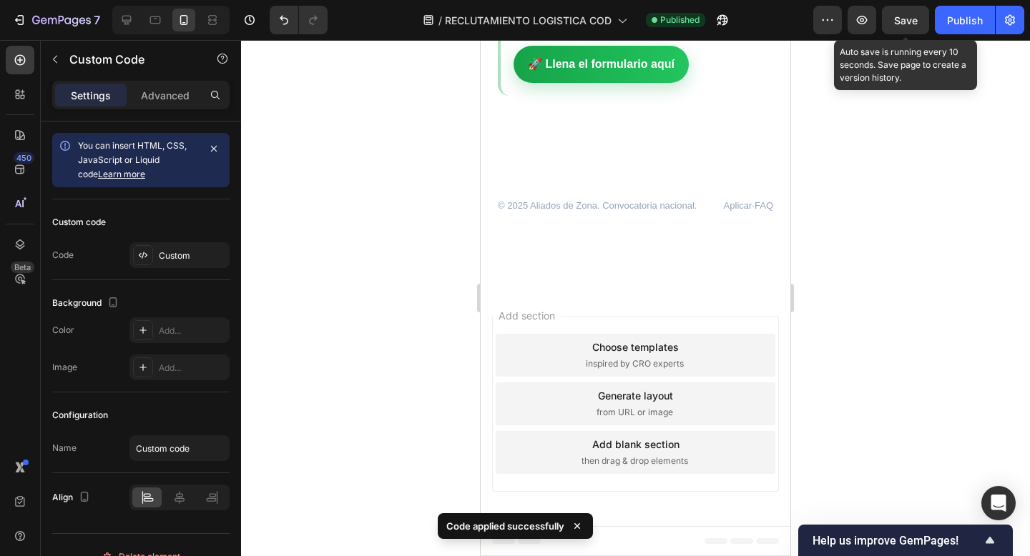
click at [899, 23] on span "Save" at bounding box center [906, 20] width 24 height 12
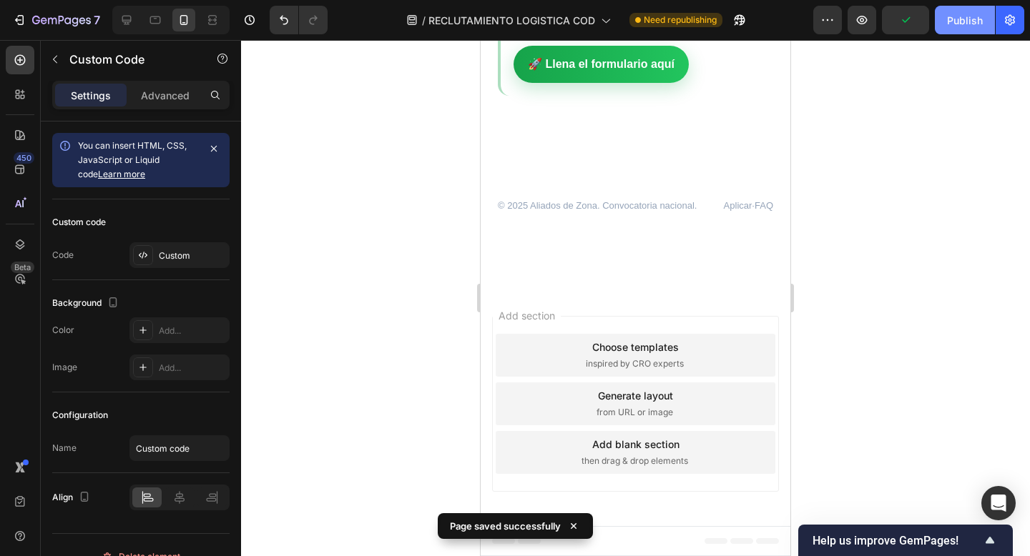
click at [966, 10] on button "Publish" at bounding box center [965, 20] width 60 height 29
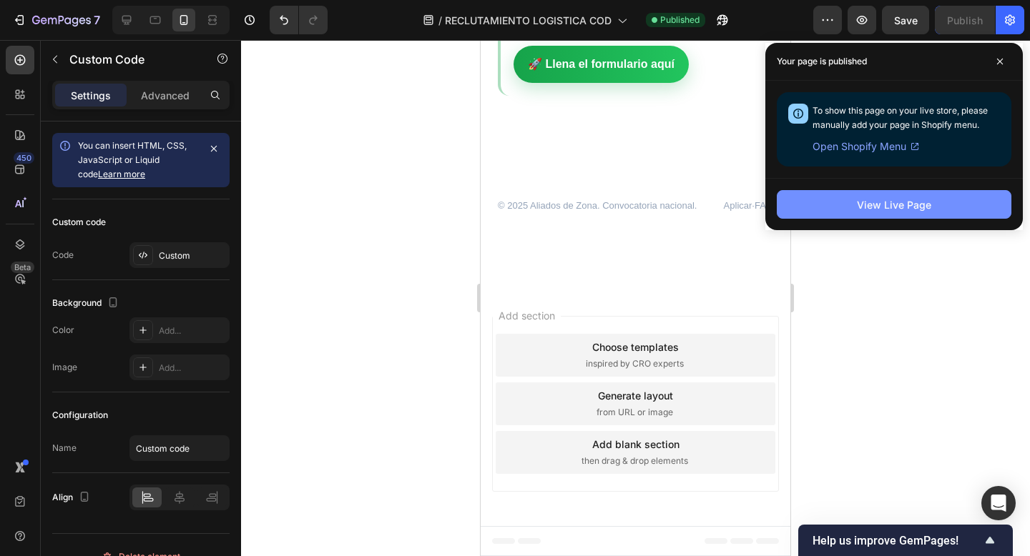
click at [881, 210] on div "View Live Page" at bounding box center [894, 204] width 74 height 15
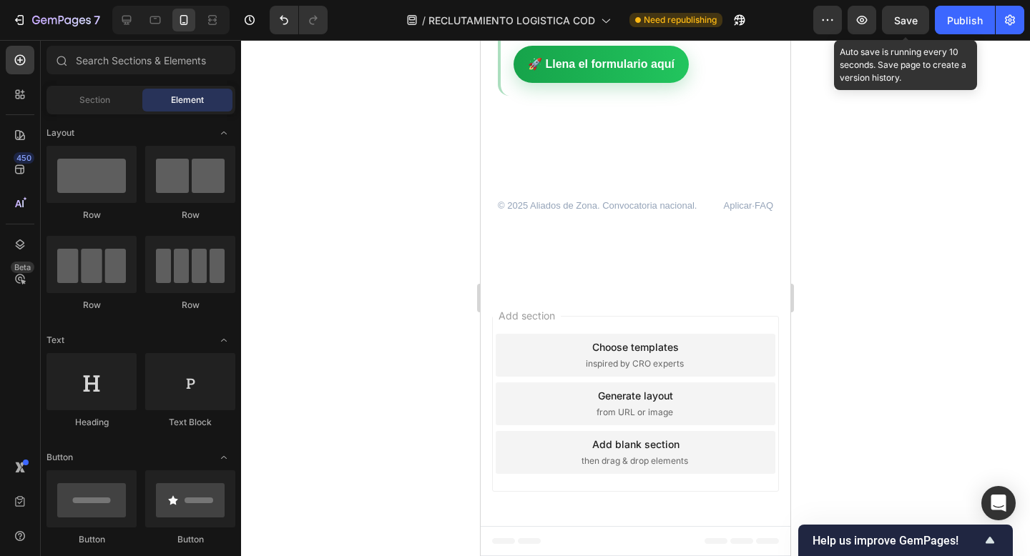
click at [905, 21] on span "Save" at bounding box center [906, 20] width 24 height 12
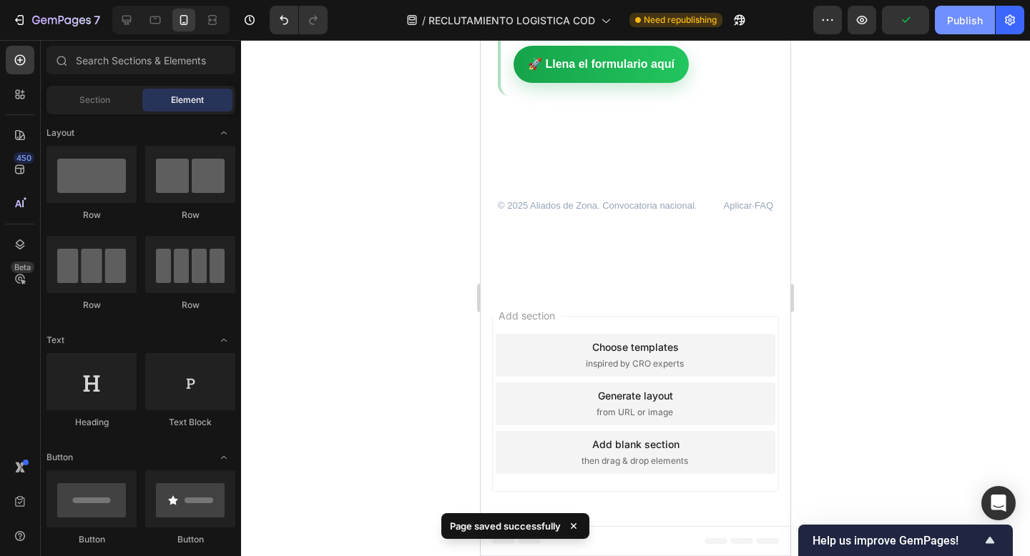
click at [987, 21] on button "Publish" at bounding box center [965, 20] width 60 height 29
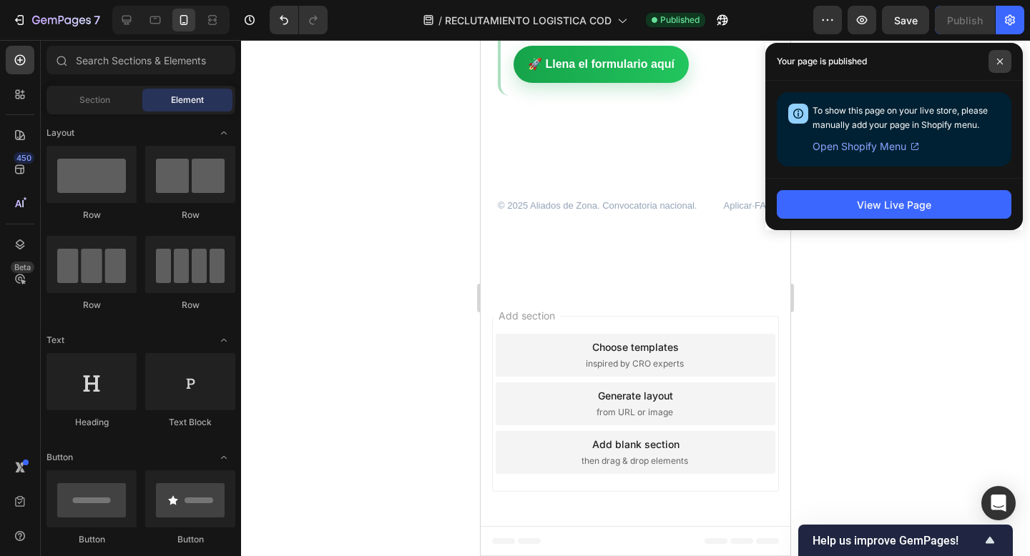
click at [999, 60] on icon at bounding box center [1000, 62] width 6 height 6
